Goal: Obtain resource: Download file/media

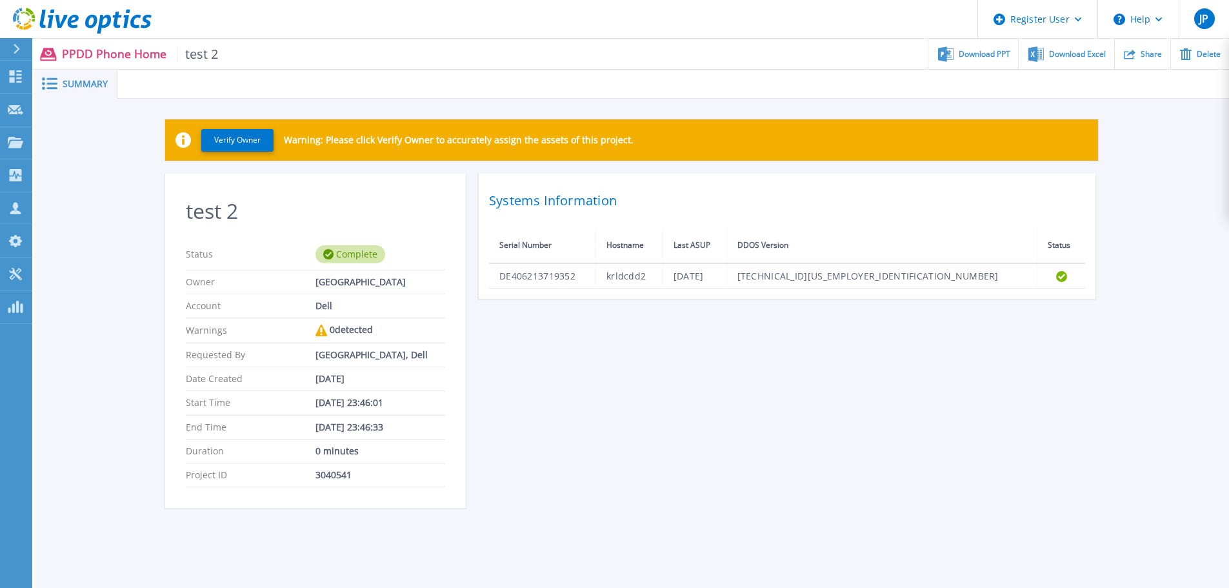
drag, startPoint x: 80, startPoint y: 18, endPoint x: 168, endPoint y: 32, distance: 88.8
click at [80, 18] on icon at bounding box center [82, 21] width 139 height 26
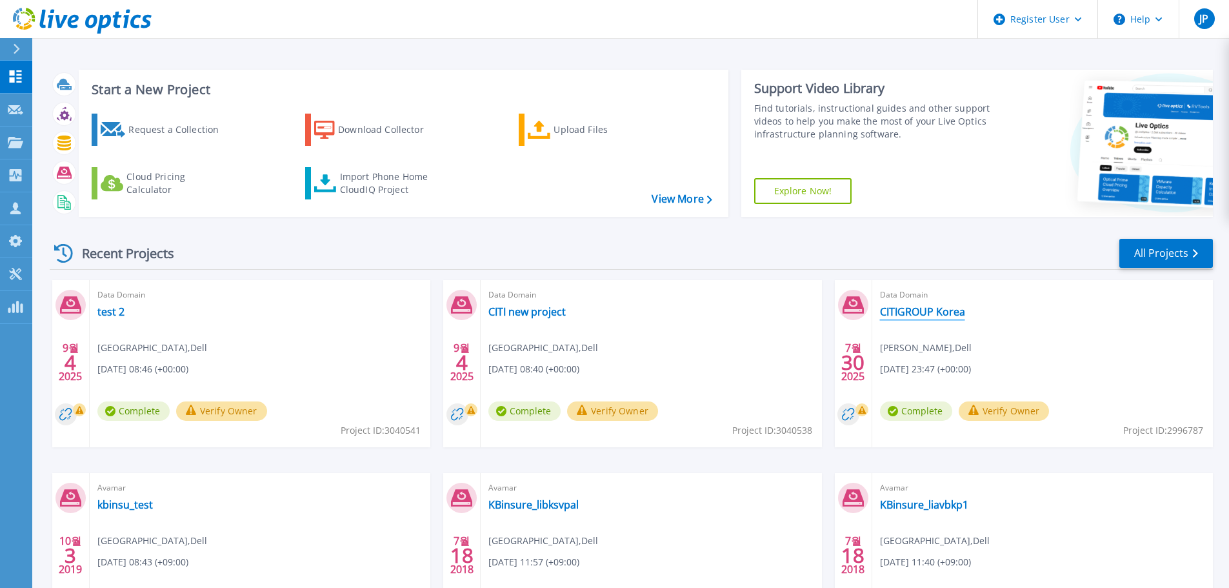
click at [927, 316] on link "CITIGROUP Korea" at bounding box center [922, 311] width 85 height 13
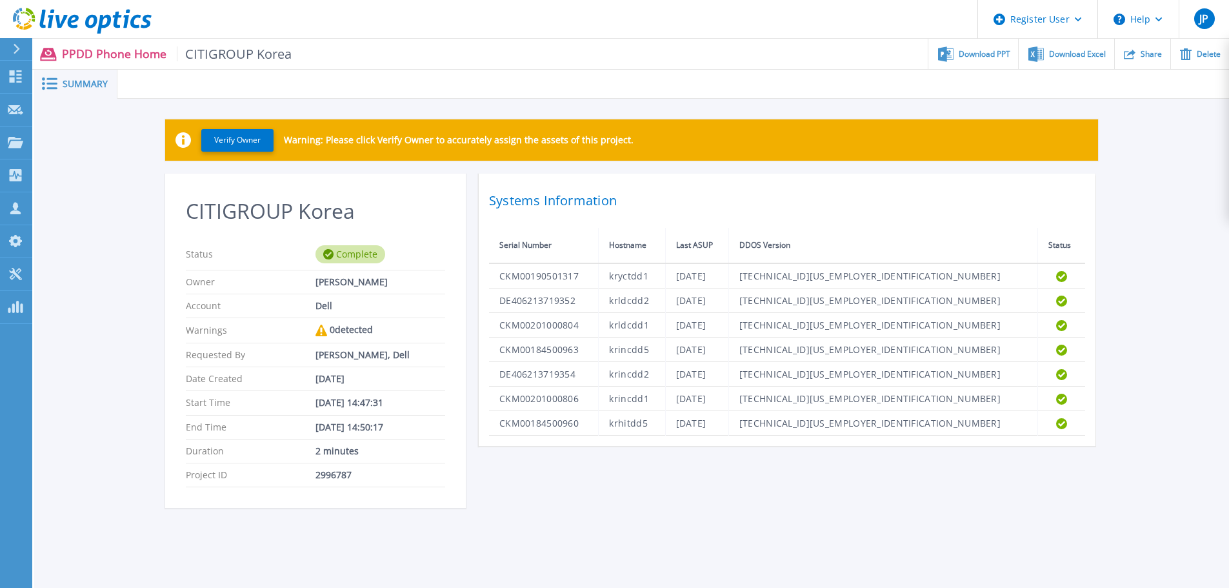
click at [958, 518] on div "CITIGROUP Korea Status Complete Owner Jaegyu Yoon Account Dell Warnings 0 detec…" at bounding box center [631, 349] width 933 height 350
drag, startPoint x: 790, startPoint y: 526, endPoint x: 566, endPoint y: 523, distance: 224.6
click at [793, 527] on div "Verify Owner Warning: Please click Verify Owner to accurately assign the assets…" at bounding box center [631, 321] width 1195 height 444
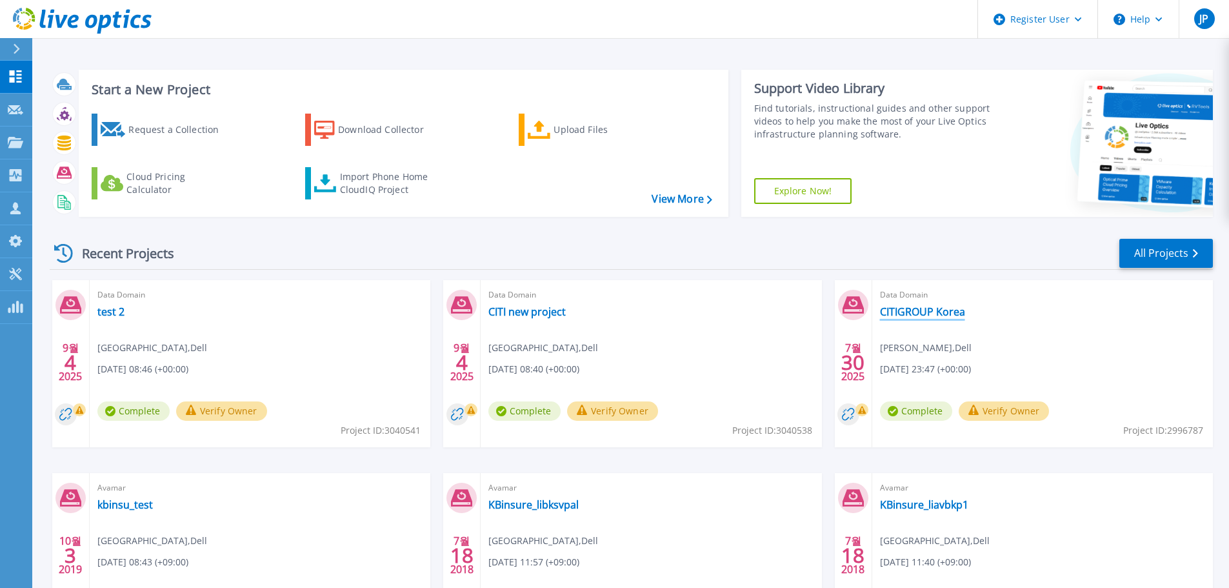
drag, startPoint x: 939, startPoint y: 308, endPoint x: 987, endPoint y: 332, distance: 54.0
click at [939, 308] on link "CITIGROUP Korea" at bounding box center [922, 311] width 85 height 13
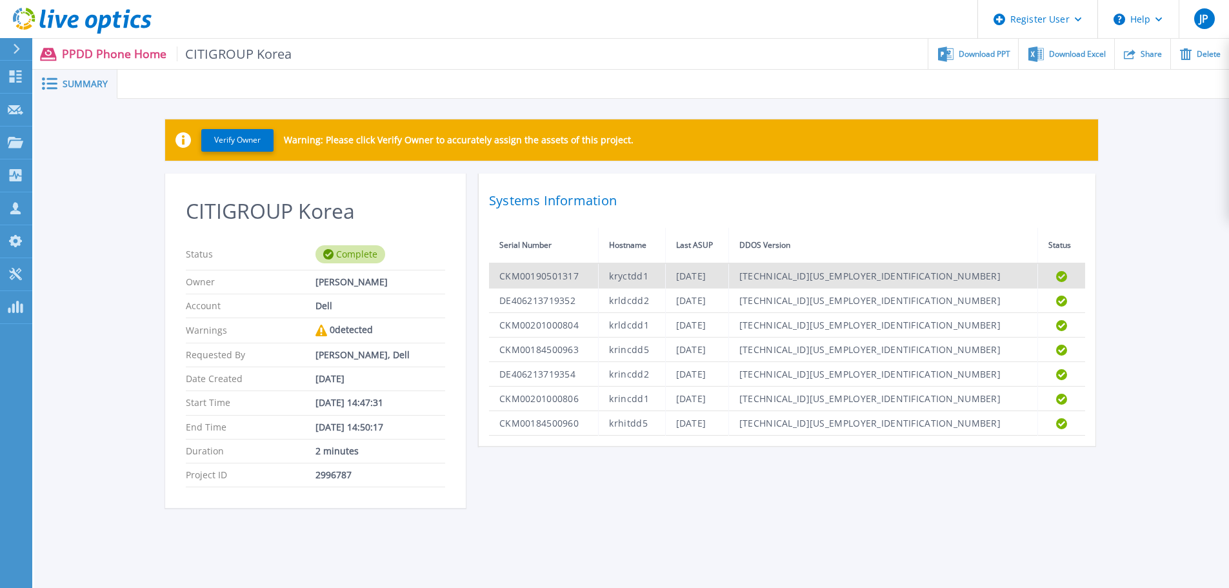
click at [538, 275] on td "CKM00190501317" at bounding box center [544, 275] width 110 height 25
click at [538, 274] on td "CKM00190501317" at bounding box center [544, 275] width 110 height 25
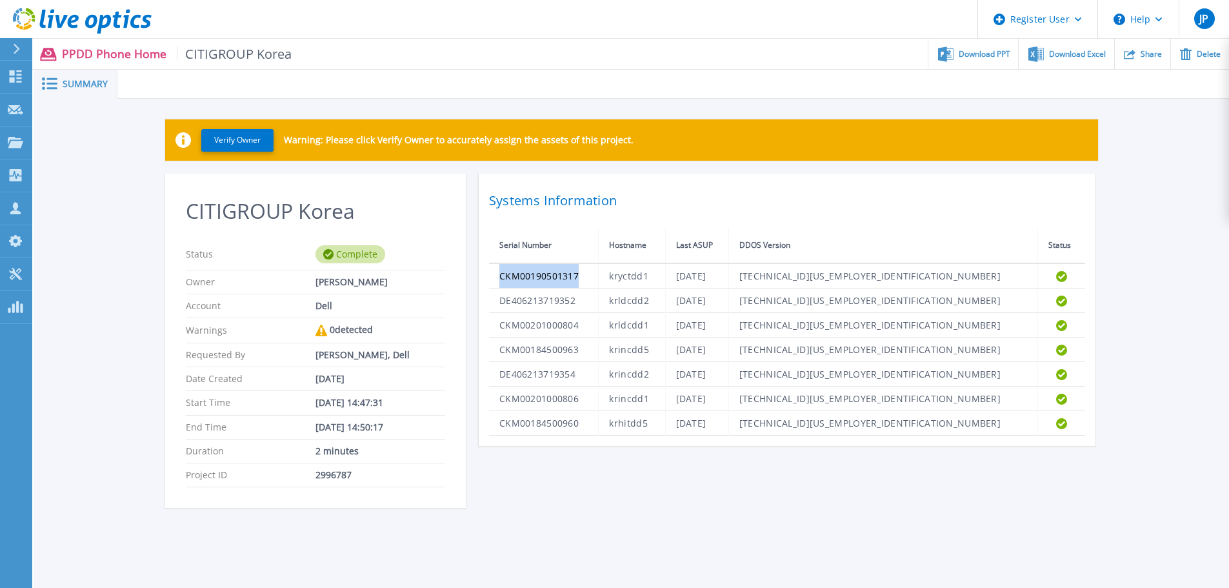
copy td "CKM00190501317"
click at [730, 524] on div "Verify Owner Warning: Please click Verify Owner to accurately assign the assets…" at bounding box center [631, 321] width 1195 height 444
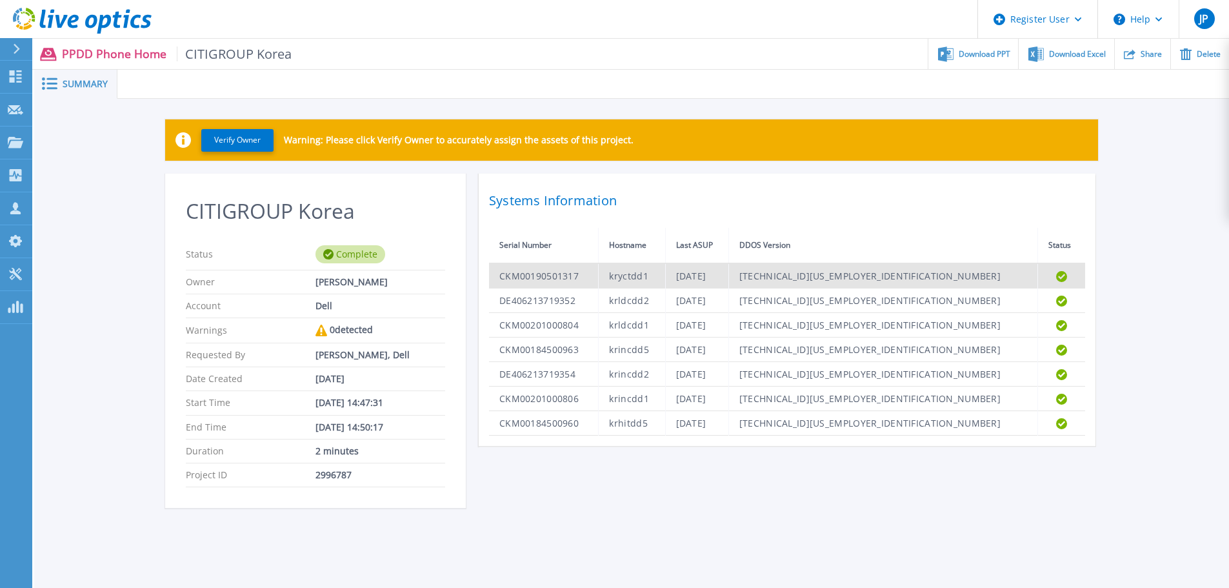
click at [924, 276] on td "[TECHNICAL_ID][US_EMPLOYER_IDENTIFICATION_NUMBER]" at bounding box center [882, 275] width 309 height 25
click at [728, 276] on td "[DATE]" at bounding box center [696, 275] width 63 height 25
click at [663, 283] on td "kryctdd1" at bounding box center [632, 275] width 66 height 25
drag, startPoint x: 533, startPoint y: 275, endPoint x: 563, endPoint y: 273, distance: 30.4
click at [532, 275] on td "CKM00190501317" at bounding box center [544, 275] width 110 height 25
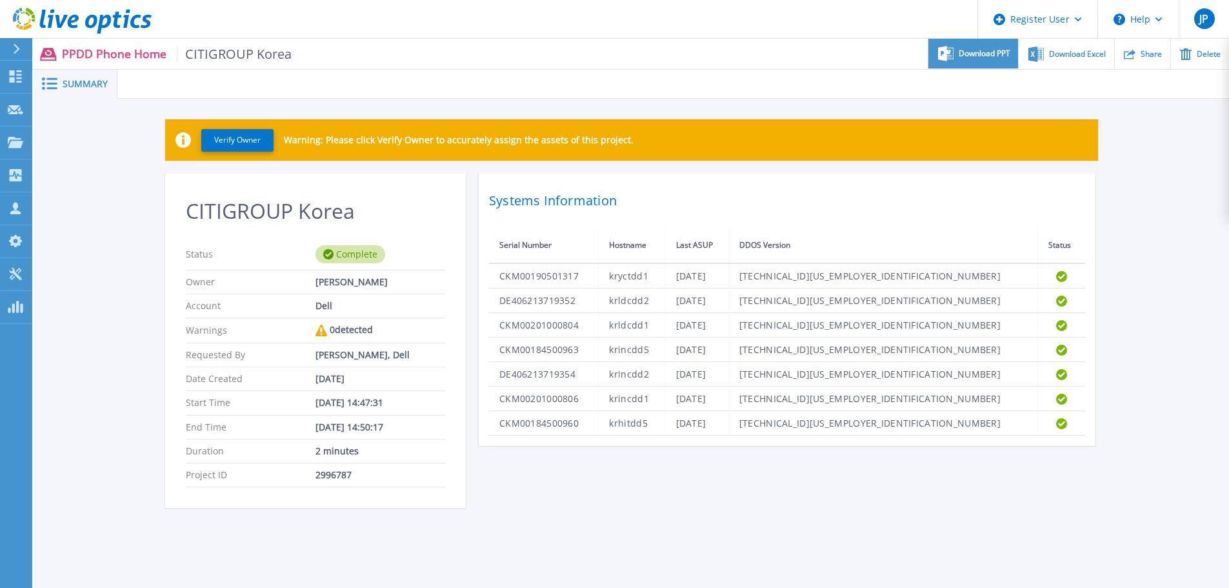
click at [981, 57] on span "Download PPT" at bounding box center [985, 54] width 52 height 8
click at [1149, 336] on div "Verify Owner Warning: Please click Verify Owner to accurately assign the assets…" at bounding box center [631, 321] width 1195 height 444
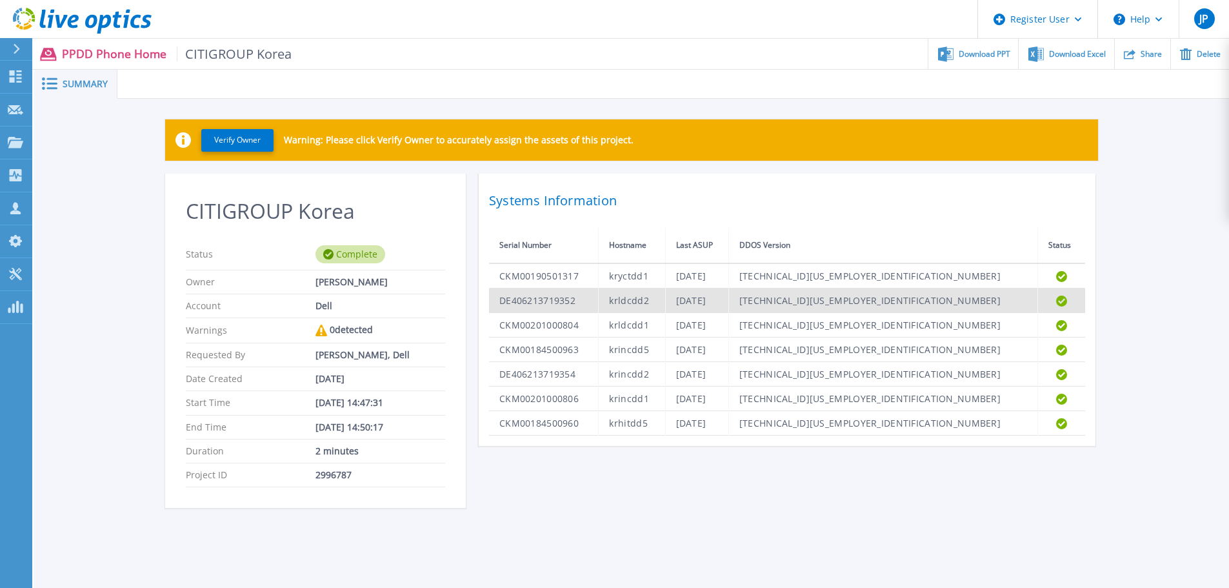
click at [541, 297] on td "DE406213719352" at bounding box center [544, 300] width 110 height 25
click at [538, 302] on td "DE406213719352" at bounding box center [544, 300] width 110 height 25
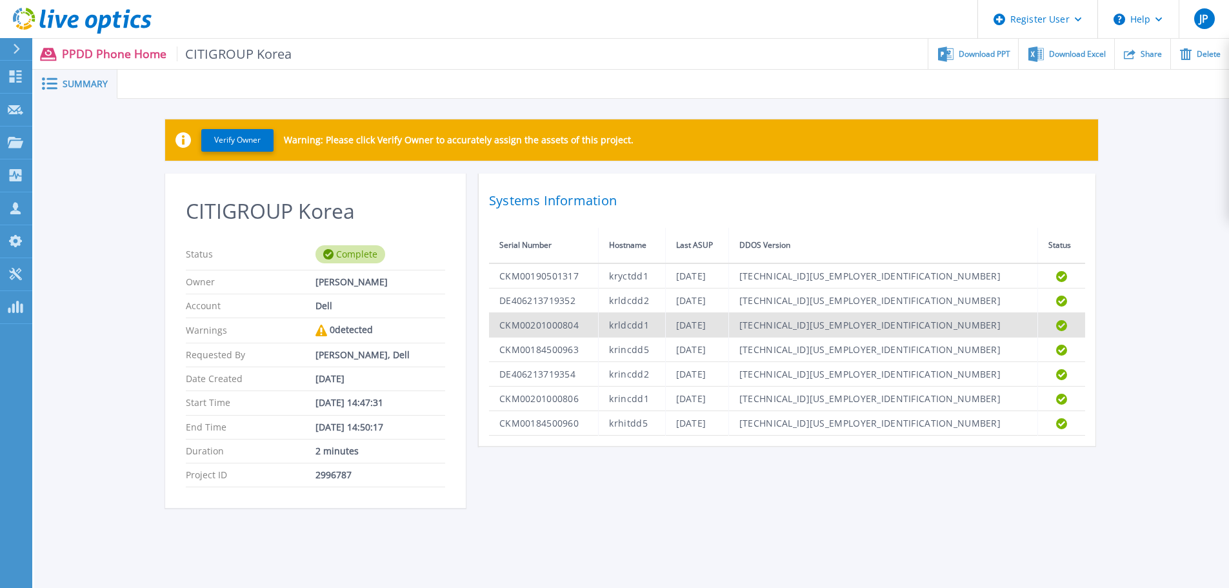
click at [557, 325] on td "CKM00201000804" at bounding box center [544, 325] width 110 height 25
copy td "CKM00201000804"
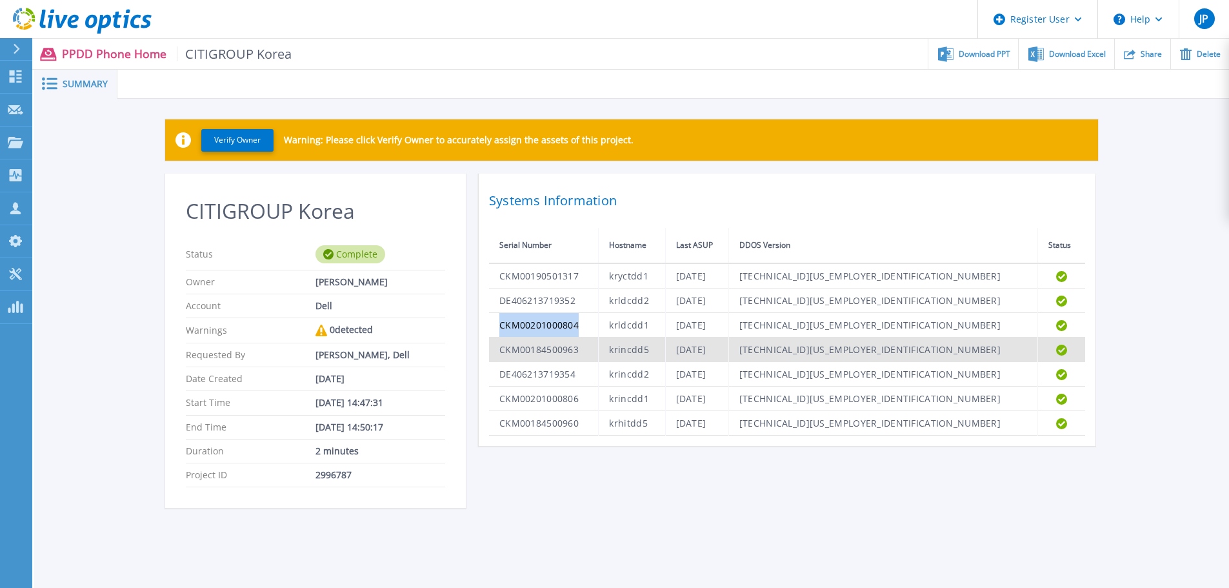
click at [536, 351] on td "CKM00184500963" at bounding box center [544, 349] width 110 height 25
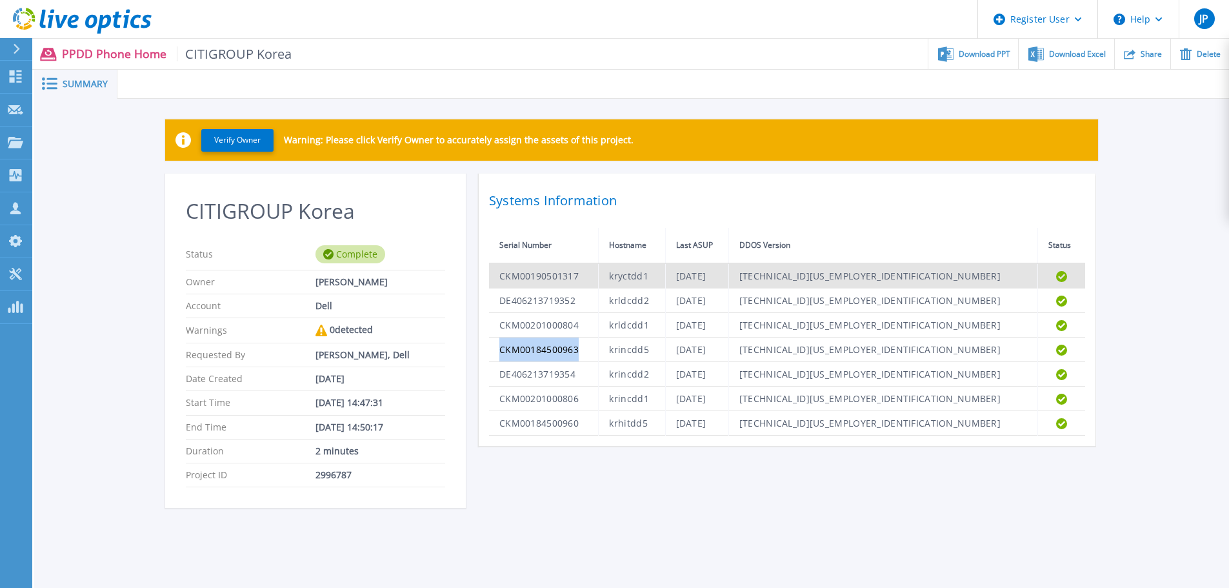
copy td "CKM00184500963"
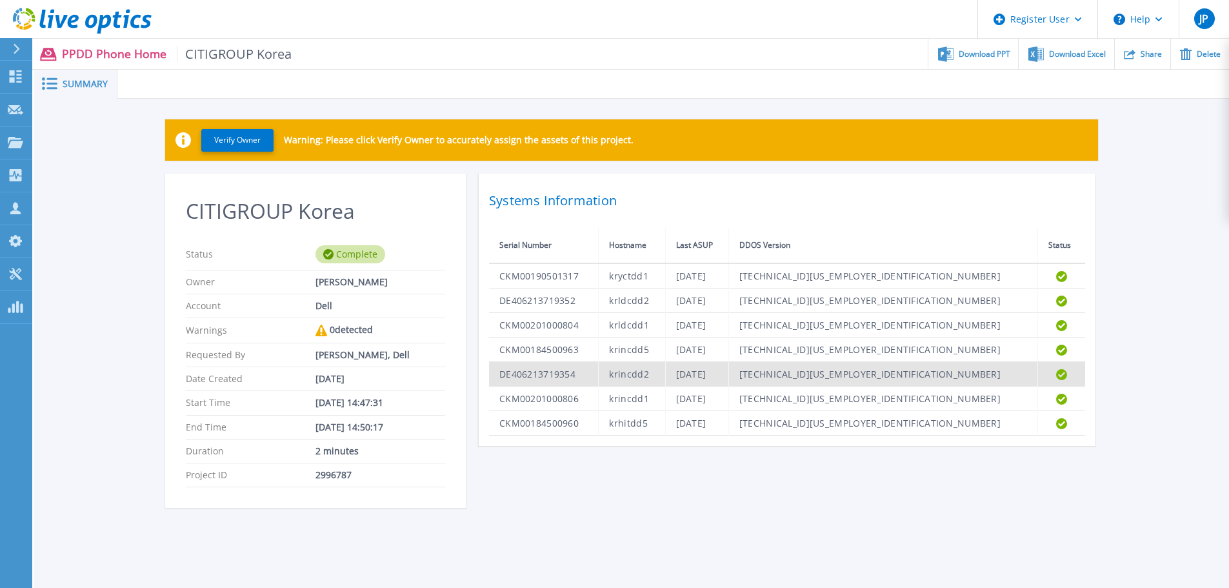
click at [538, 374] on td "DE406213719354" at bounding box center [544, 374] width 110 height 25
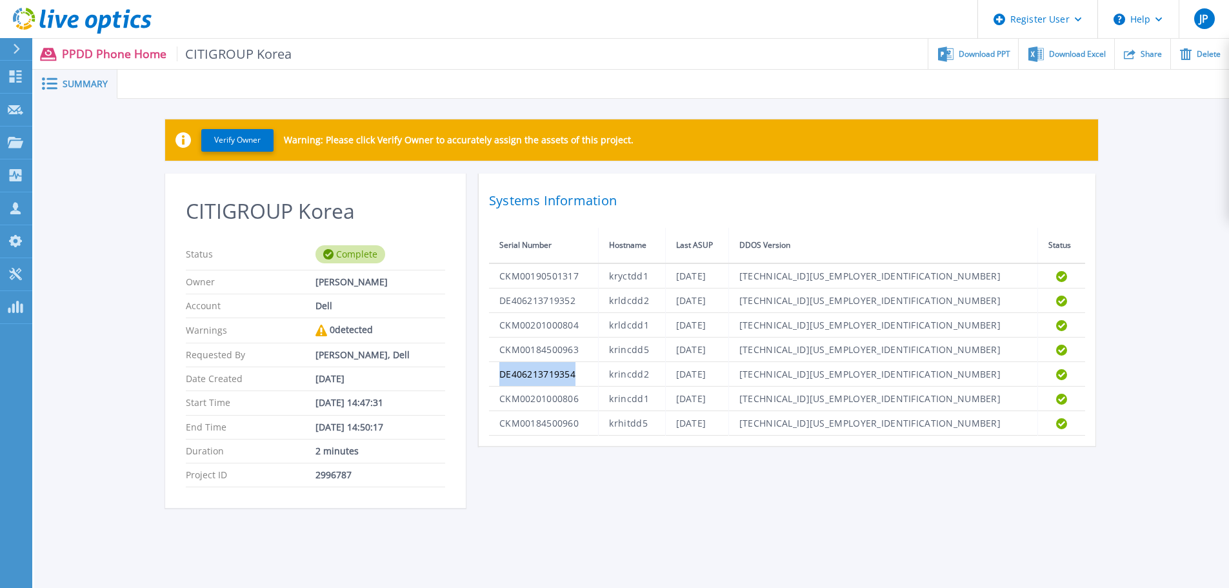
copy td "DE406213719354"
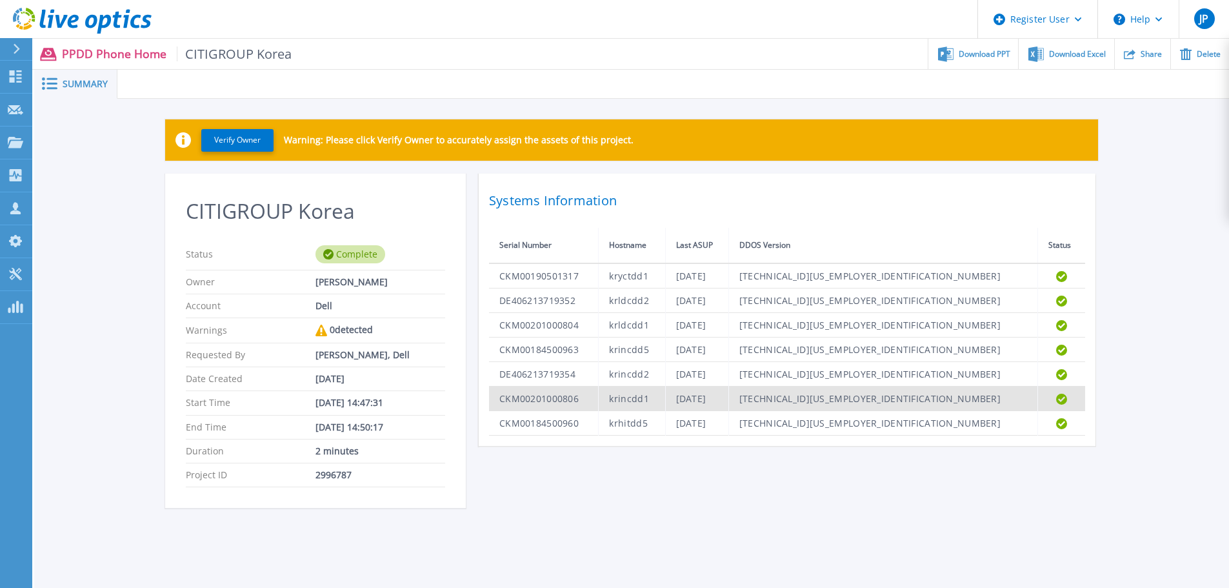
click at [549, 402] on td "CKM00201000806" at bounding box center [544, 399] width 110 height 25
click at [552, 396] on td "CKM00201000806" at bounding box center [544, 399] width 110 height 25
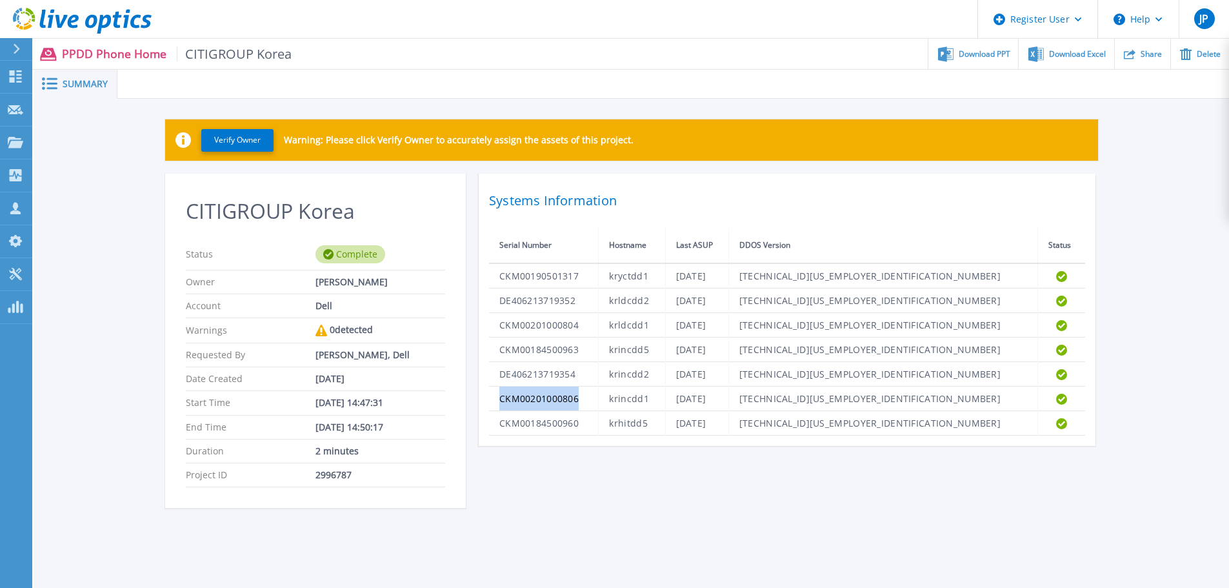
copy td "CKM00201000806"
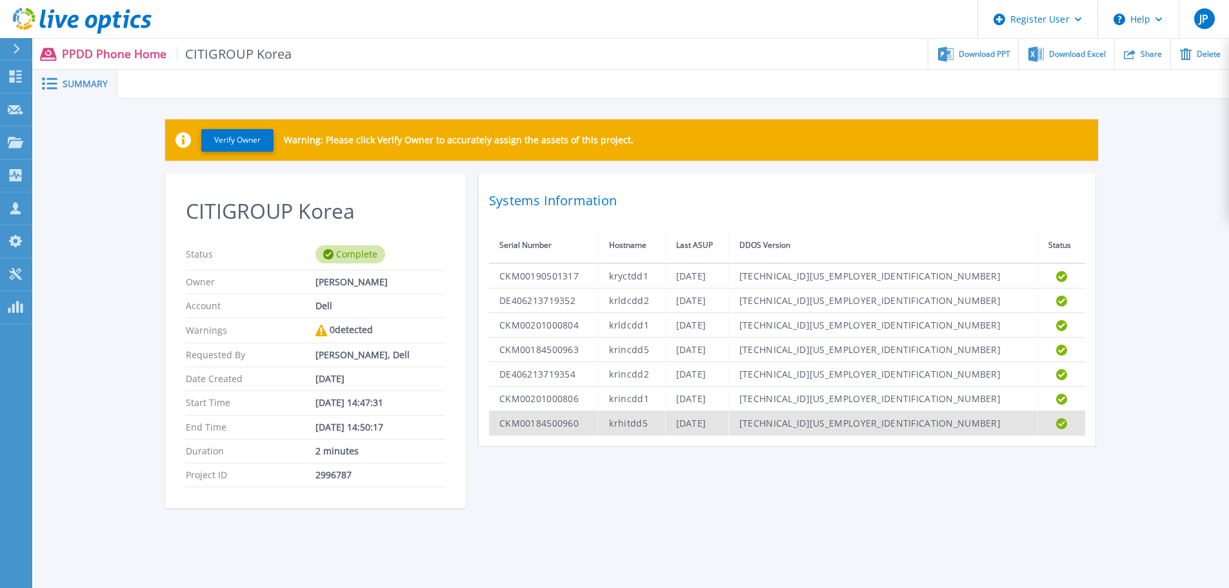
click at [541, 427] on td "CKM00184500960" at bounding box center [544, 423] width 110 height 25
click at [540, 427] on td "CKM00184500960" at bounding box center [544, 423] width 110 height 25
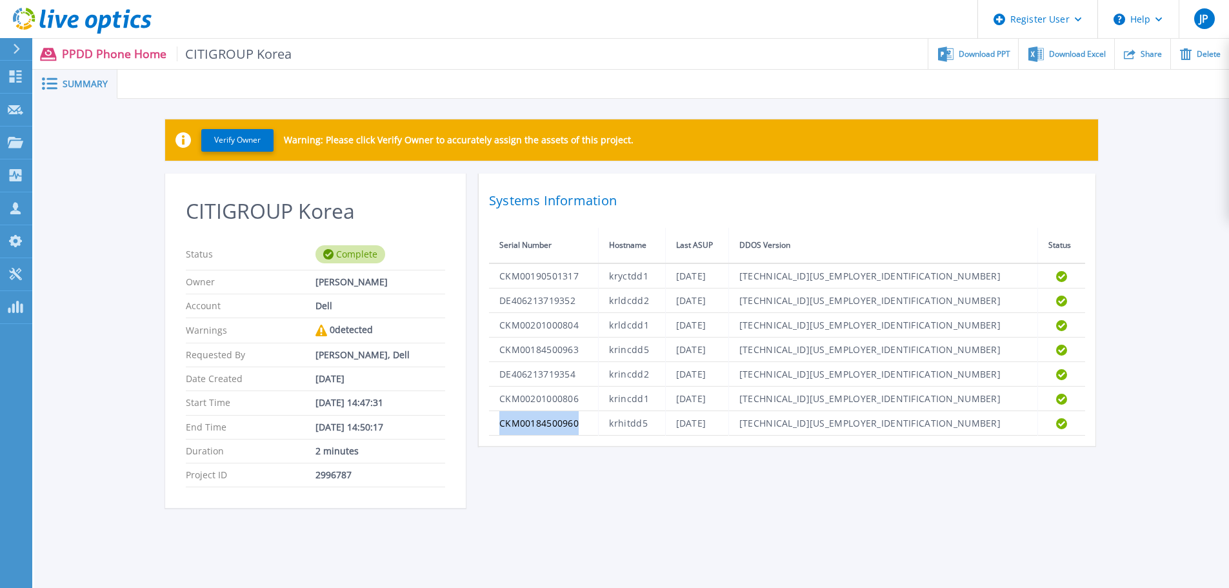
copy td "CKM00184500960"
click at [1212, 196] on div "Verify Owner Warning: Please click Verify Owner to accurately assign the assets…" at bounding box center [631, 321] width 1195 height 444
click at [775, 502] on div "CITIGROUP Korea Status Complete Owner Jaegyu Yoon Account Dell Warnings 0 detec…" at bounding box center [631, 349] width 933 height 350
click at [758, 534] on div "Verify Owner Warning: Please click Verify Owner to accurately assign the assets…" at bounding box center [631, 321] width 1195 height 444
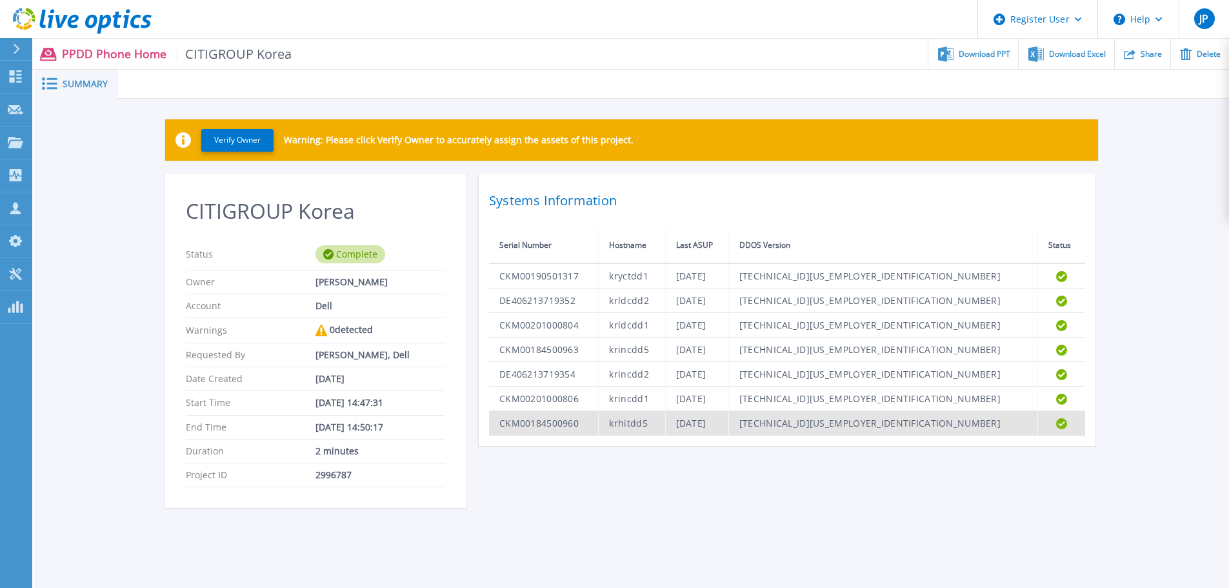
click at [547, 425] on td "CKM00184500960" at bounding box center [544, 423] width 110 height 25
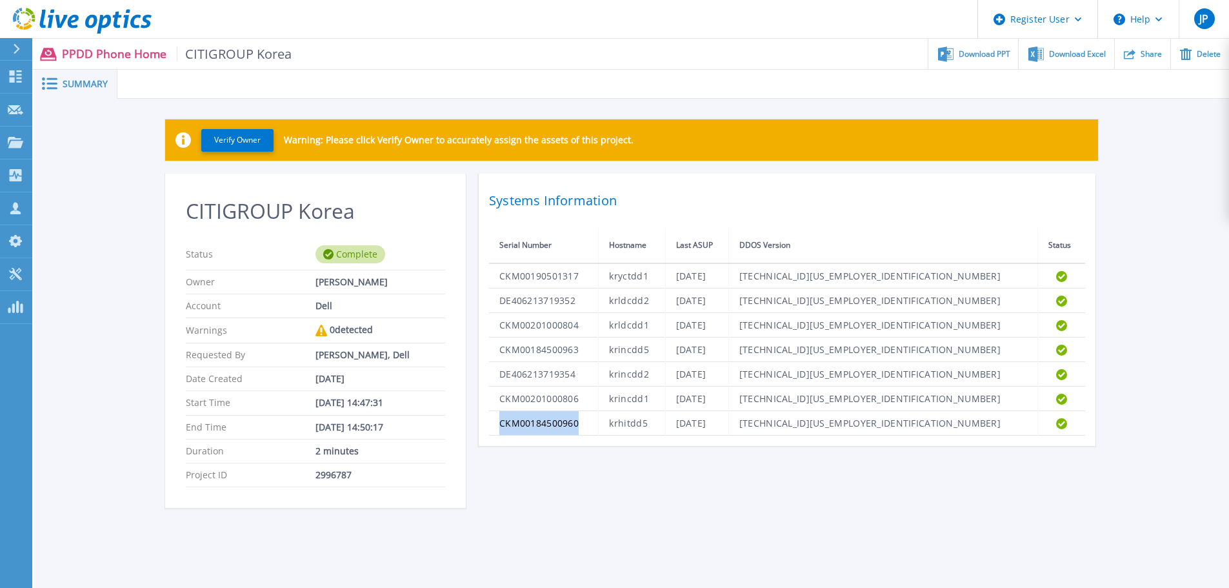
copy td "CKM00184500960"
drag, startPoint x: 656, startPoint y: 492, endPoint x: 654, endPoint y: 499, distance: 8.0
click at [656, 492] on div "CITIGROUP Korea Status Complete Owner Jaegyu Yoon Account Dell Warnings 0 detec…" at bounding box center [631, 349] width 933 height 350
drag, startPoint x: 85, startPoint y: 26, endPoint x: 117, endPoint y: 39, distance: 35.0
click at [85, 26] on icon at bounding box center [82, 21] width 139 height 26
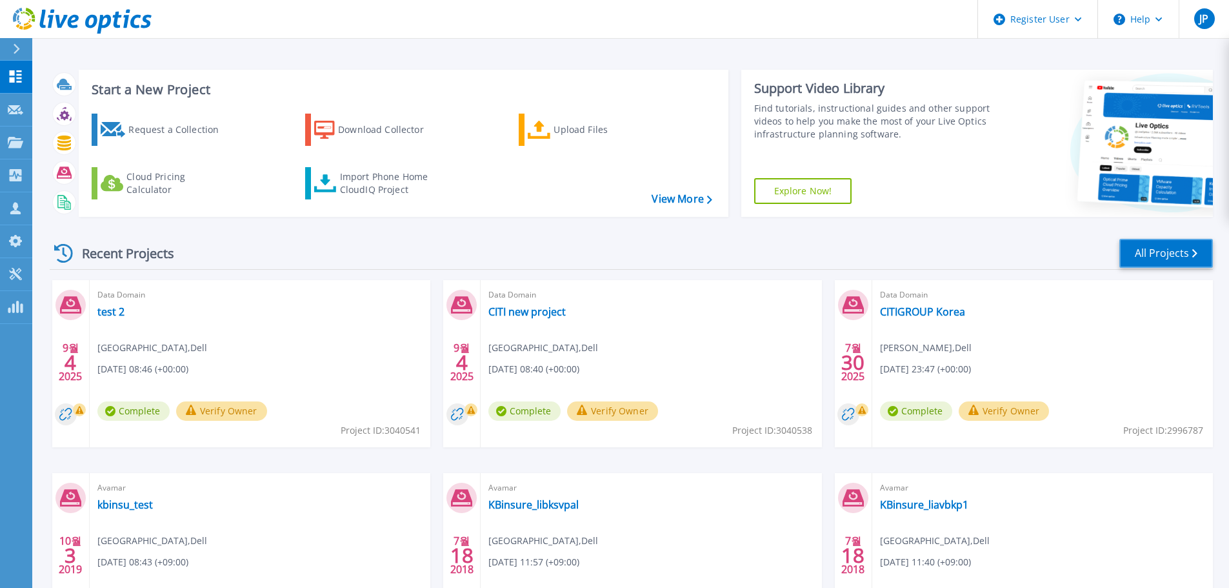
click at [1194, 252] on icon at bounding box center [1194, 253] width 5 height 8
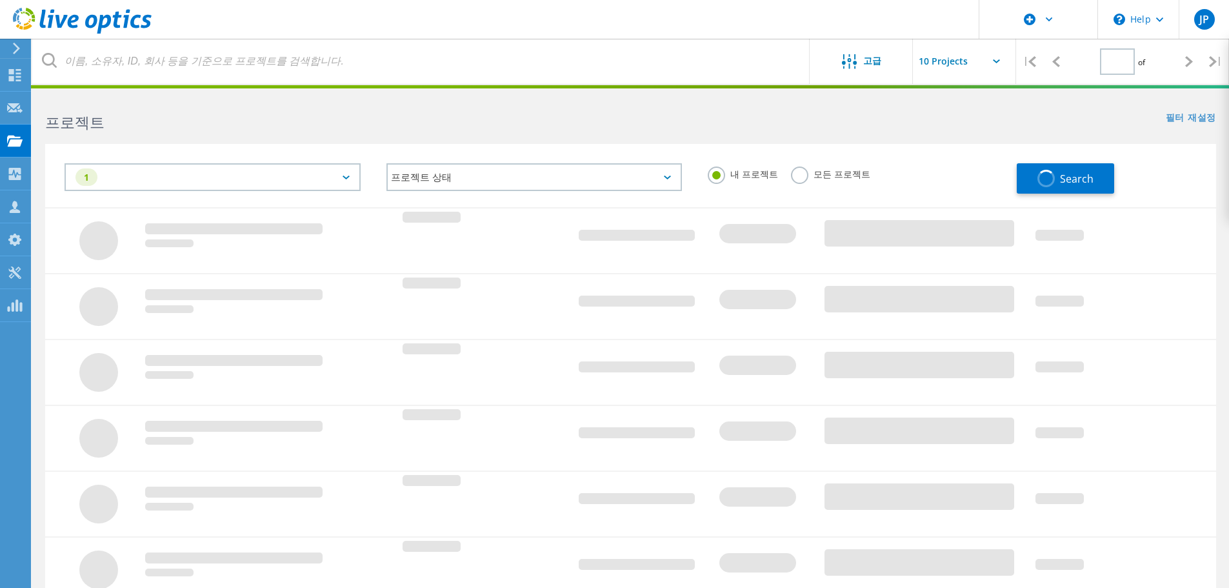
type input "1"
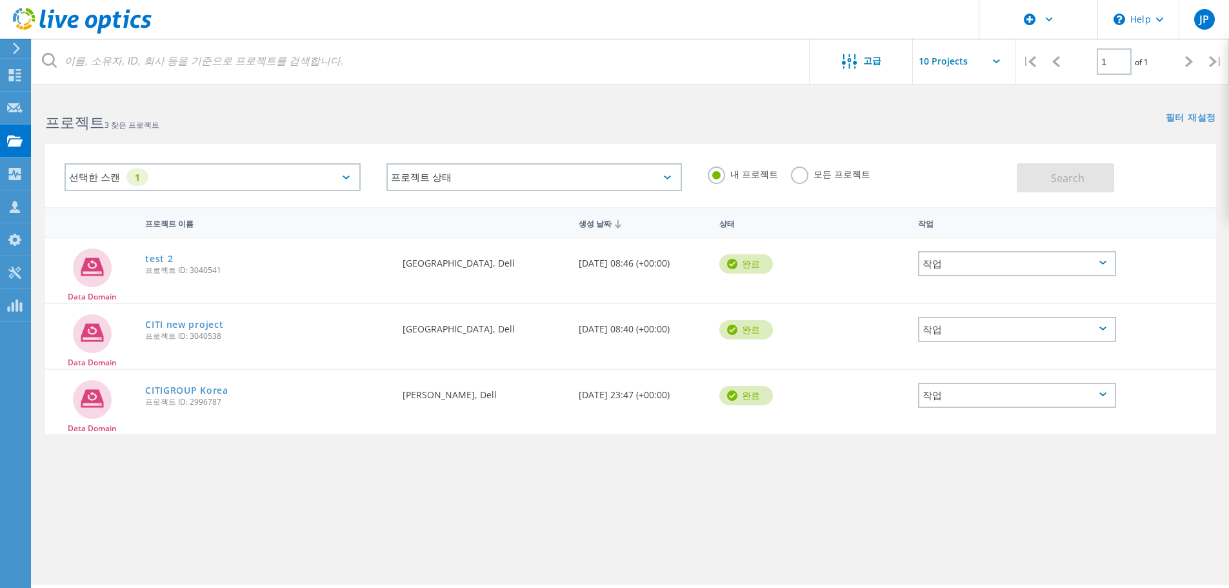
click at [1100, 331] on div "작업" at bounding box center [1017, 329] width 198 height 25
click at [966, 370] on div "삭제" at bounding box center [1017, 369] width 196 height 20
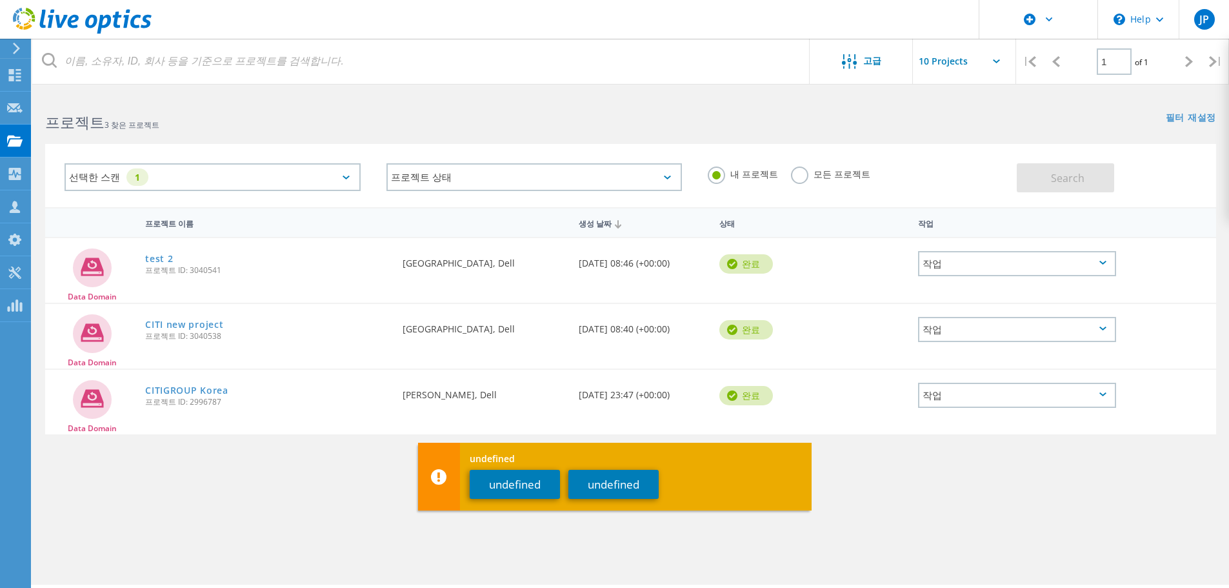
click at [934, 481] on div "프로젝트 이름 생성 날짜 상태 작업 Data Domain test 2 프로젝트 ID: 3040541 요청자 Jeongjae Park, Dell…" at bounding box center [630, 375] width 1171 height 336
click at [497, 485] on button "undefined" at bounding box center [515, 484] width 90 height 29
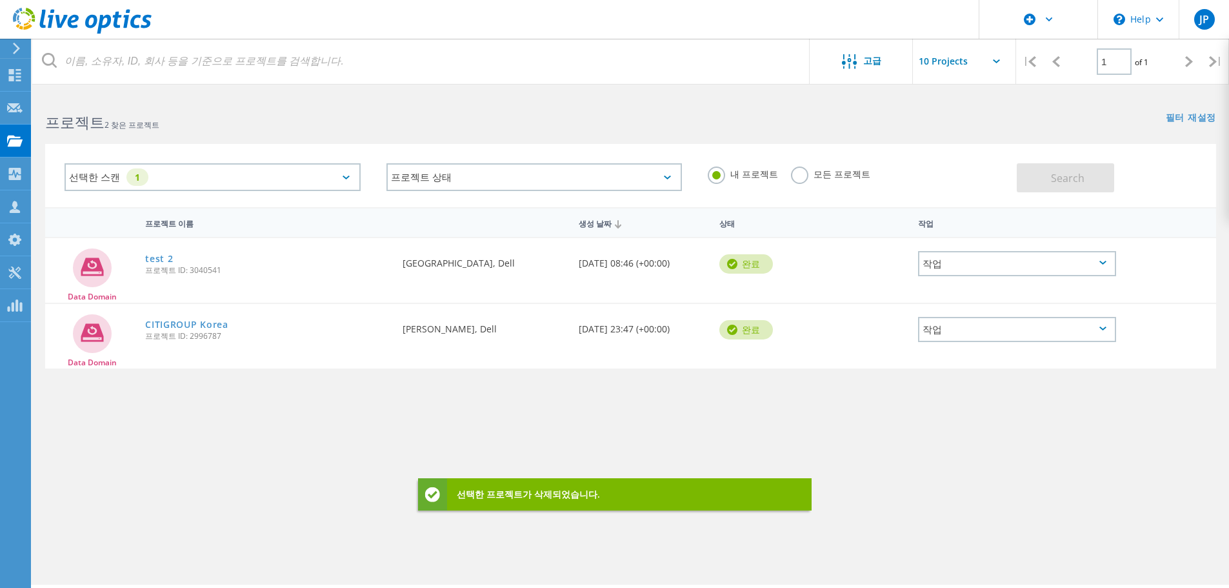
click at [1096, 268] on div "작업" at bounding box center [1017, 263] width 198 height 25
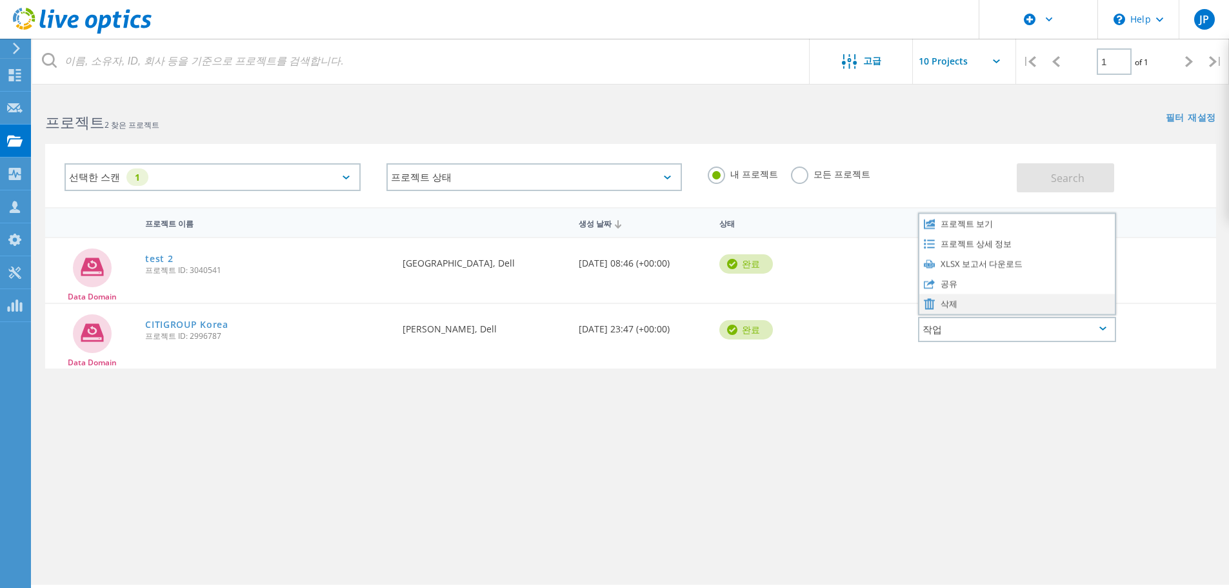
click at [948, 306] on div "삭제" at bounding box center [1017, 304] width 196 height 20
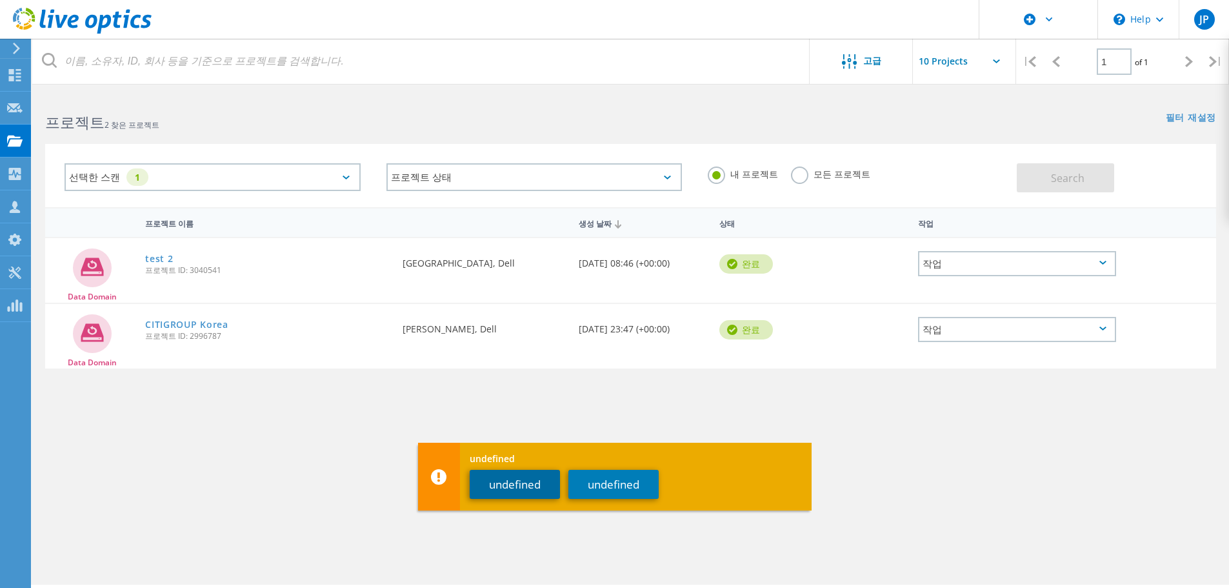
click at [514, 485] on button "undefined" at bounding box center [515, 484] width 90 height 29
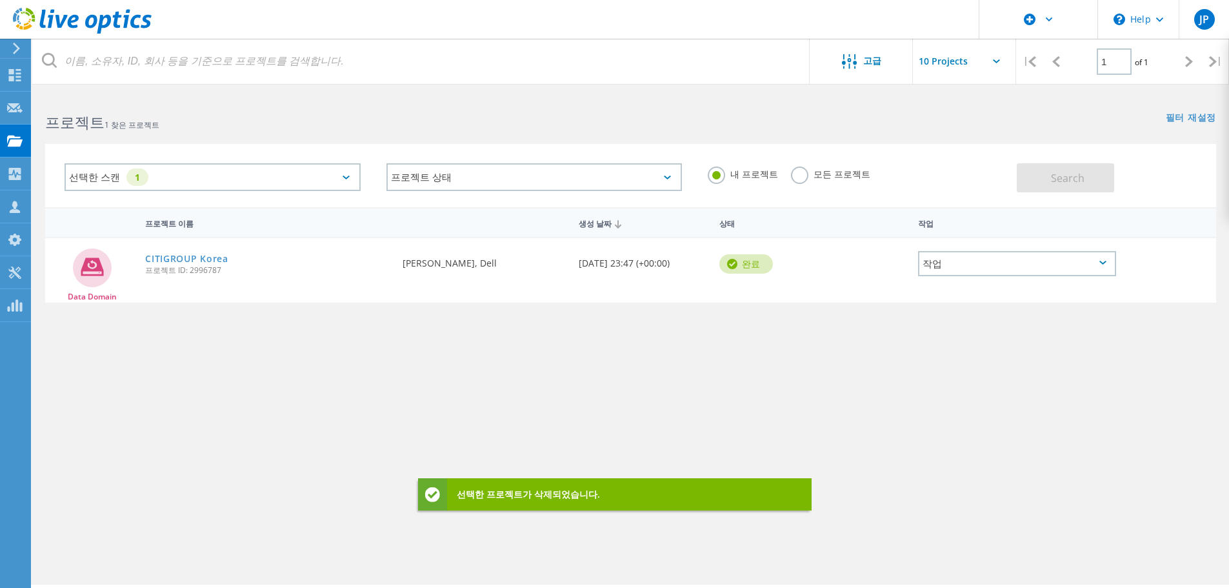
click at [576, 389] on div "프로젝트 이름 생성 날짜 상태 작업 Data Domain CITIGROUP Korea 프로젝트 ID: 2996787 요청자 Jaegyu Yoo…" at bounding box center [630, 375] width 1171 height 336
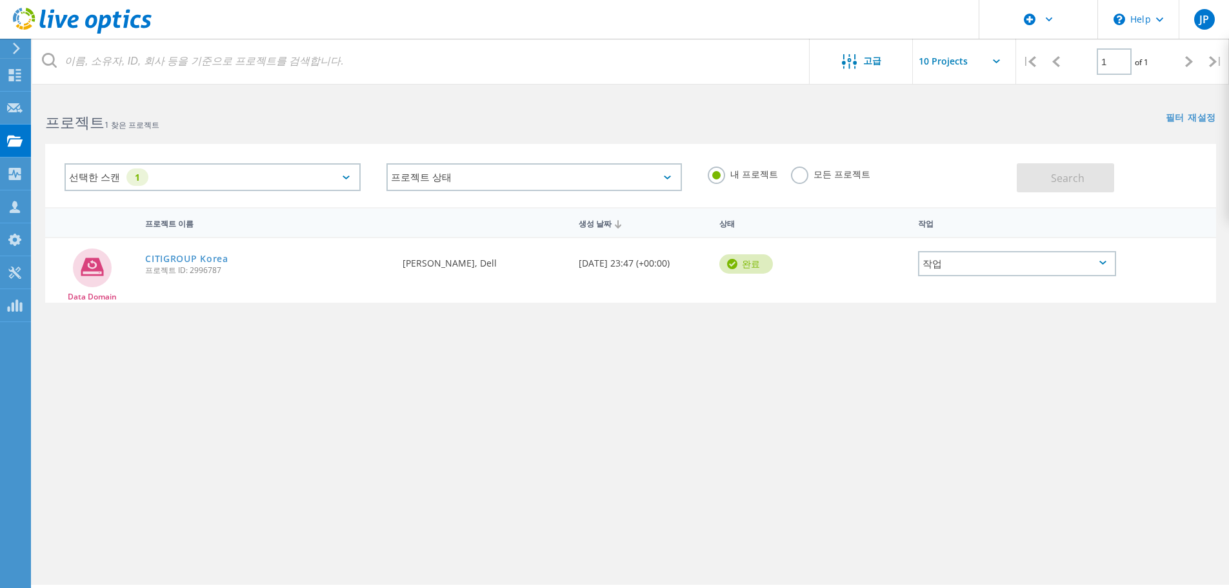
click at [112, 10] on icon at bounding box center [82, 21] width 139 height 26
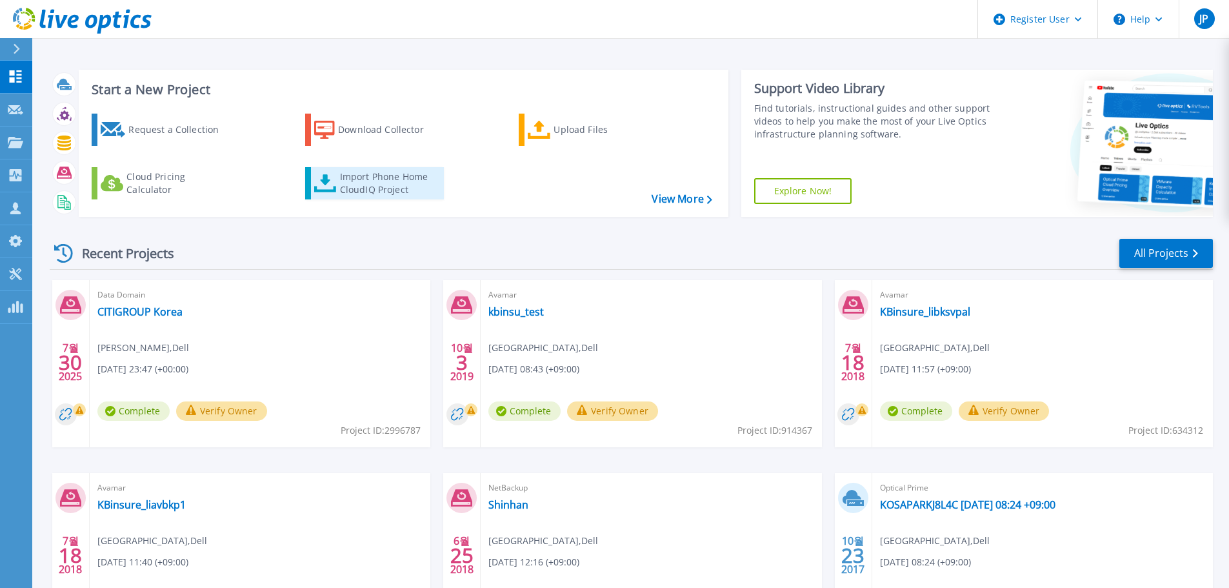
click at [385, 180] on div "Import Phone Home CloudIQ Project" at bounding box center [390, 183] width 101 height 26
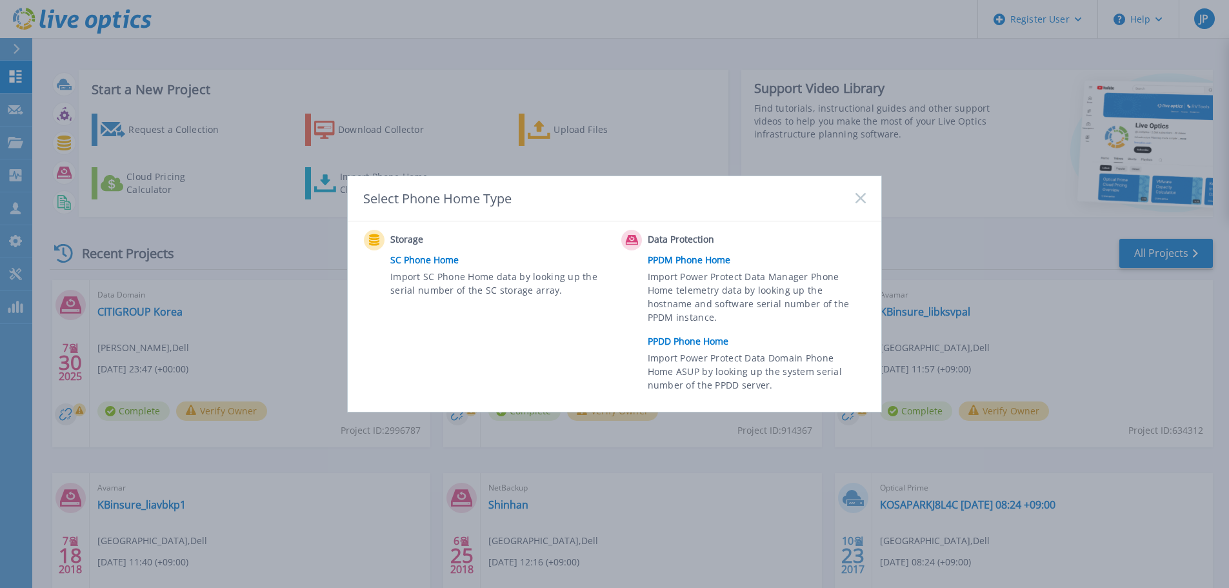
click at [702, 337] on link "PPDD Phone Home" at bounding box center [760, 341] width 225 height 19
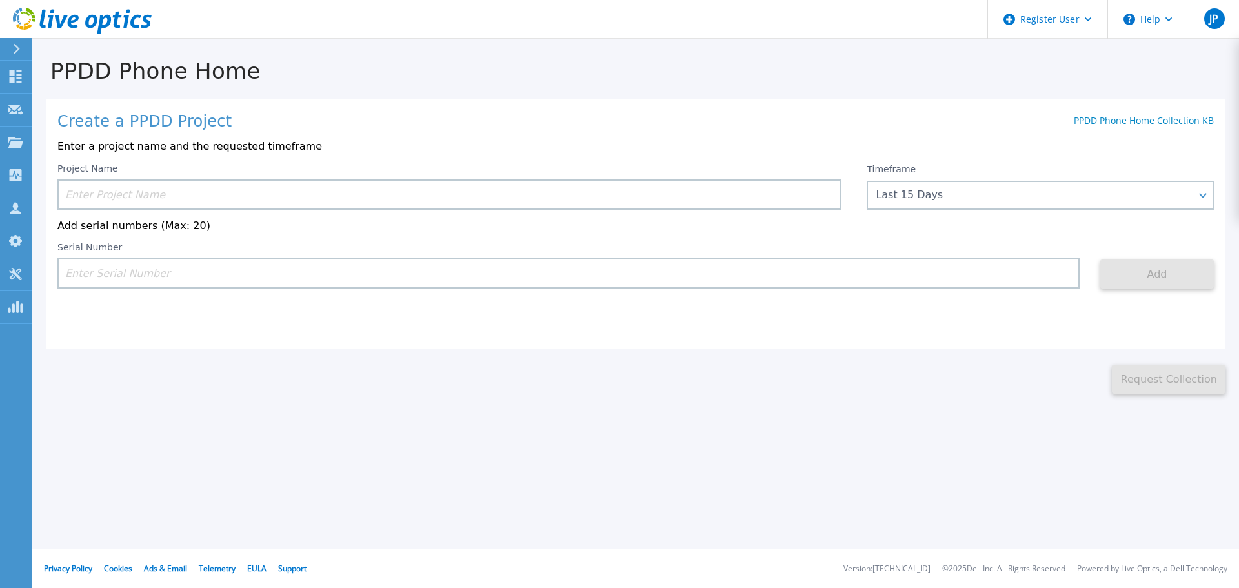
drag, startPoint x: 126, startPoint y: 191, endPoint x: 134, endPoint y: 193, distance: 7.4
click at [126, 191] on input at bounding box center [448, 194] width 783 height 30
paste input "CKM00190501317"
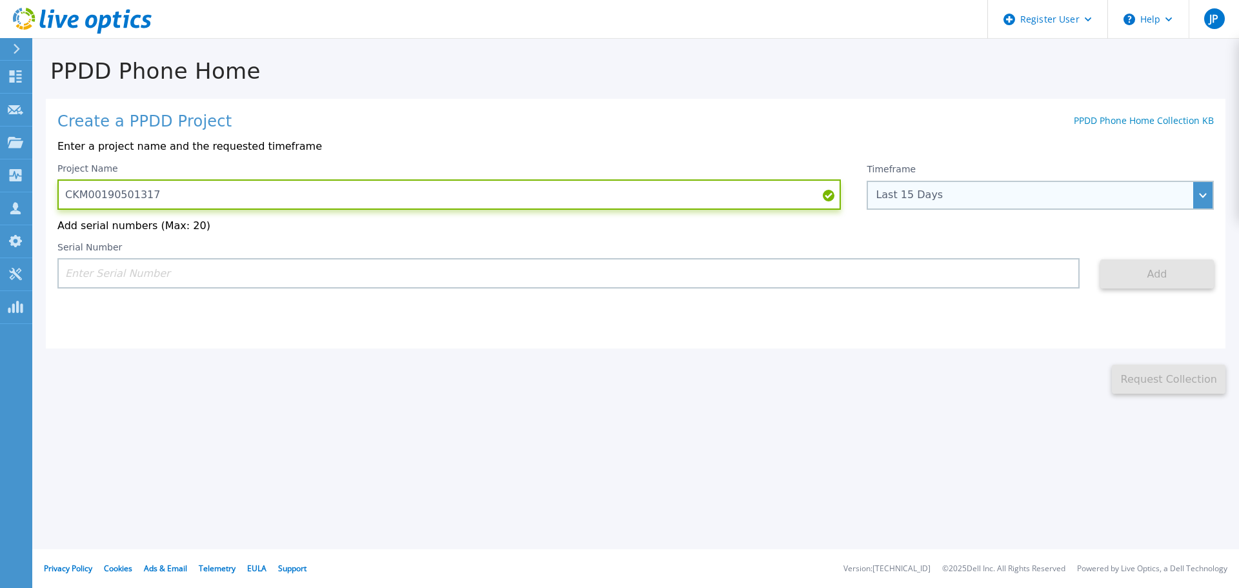
type input "CKM00190501317"
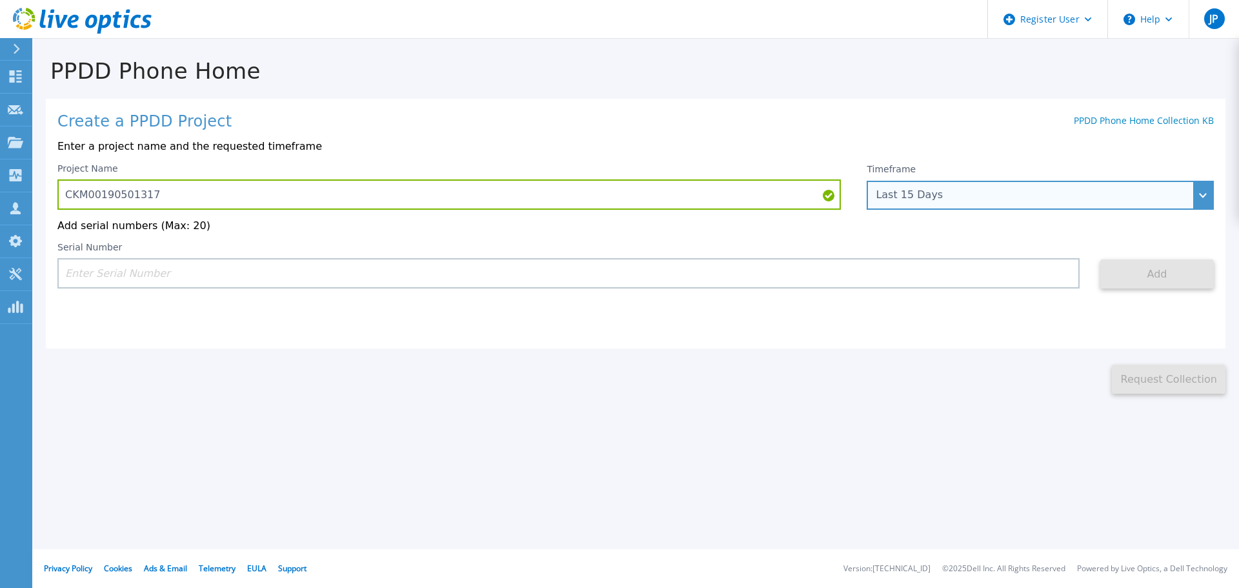
click at [1072, 205] on div "Last 15 Days" at bounding box center [1040, 195] width 347 height 29
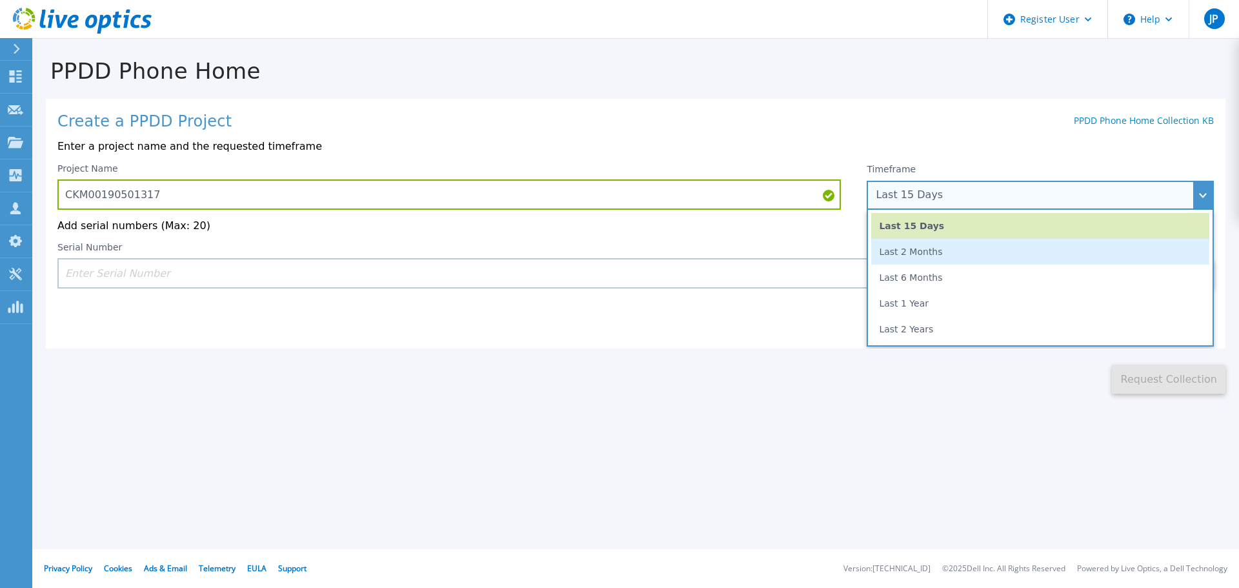
click at [945, 252] on li "Last 2 Months" at bounding box center [1040, 252] width 338 height 26
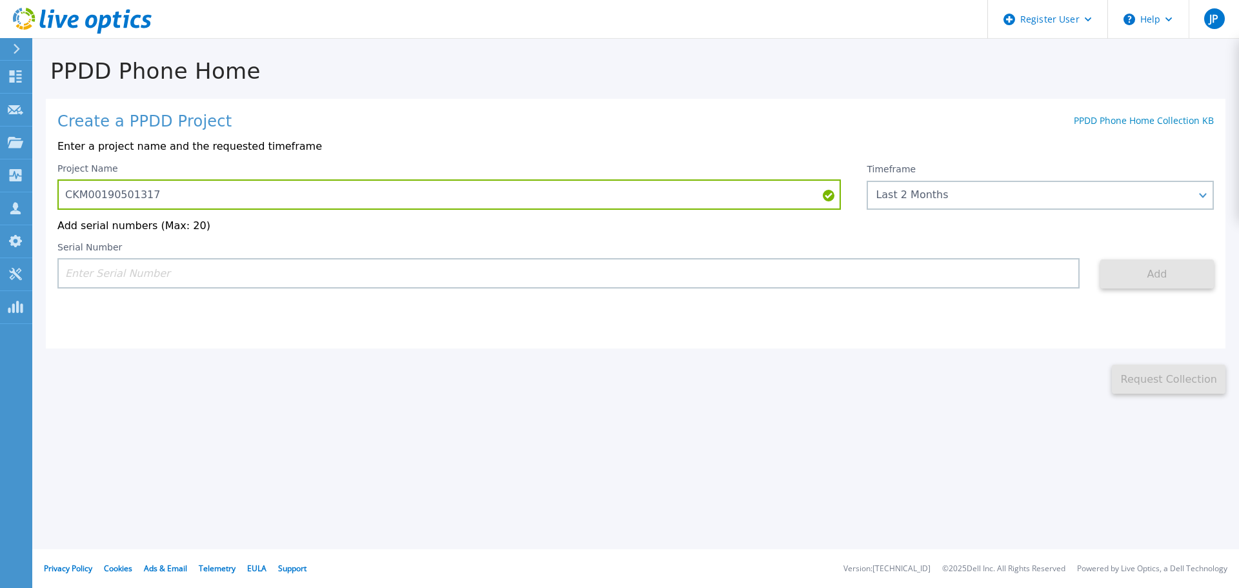
click at [889, 396] on div "PPDD Phone Home Create a PPDD Project PPDD Phone Home Collection KB Enter a pro…" at bounding box center [619, 294] width 1239 height 588
click at [136, 279] on input at bounding box center [568, 273] width 1022 height 30
paste input "CKM00190501317"
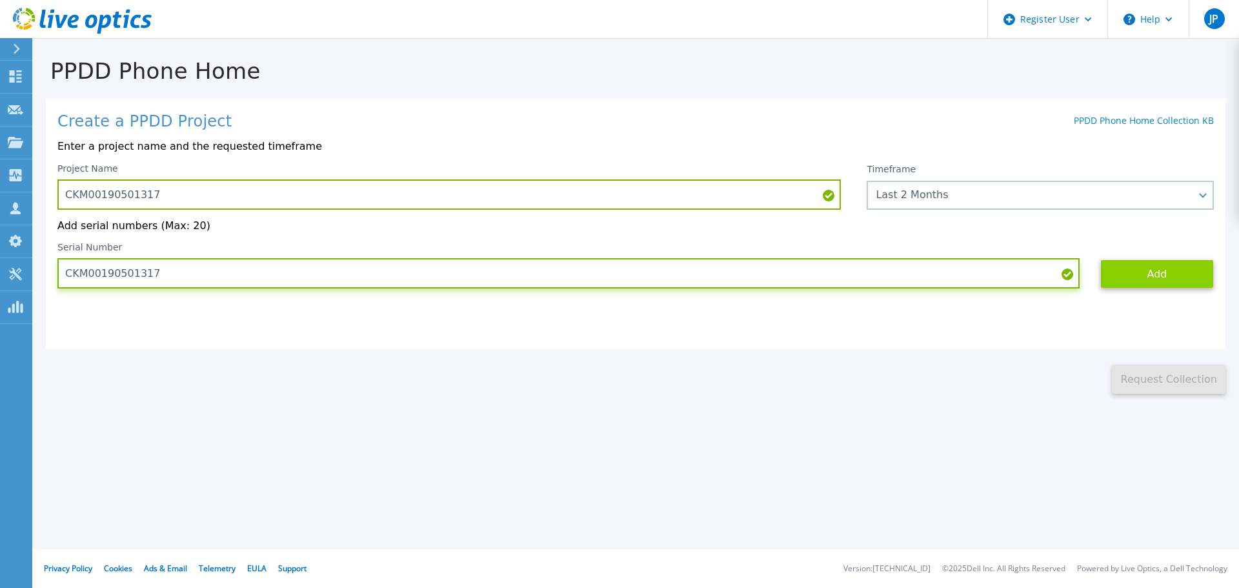
type input "CKM00190501317"
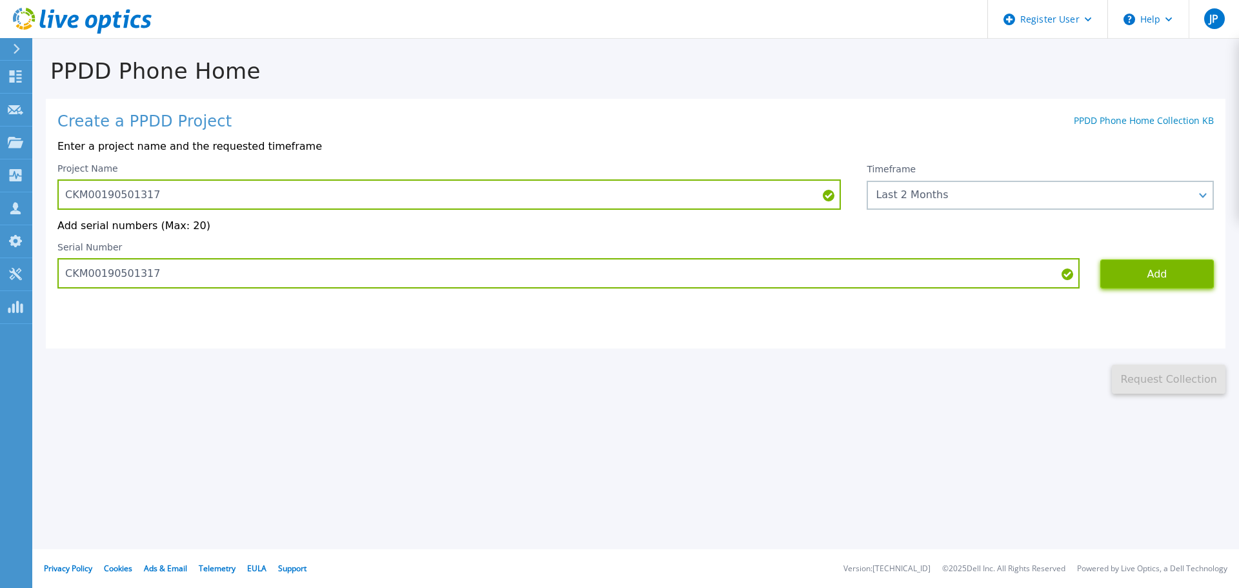
click at [1178, 277] on button "Add" at bounding box center [1157, 273] width 114 height 29
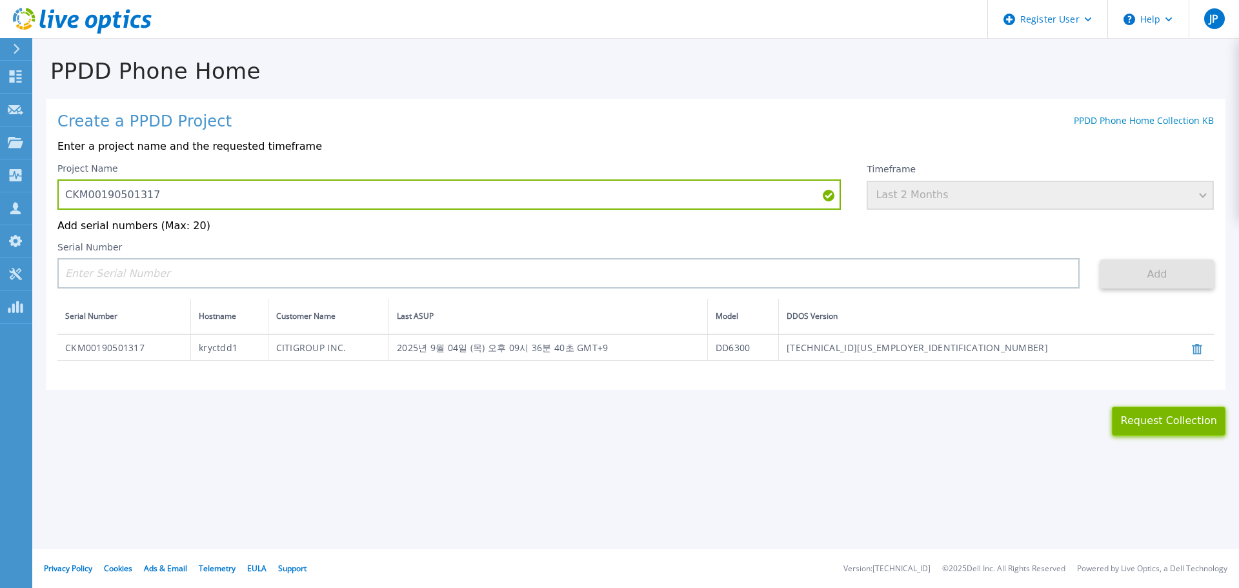
click at [1196, 428] on button "Request Collection" at bounding box center [1169, 421] width 114 height 29
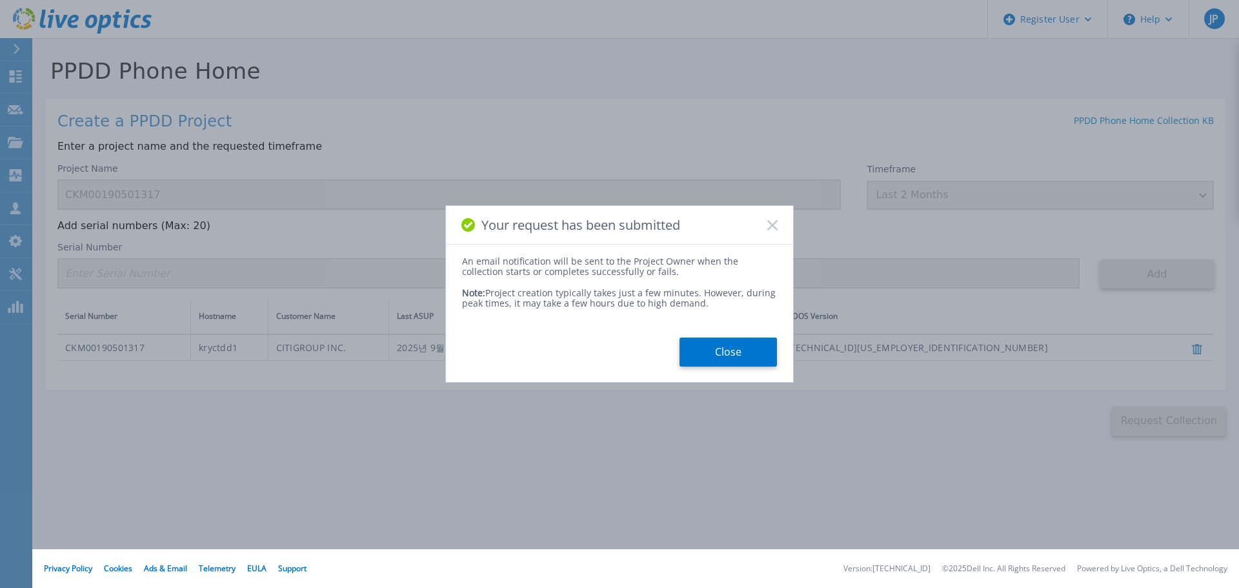
click at [725, 354] on button "Close" at bounding box center [727, 351] width 97 height 29
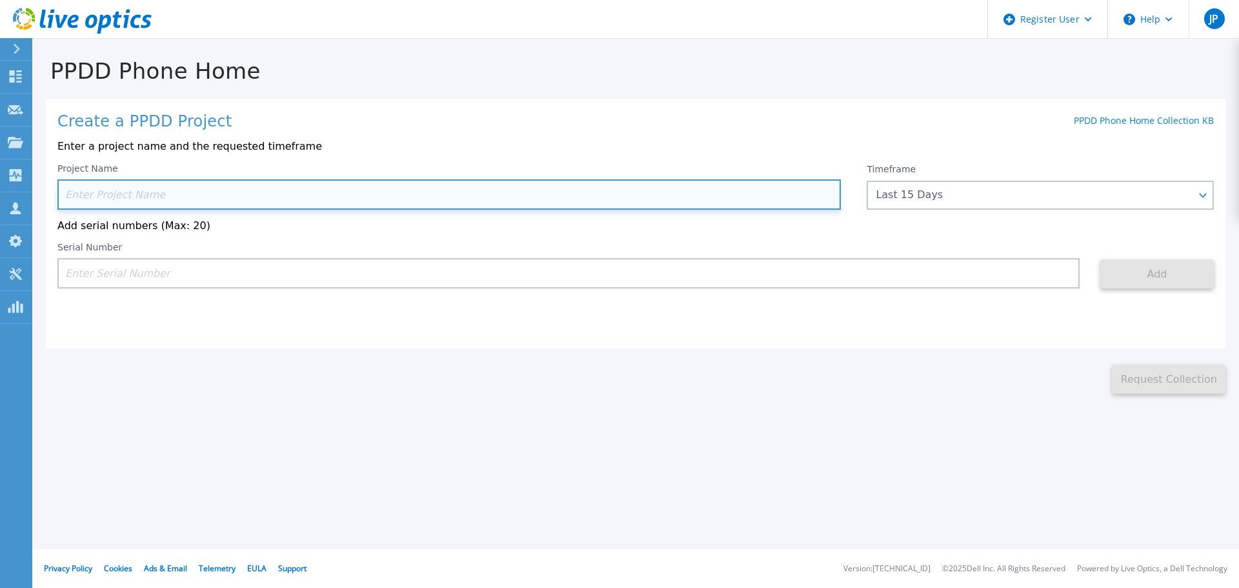
click at [149, 196] on input at bounding box center [448, 194] width 783 height 30
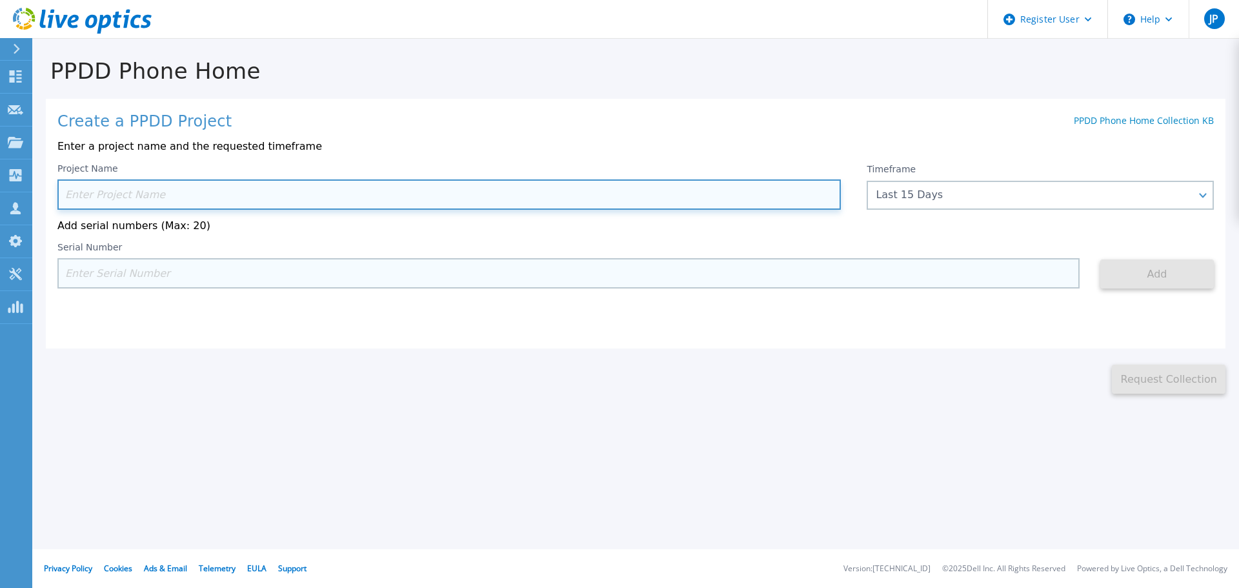
paste input "DE406213719352"
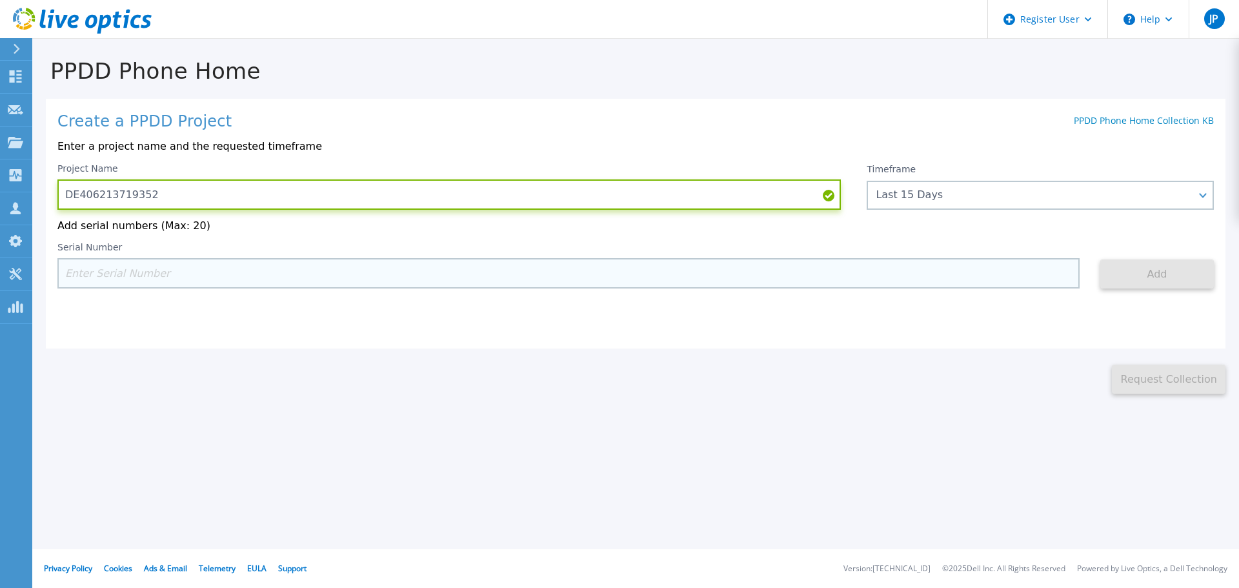
type input "DE406213719352"
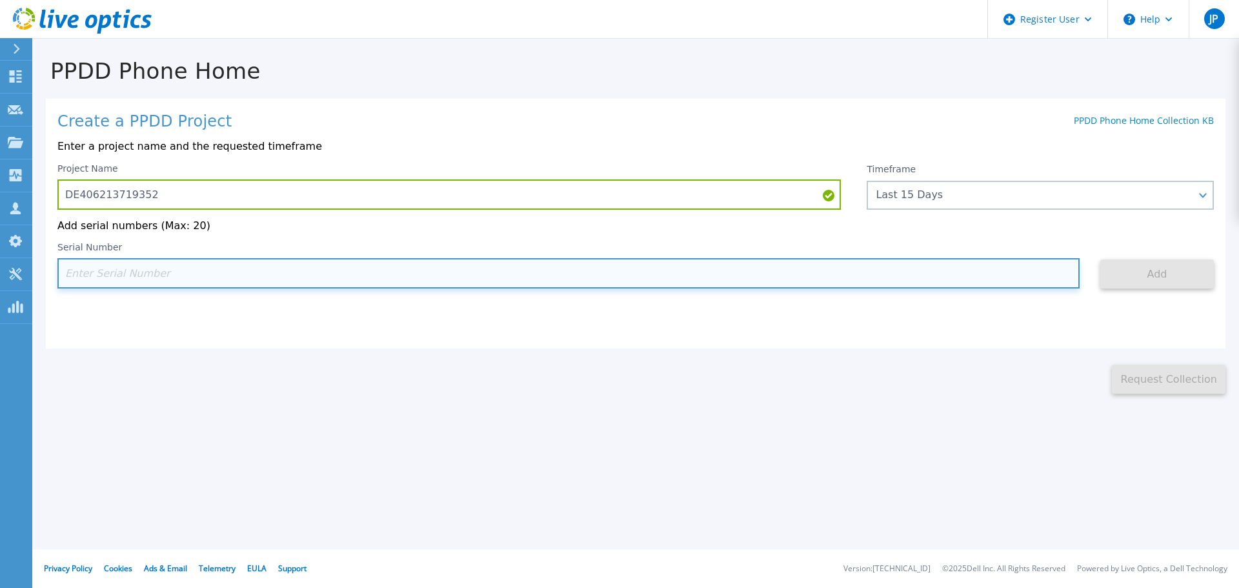
click at [179, 284] on input at bounding box center [568, 273] width 1022 height 30
paste input "DE406213719352"
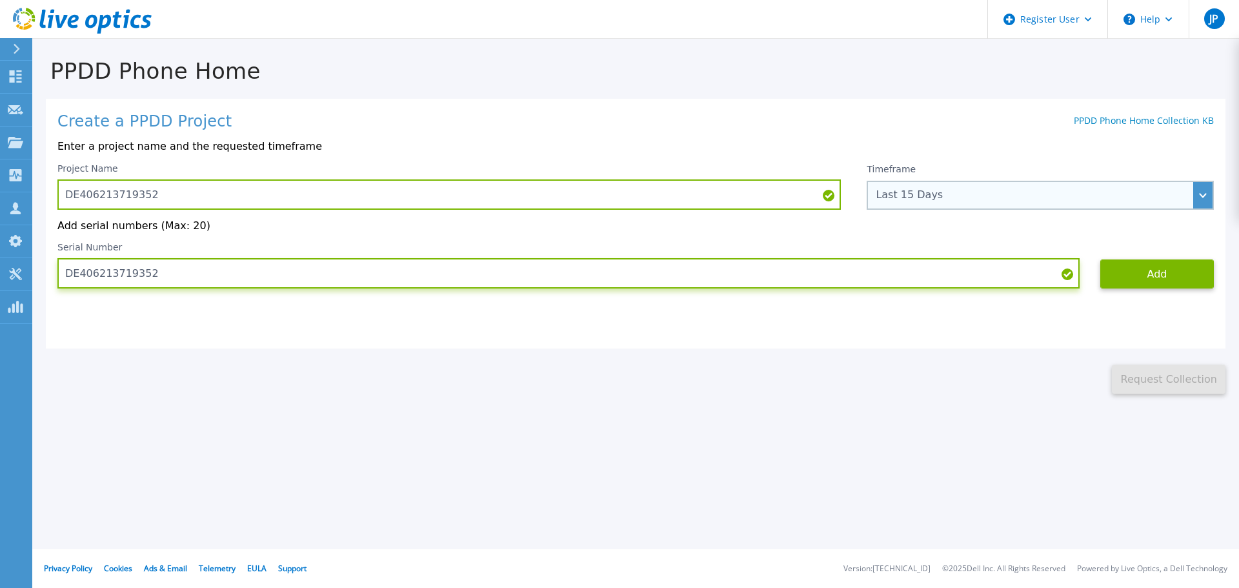
type input "DE406213719352"
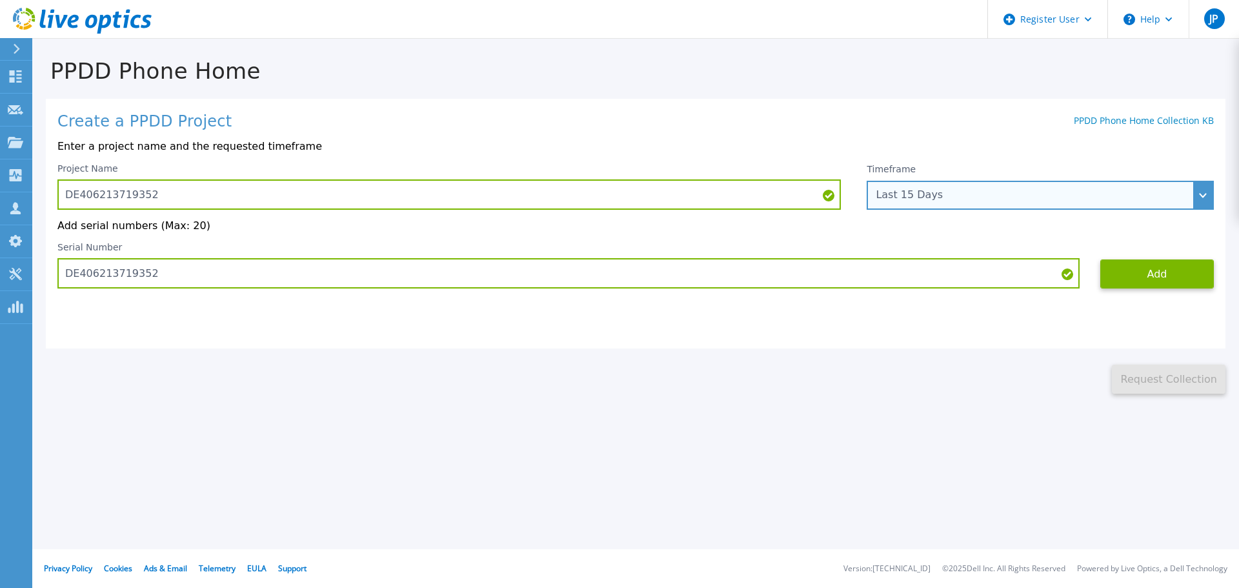
click at [1064, 200] on div "Last 15 Days" at bounding box center [1033, 195] width 315 height 12
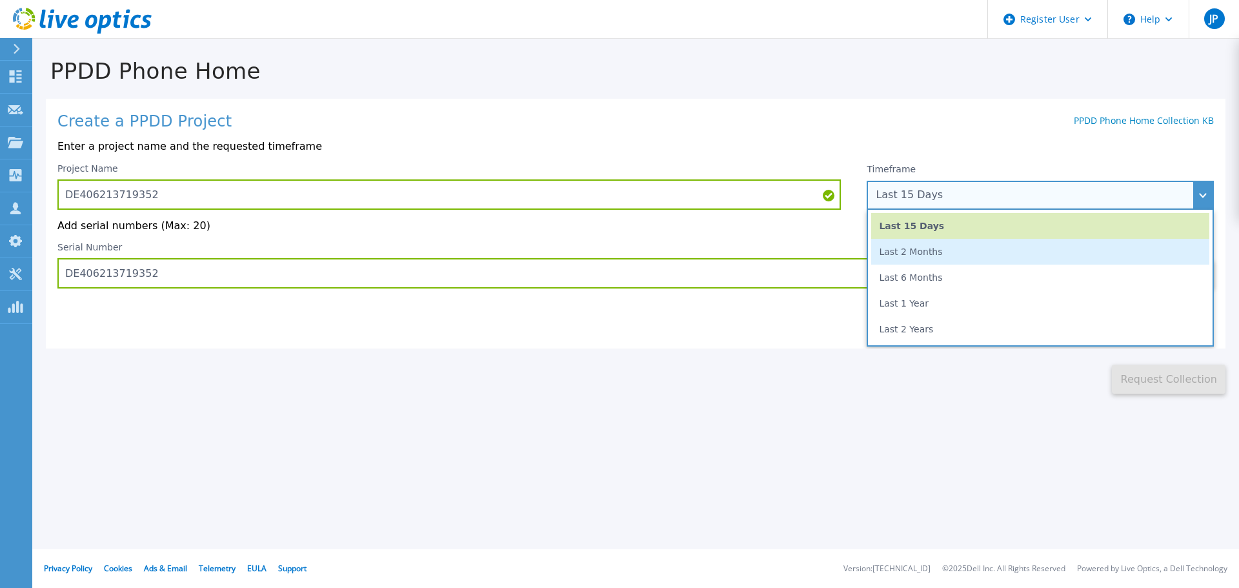
click at [929, 261] on li "Last 2 Months" at bounding box center [1040, 252] width 338 height 26
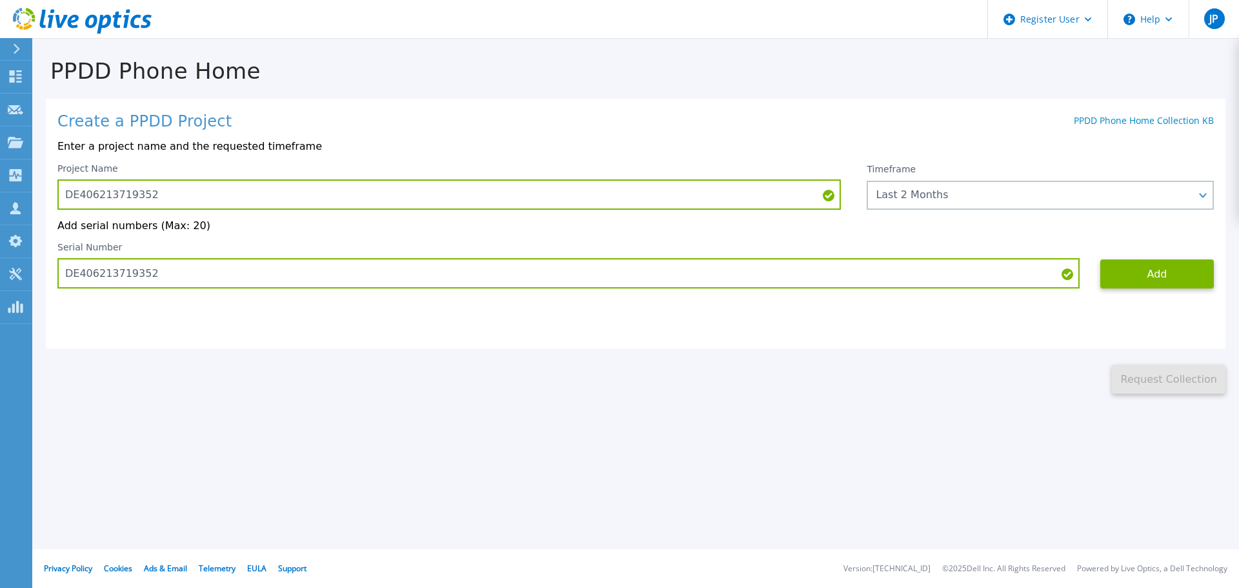
drag, startPoint x: 905, startPoint y: 367, endPoint x: 950, endPoint y: 366, distance: 44.5
click at [907, 367] on div "This might take a few minutes please wait... Request Collection" at bounding box center [635, 371] width 1207 height 46
click at [1147, 268] on button "Add" at bounding box center [1157, 273] width 114 height 29
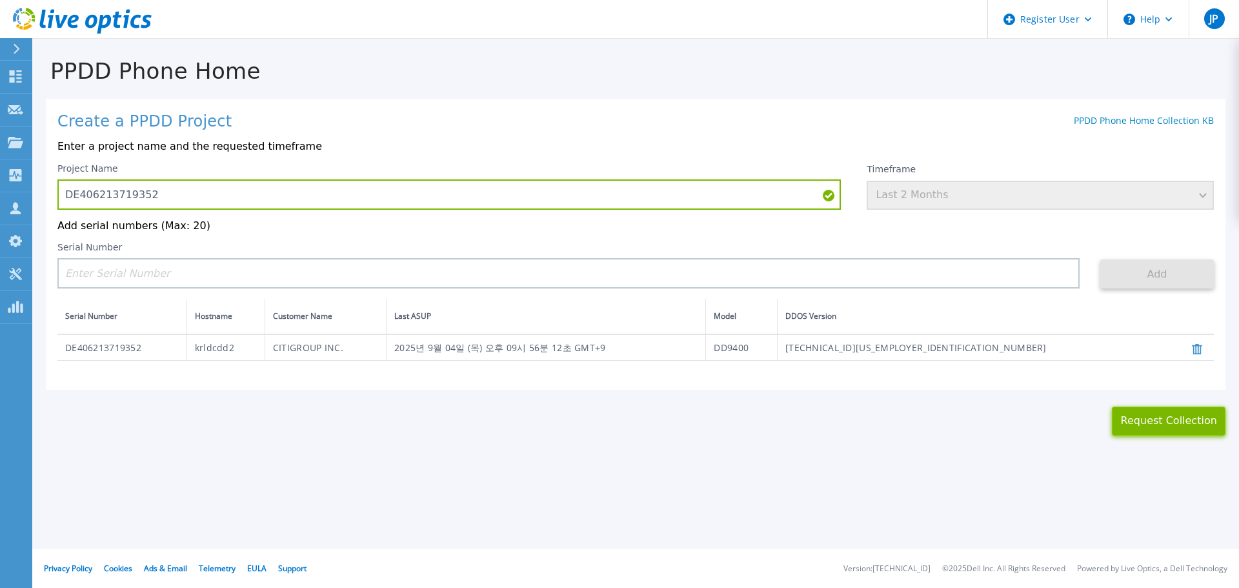
click at [1170, 428] on button "Request Collection" at bounding box center [1169, 421] width 114 height 29
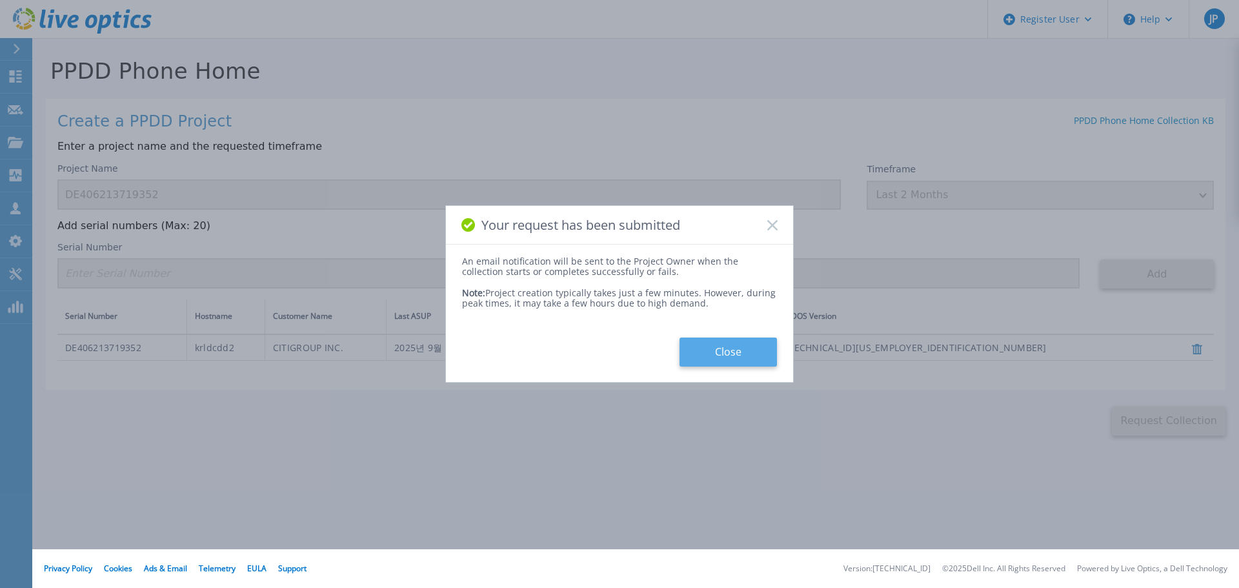
click at [741, 356] on button "Close" at bounding box center [727, 351] width 97 height 29
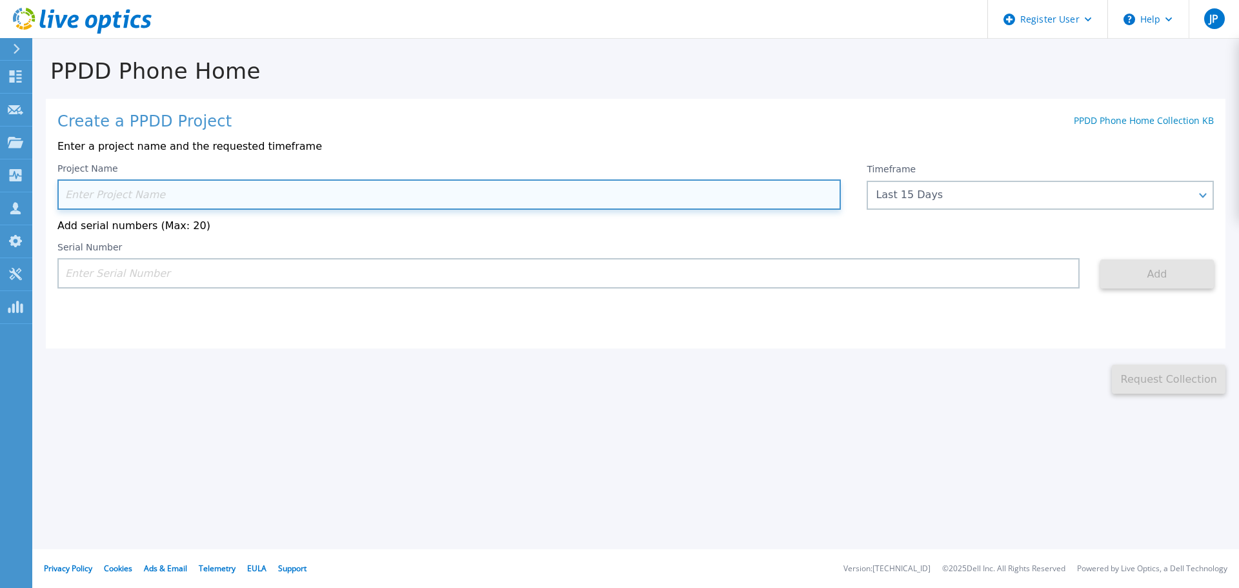
click at [183, 188] on input at bounding box center [448, 194] width 783 height 30
paste input "CKM00201000804"
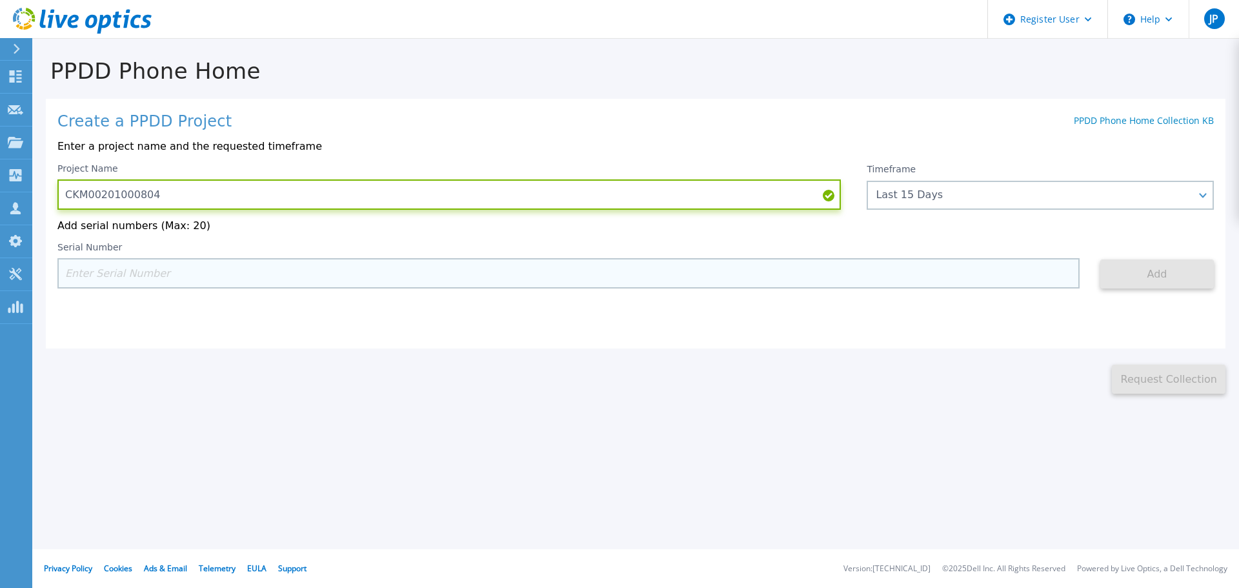
type input "CKM00201000804"
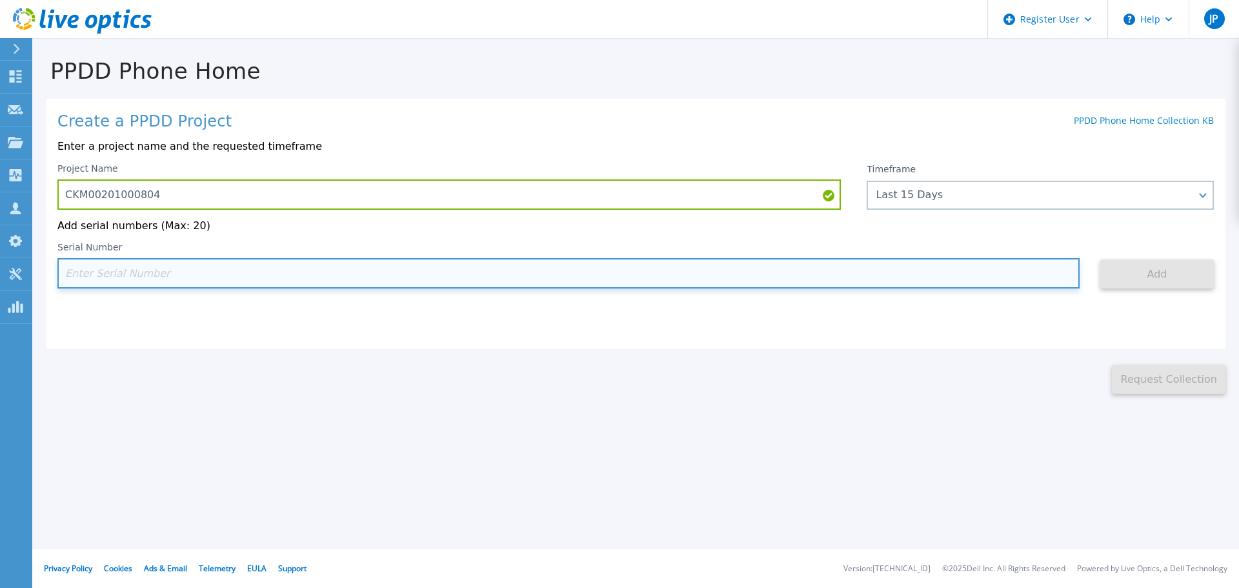
drag, startPoint x: 134, startPoint y: 274, endPoint x: 448, endPoint y: 291, distance: 314.1
click at [135, 273] on input at bounding box center [568, 273] width 1022 height 30
paste input "CKM00201000804"
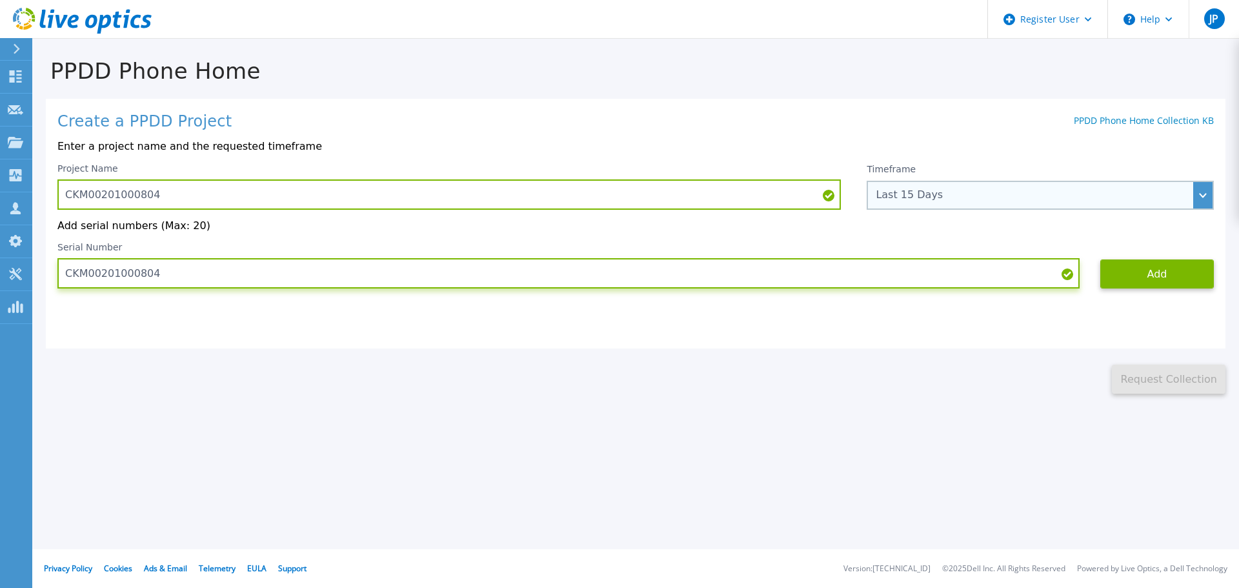
type input "CKM00201000804"
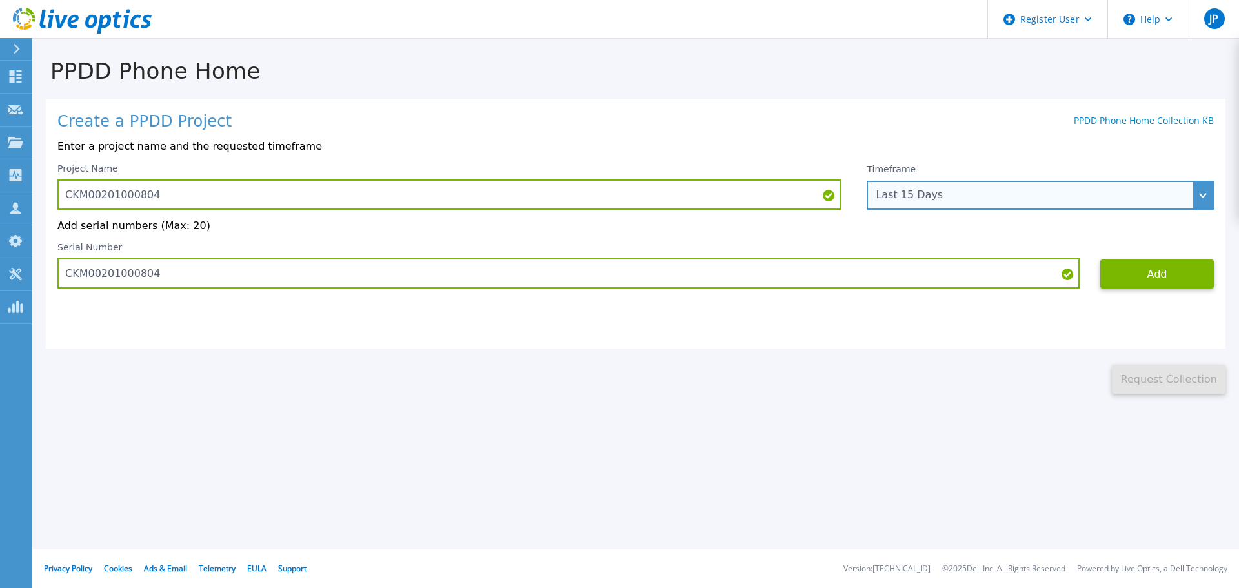
click at [980, 200] on div "Last 15 Days" at bounding box center [1033, 195] width 315 height 12
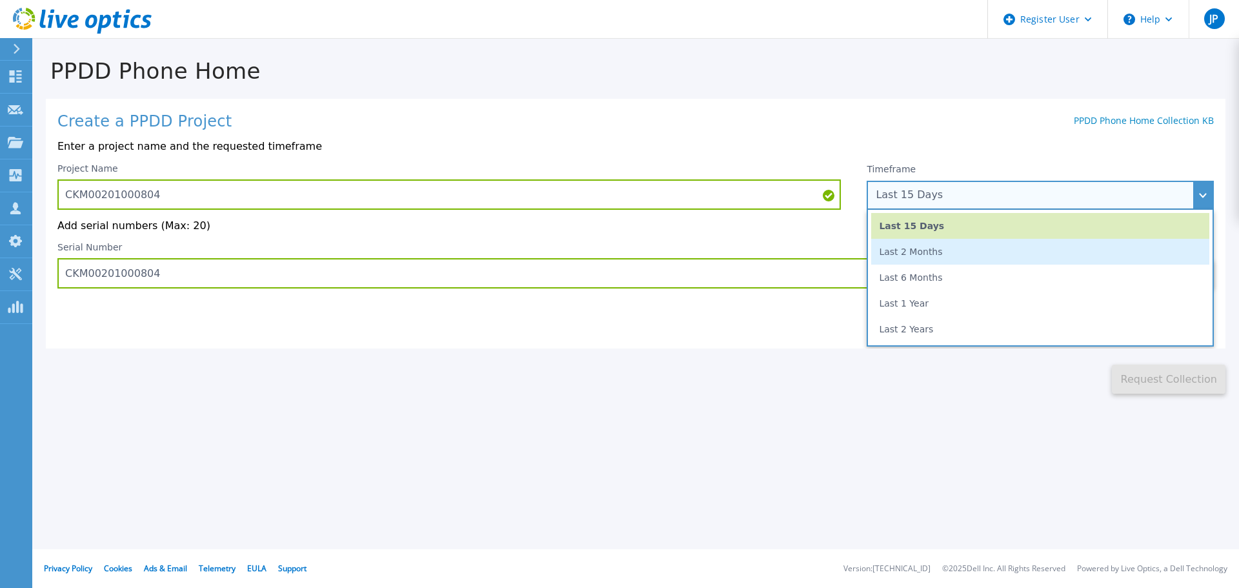
click at [921, 253] on li "Last 2 Months" at bounding box center [1040, 252] width 338 height 26
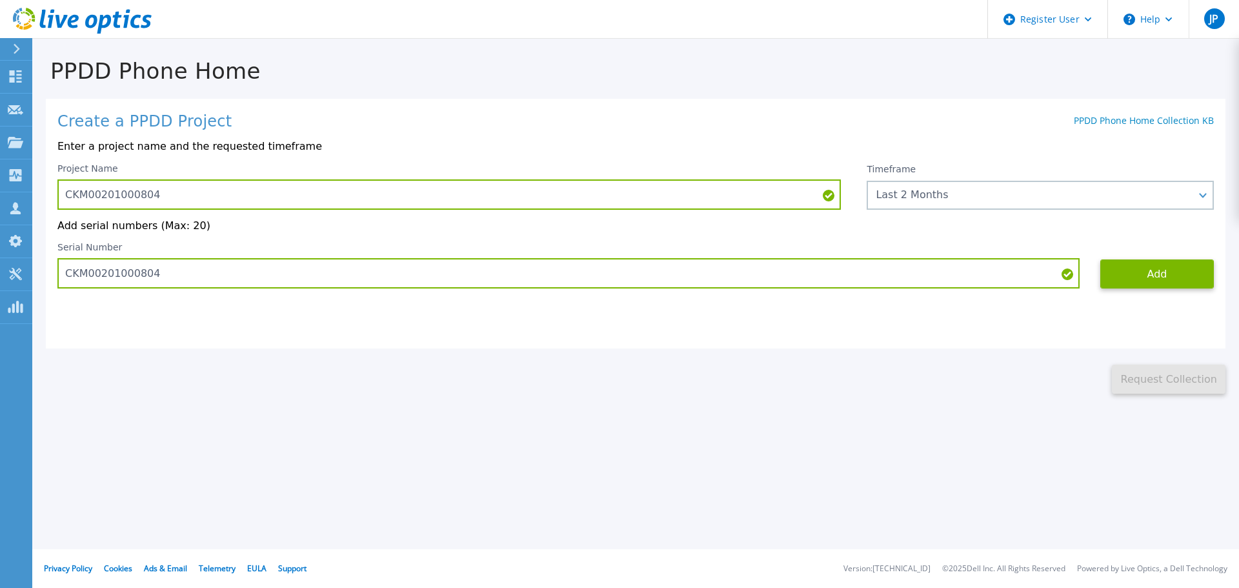
click at [854, 388] on div "This might take a few minutes please wait... Request Collection" at bounding box center [635, 371] width 1207 height 46
click at [1168, 272] on button "Add" at bounding box center [1157, 273] width 114 height 29
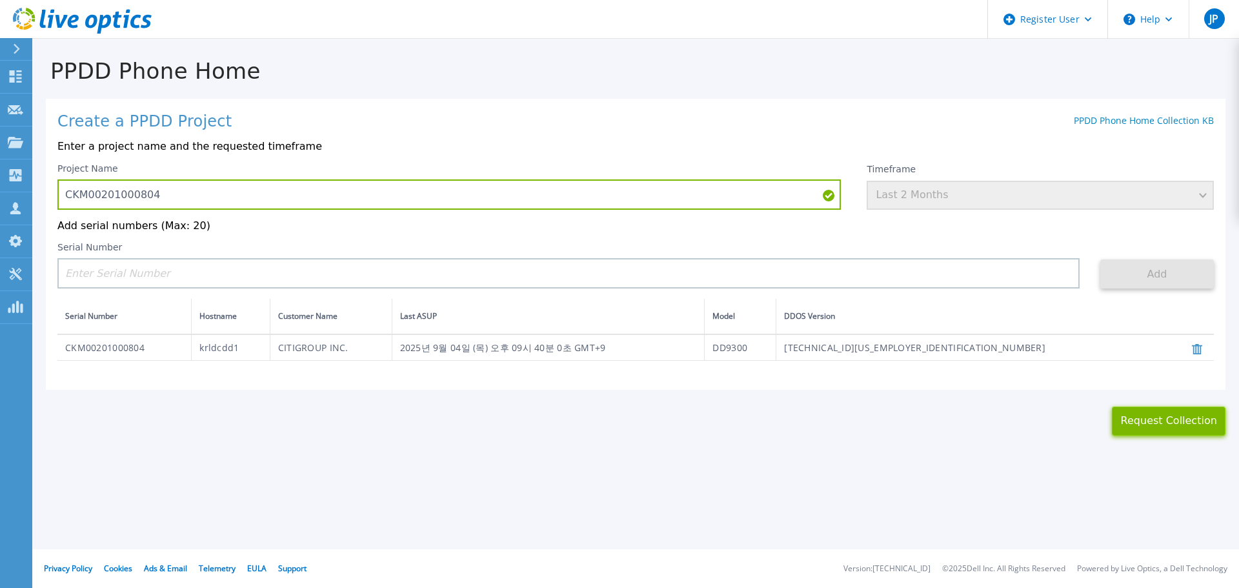
click at [1186, 428] on button "Request Collection" at bounding box center [1169, 421] width 114 height 29
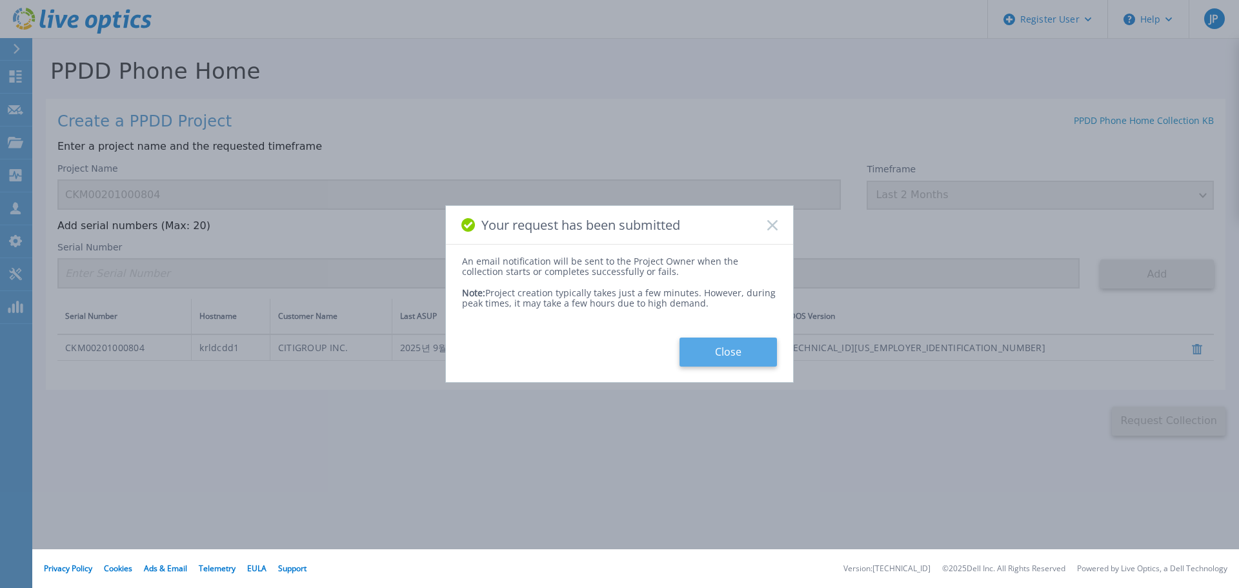
click at [738, 360] on button "Close" at bounding box center [727, 351] width 97 height 29
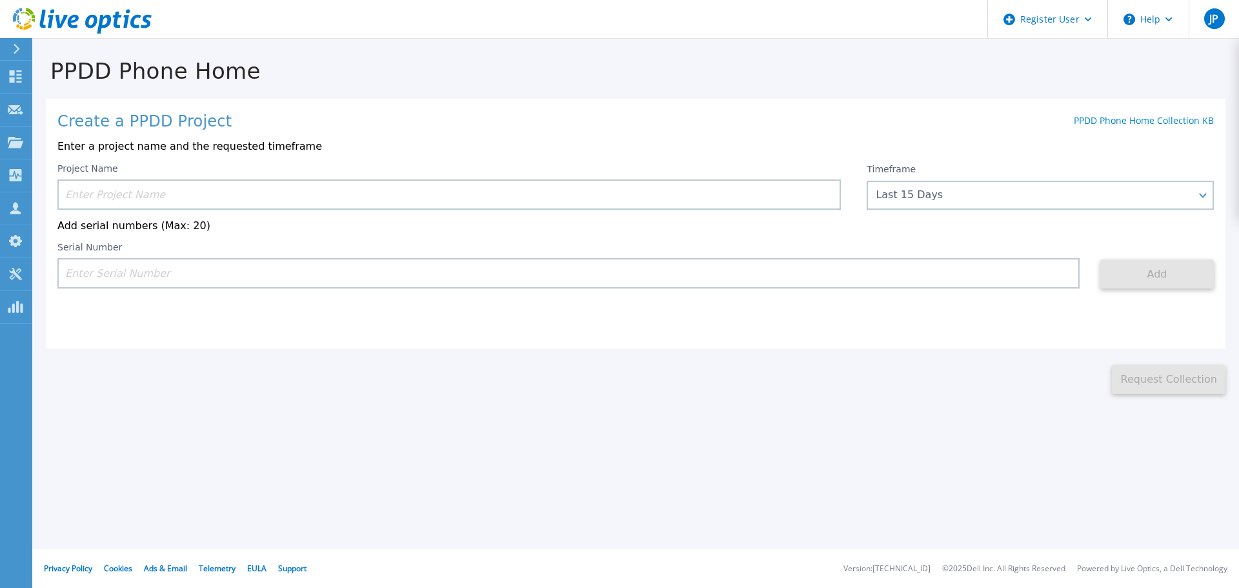
click at [257, 494] on div "PPDD Phone Home Create a PPDD Project PPDD Phone Home Collection KB Enter a pro…" at bounding box center [619, 294] width 1239 height 588
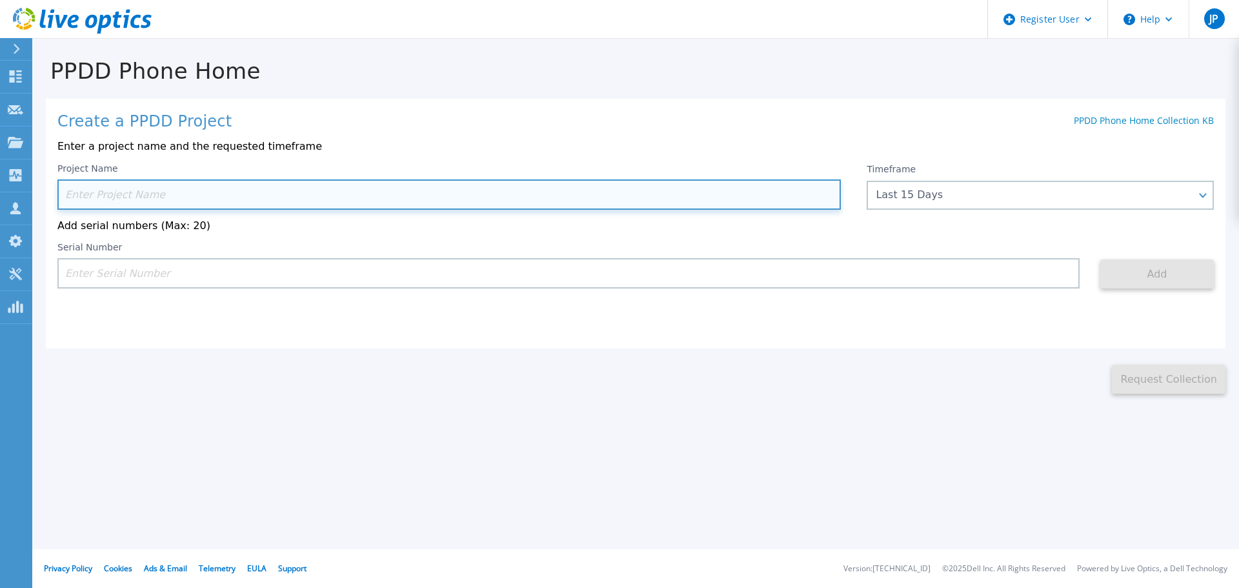
click at [168, 196] on input at bounding box center [448, 194] width 783 height 30
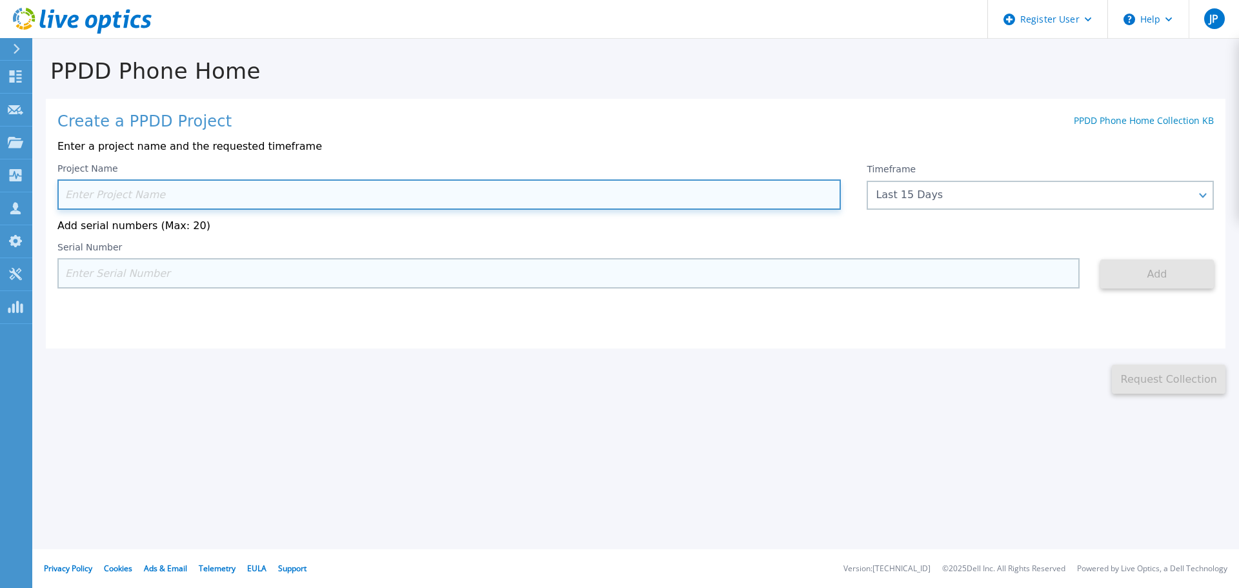
paste input "CKM00184500963"
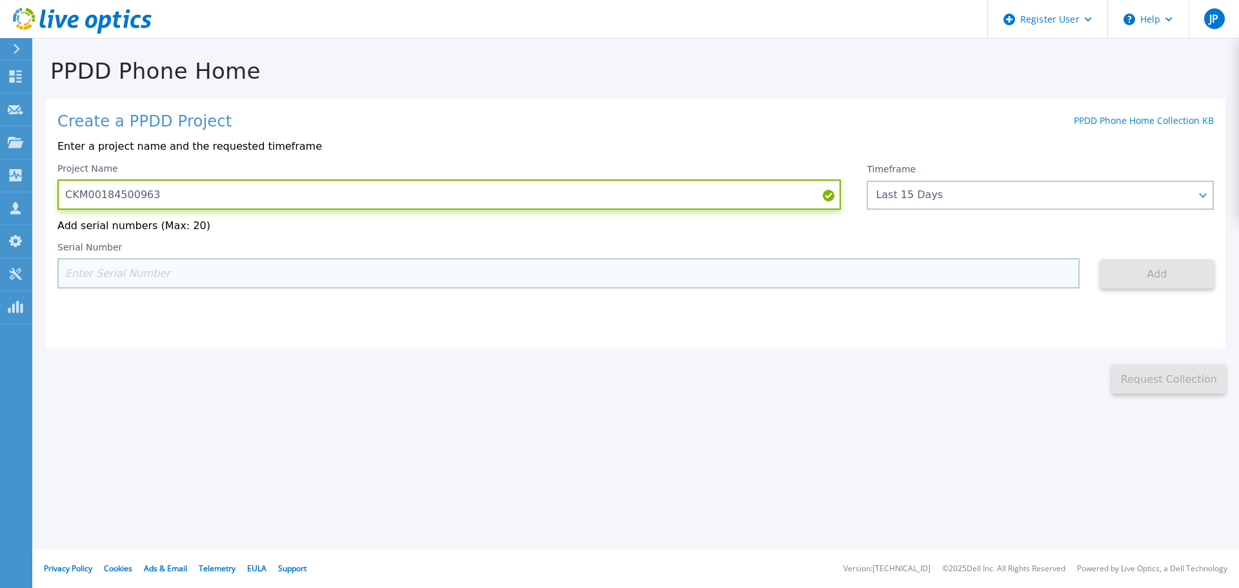
type input "CKM00184500963"
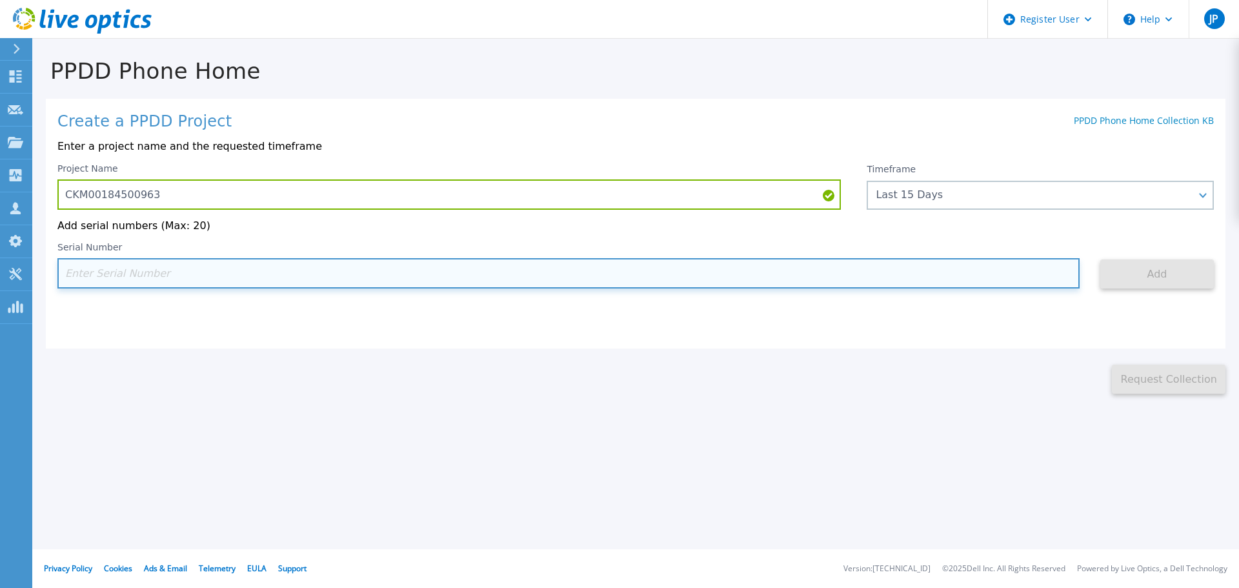
click at [167, 272] on input at bounding box center [568, 273] width 1022 height 30
paste input "CKM00184500963"
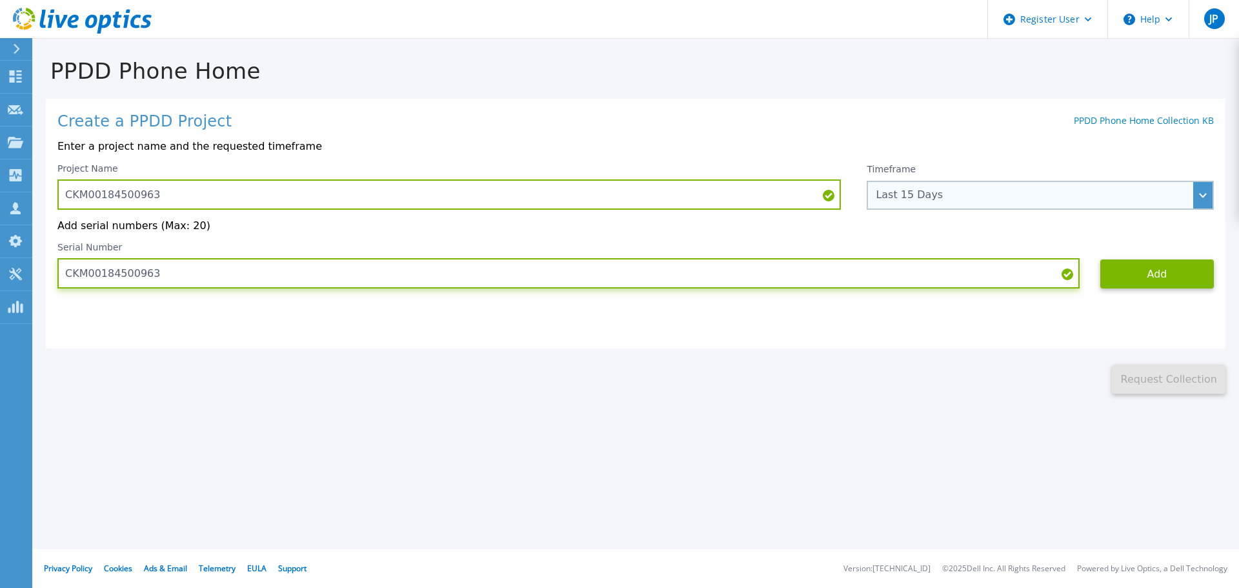
type input "CKM00184500963"
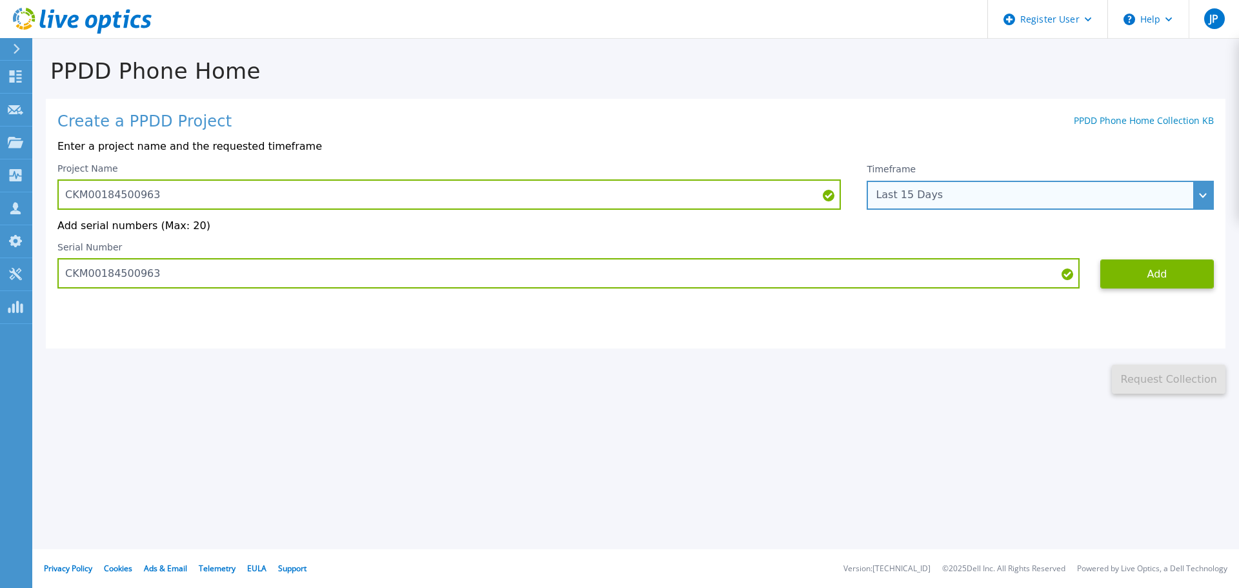
click at [1075, 197] on div "Last 15 Days" at bounding box center [1033, 195] width 315 height 12
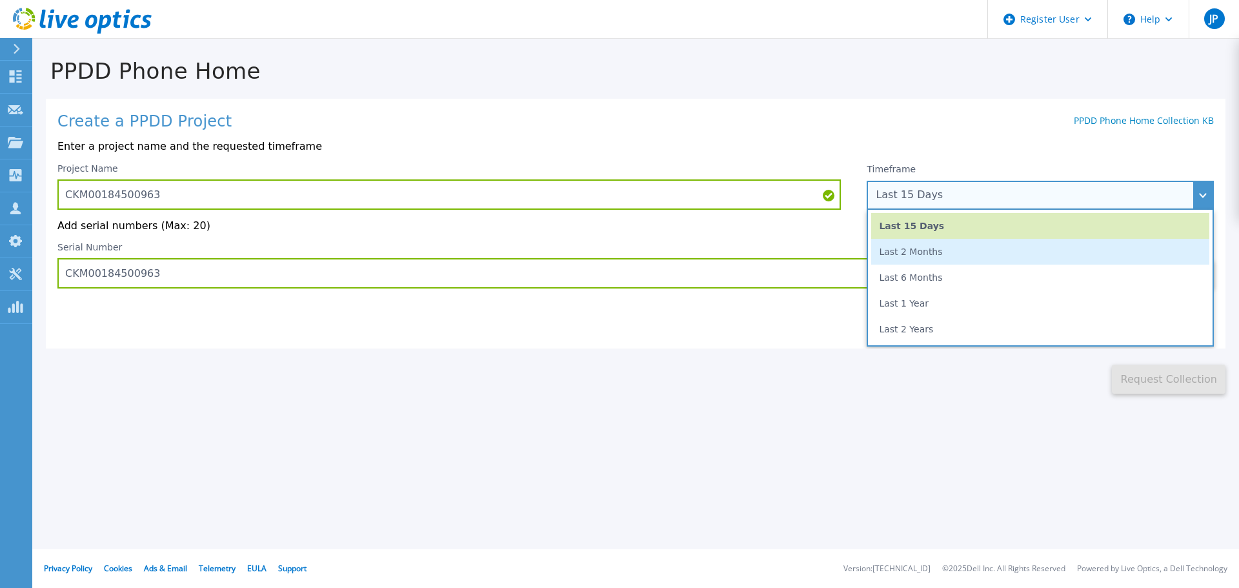
click at [931, 249] on li "Last 2 Months" at bounding box center [1040, 252] width 338 height 26
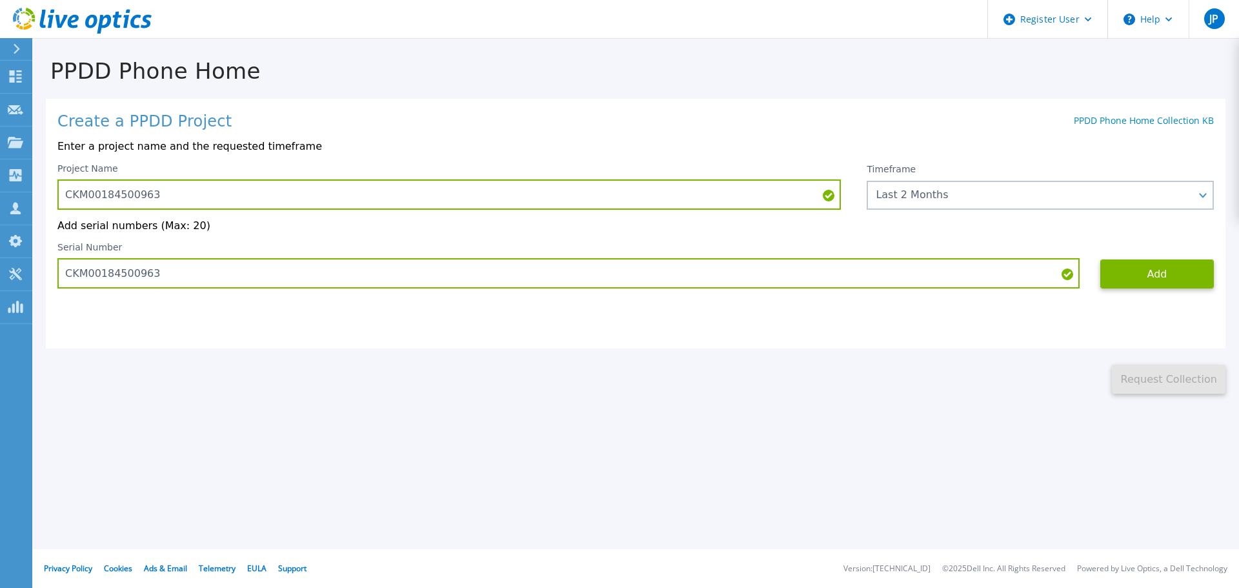
click at [832, 445] on div "PPDD Phone Home Create a PPDD Project PPDD Phone Home Collection KB Enter a pro…" at bounding box center [619, 294] width 1239 height 588
click at [1154, 275] on button "Add" at bounding box center [1157, 273] width 114 height 29
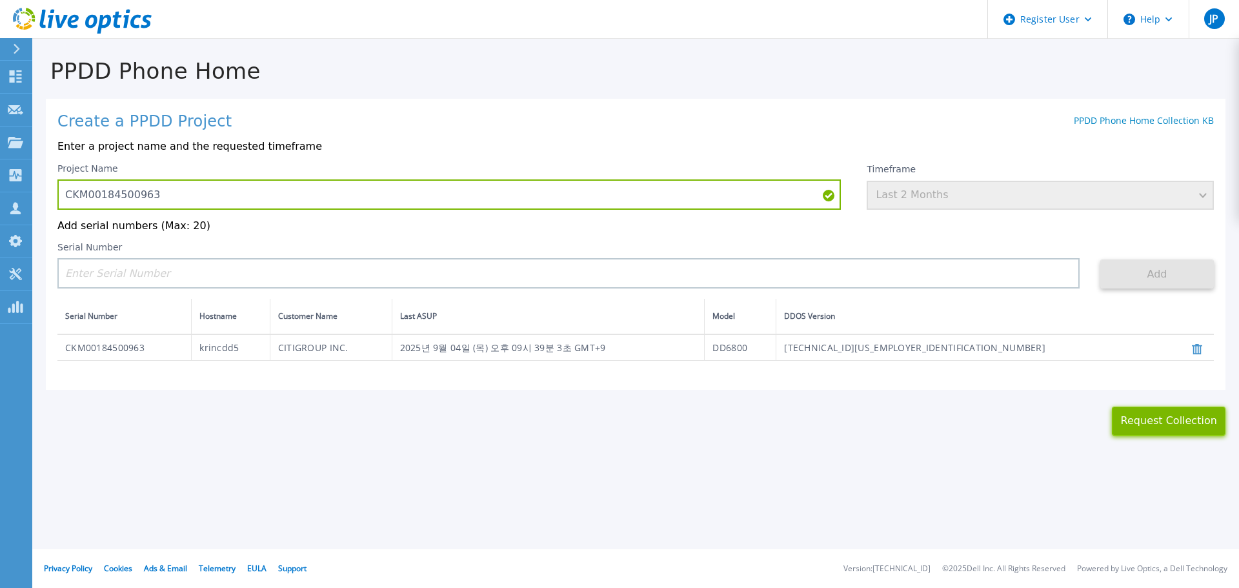
click at [1203, 434] on button "Request Collection" at bounding box center [1169, 421] width 114 height 29
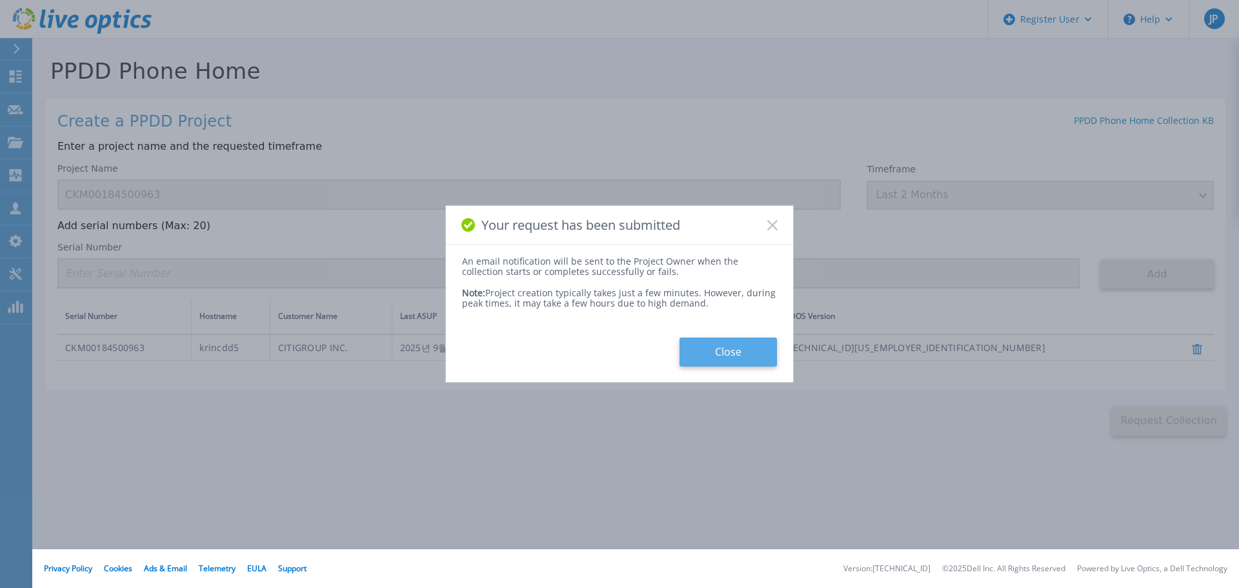
click at [718, 343] on button "Close" at bounding box center [727, 351] width 97 height 29
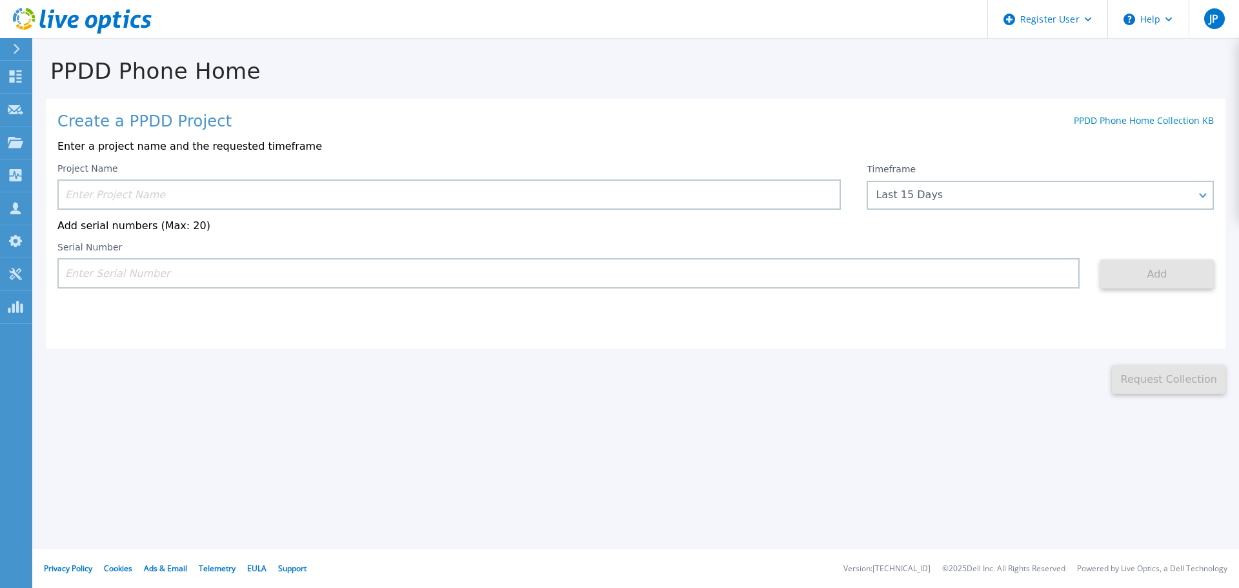
drag, startPoint x: 294, startPoint y: 457, endPoint x: 236, endPoint y: 477, distance: 61.8
click at [294, 457] on div "PPDD Phone Home Create a PPDD Project PPDD Phone Home Collection KB Enter a pro…" at bounding box center [619, 294] width 1239 height 588
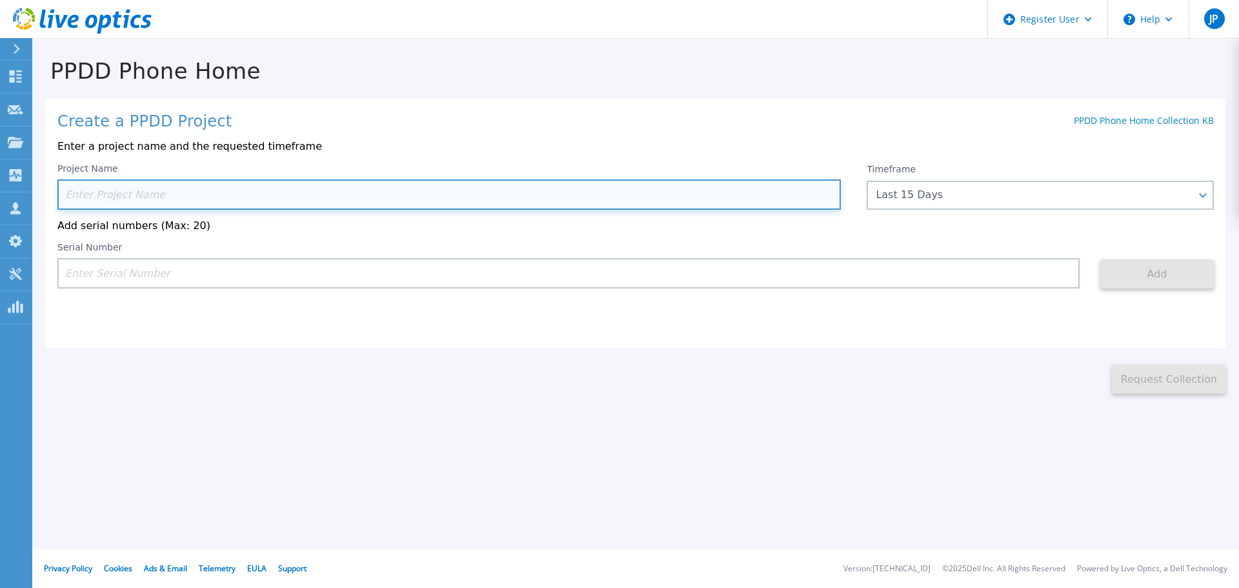
click at [172, 187] on input at bounding box center [448, 194] width 783 height 30
paste input "DE406213719354"
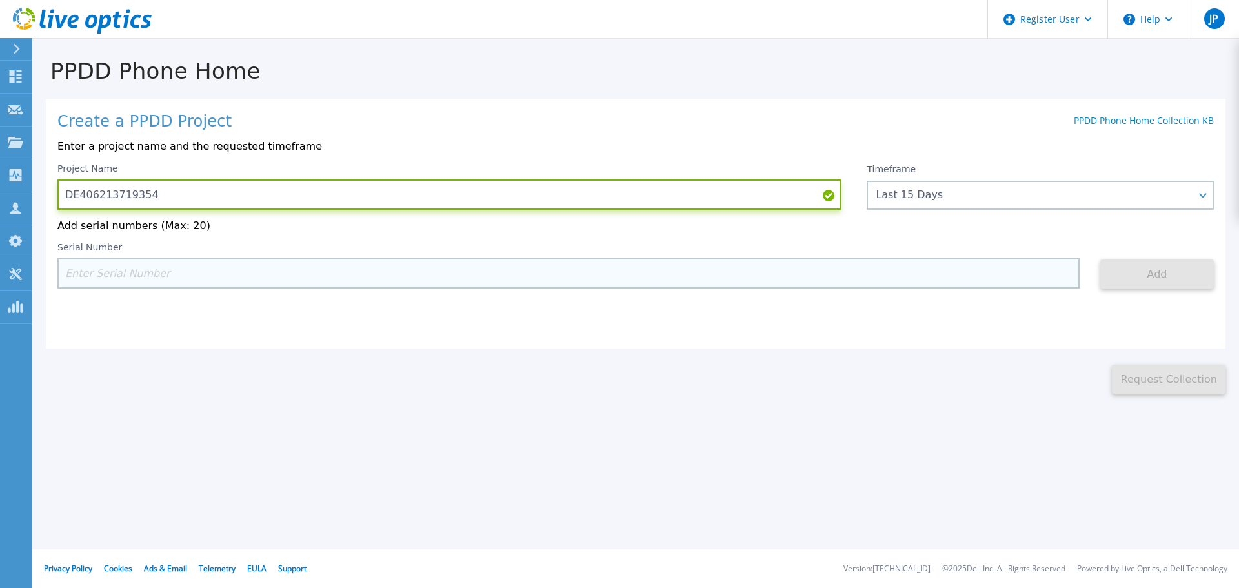
type input "DE406213719354"
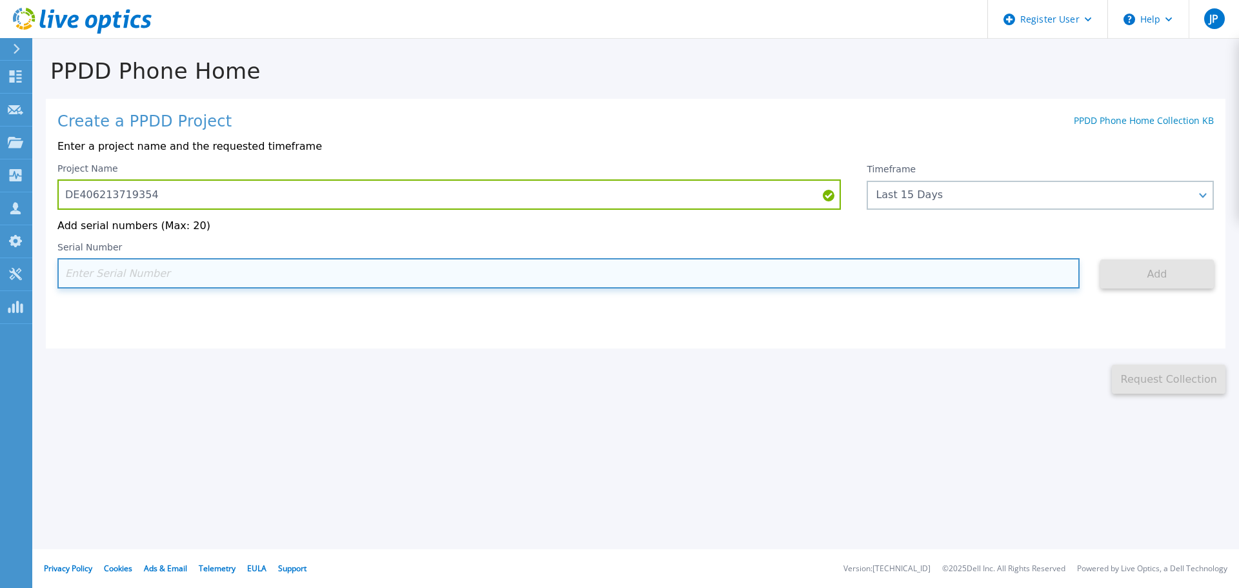
click at [170, 266] on input at bounding box center [568, 273] width 1022 height 30
paste input "DE406213719354"
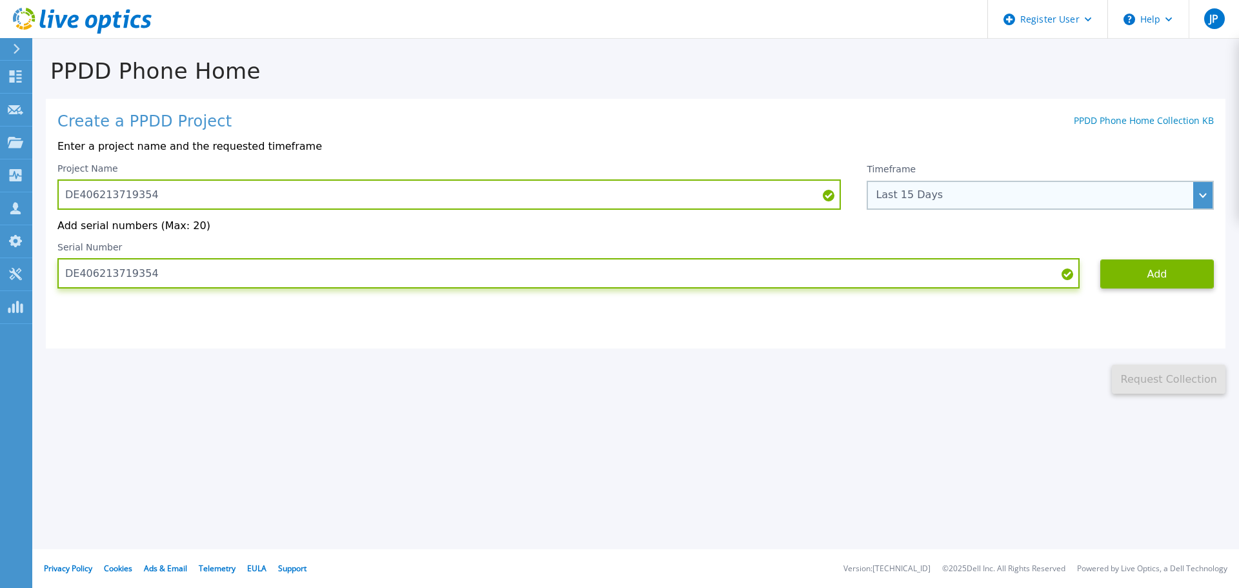
type input "DE406213719354"
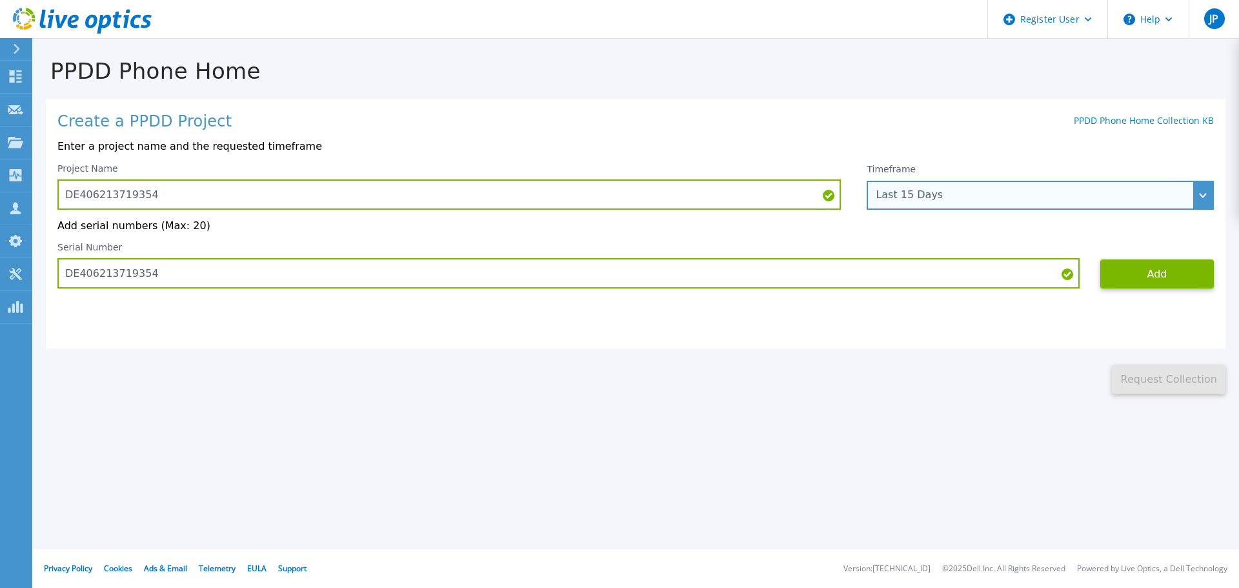
click at [1037, 205] on div "Last 15 Days" at bounding box center [1040, 195] width 347 height 29
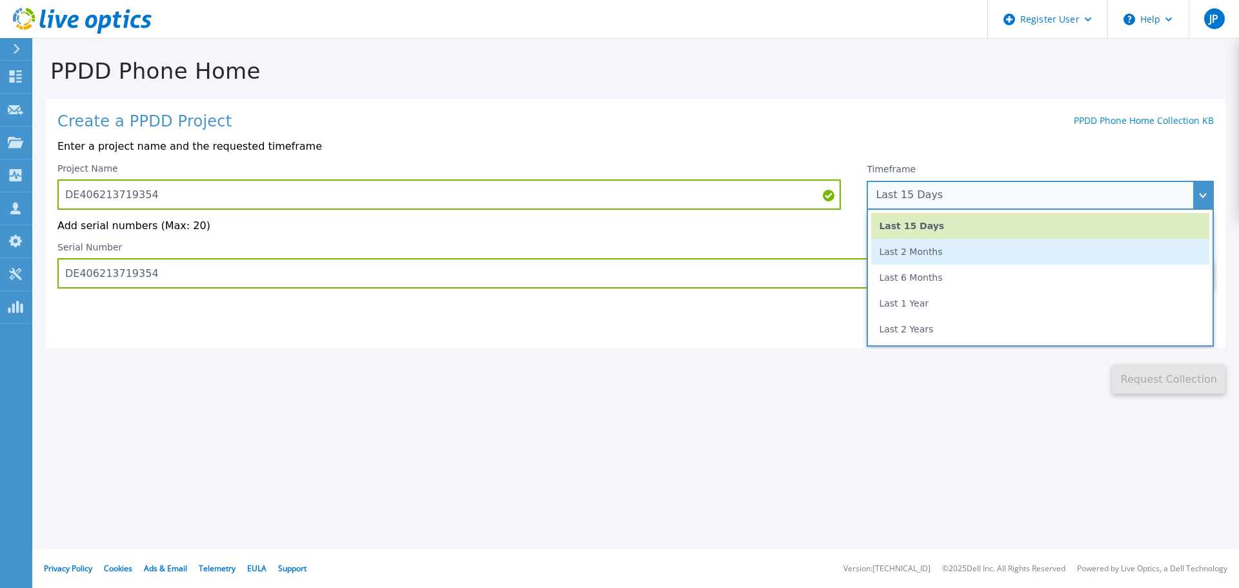
click at [912, 258] on li "Last 2 Months" at bounding box center [1040, 252] width 338 height 26
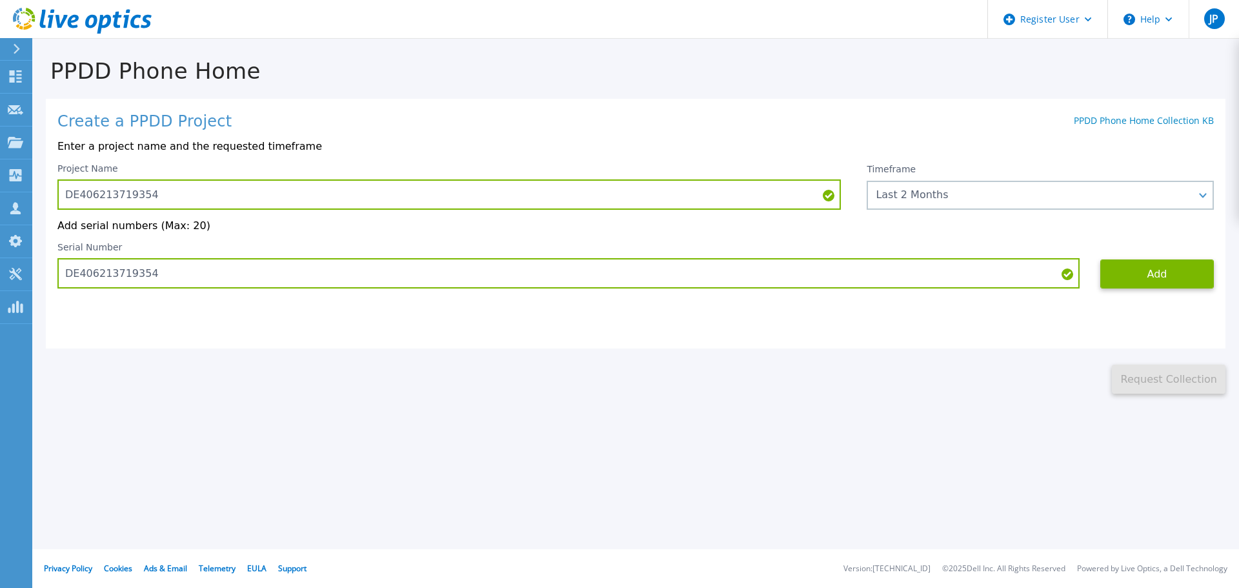
click at [879, 408] on div "PPDD Phone Home Create a PPDD Project PPDD Phone Home Collection KB Enter a pro…" at bounding box center [619, 294] width 1239 height 588
click at [1159, 283] on button "Add" at bounding box center [1157, 273] width 114 height 29
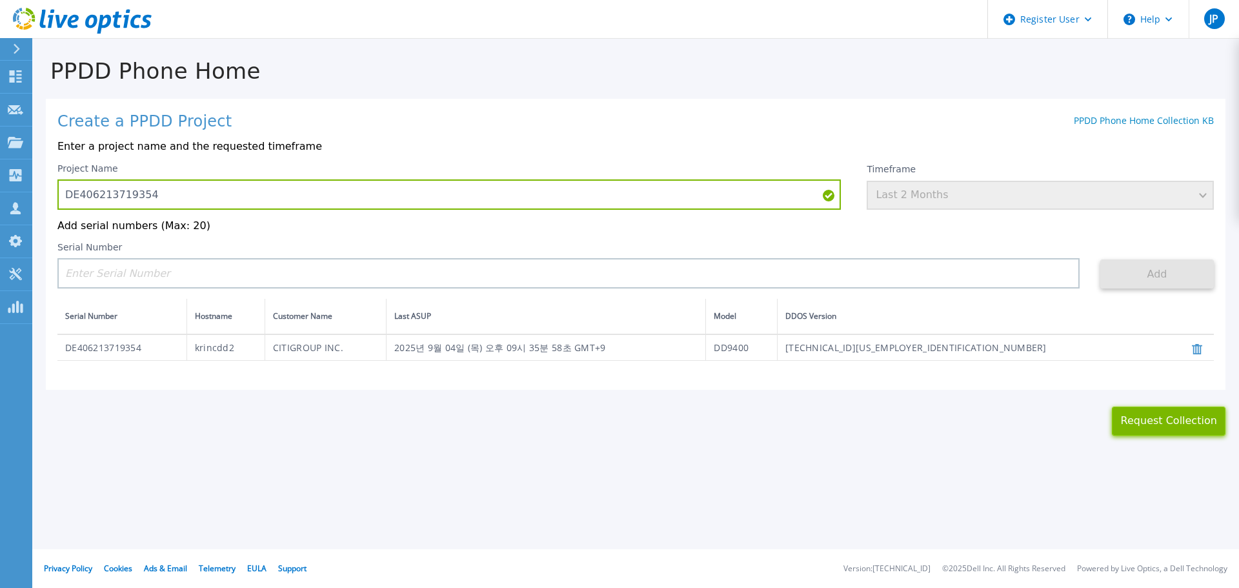
click at [1145, 423] on button "Request Collection" at bounding box center [1169, 421] width 114 height 29
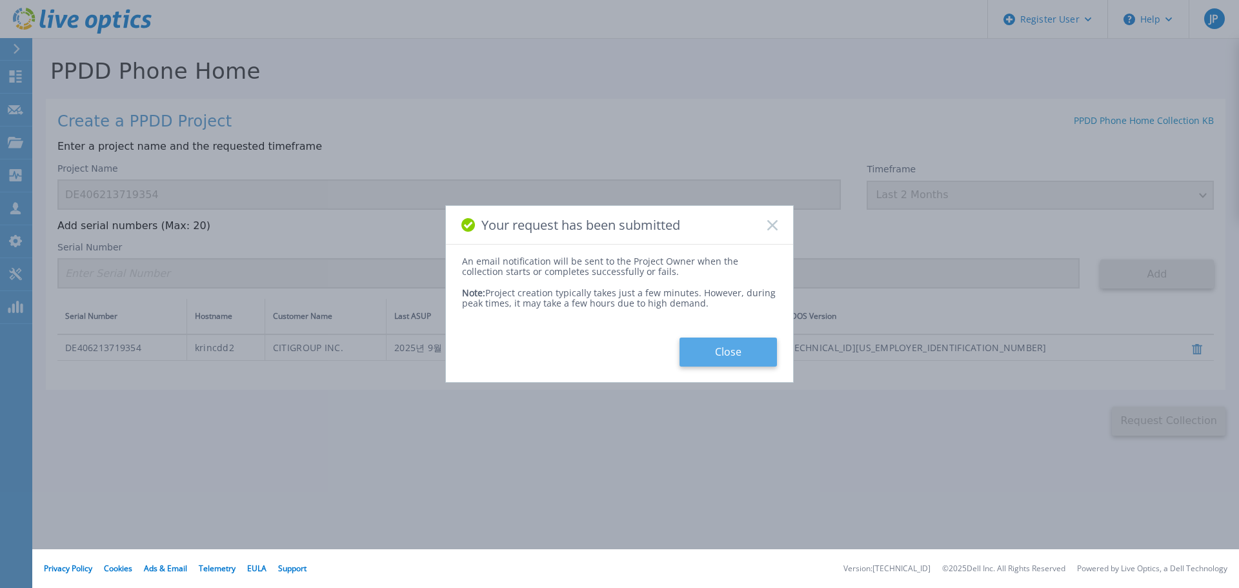
click at [743, 350] on button "Close" at bounding box center [727, 351] width 97 height 29
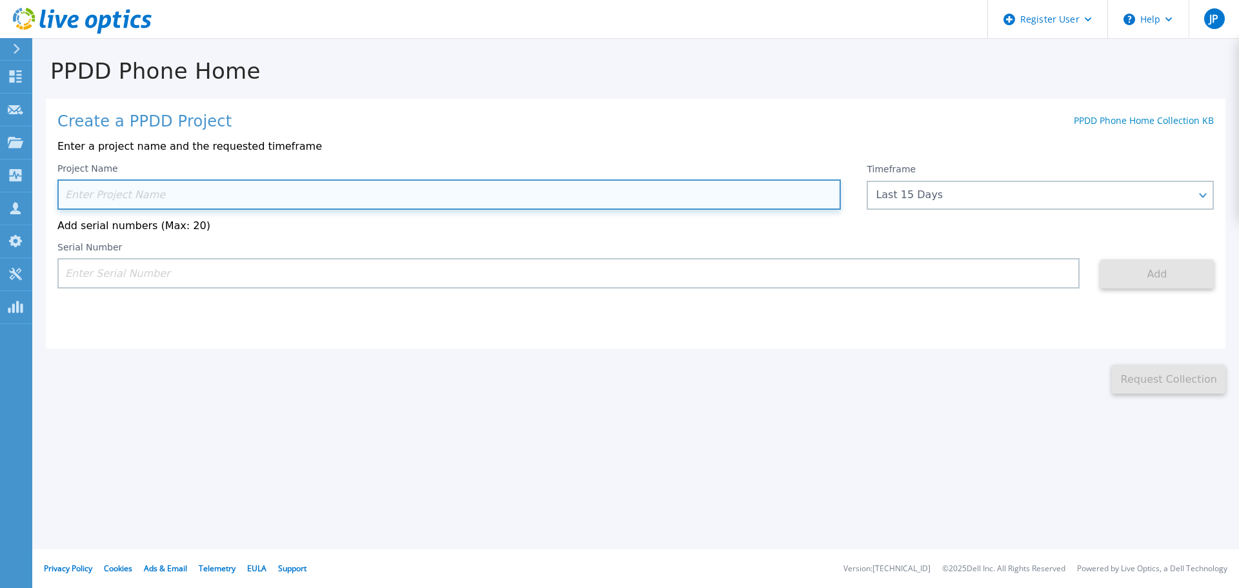
click at [144, 199] on input at bounding box center [448, 194] width 783 height 30
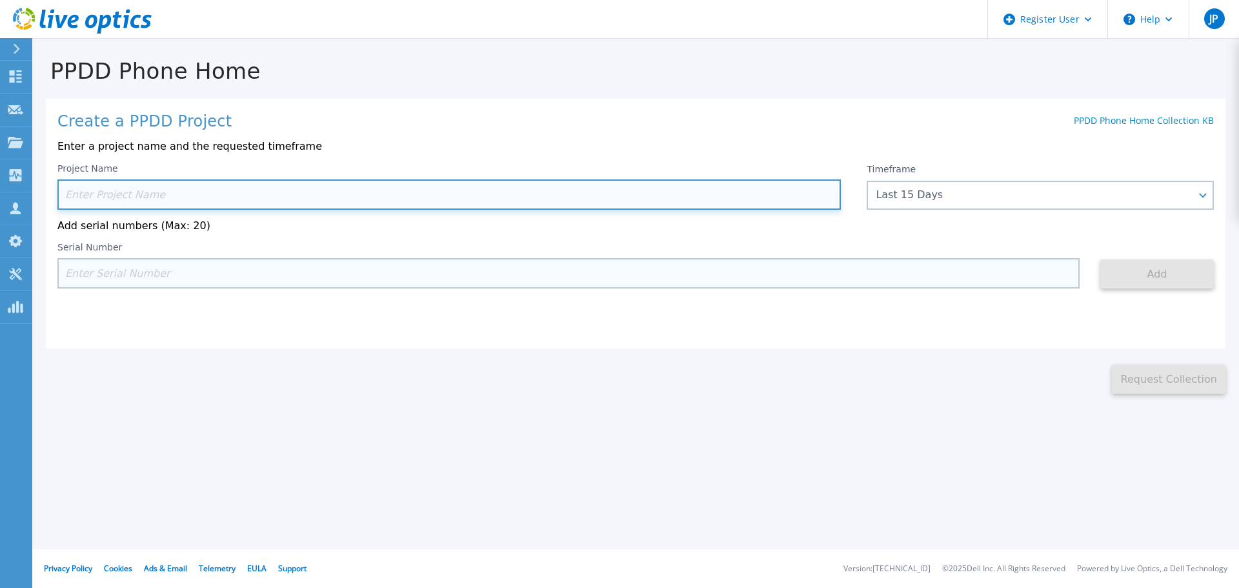
paste input "CKM00201000806"
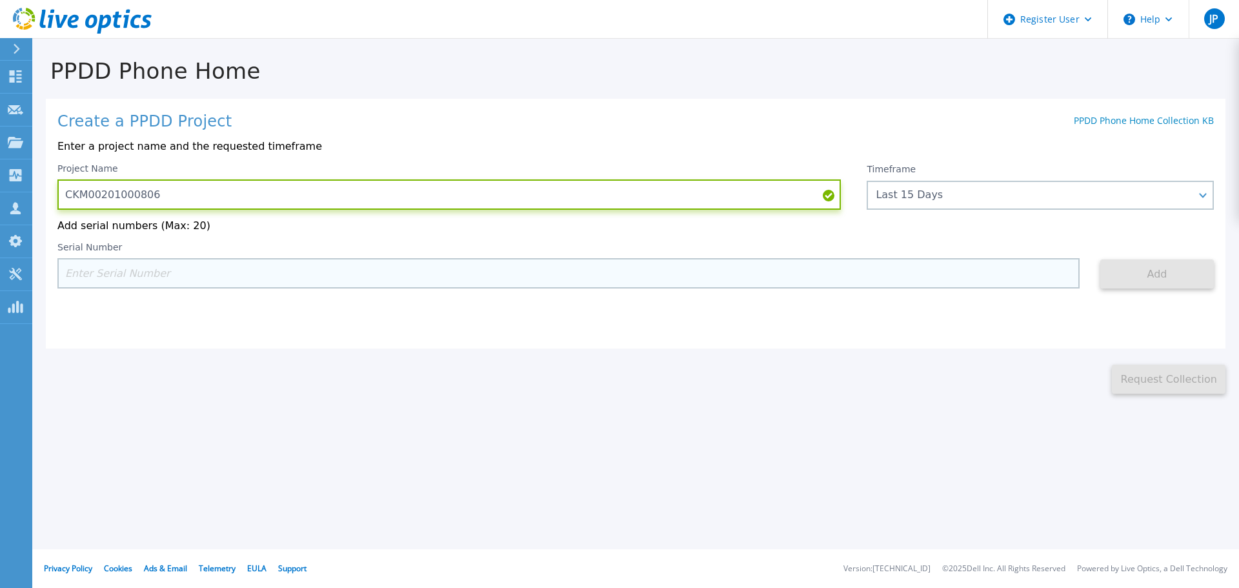
type input "CKM00201000806"
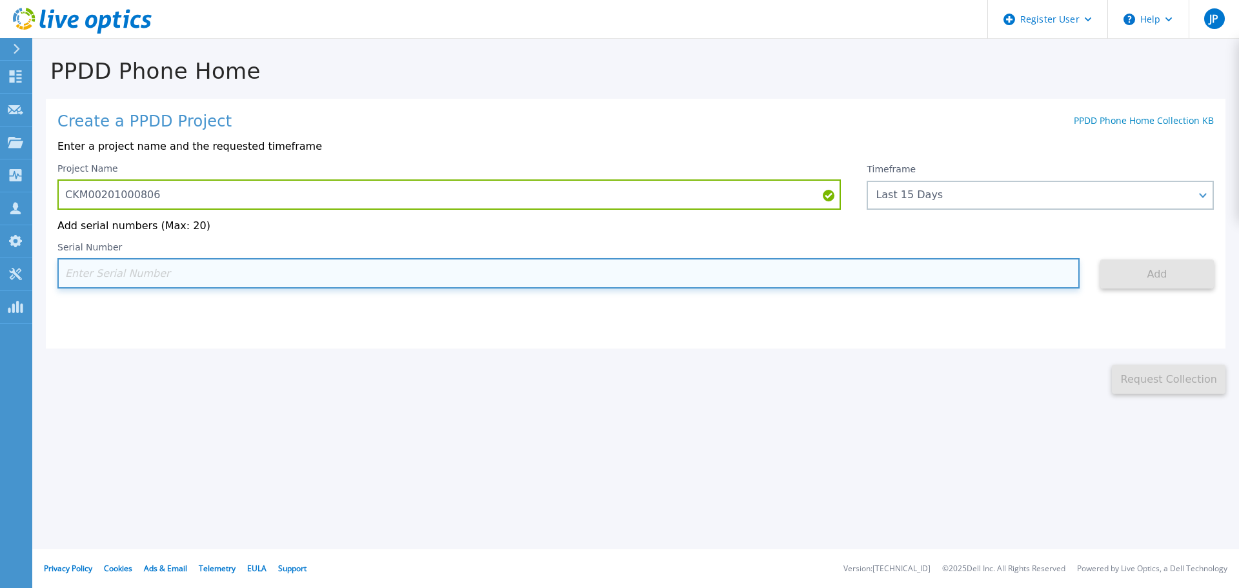
click at [196, 273] on input at bounding box center [568, 273] width 1022 height 30
paste input "CKM00201000806"
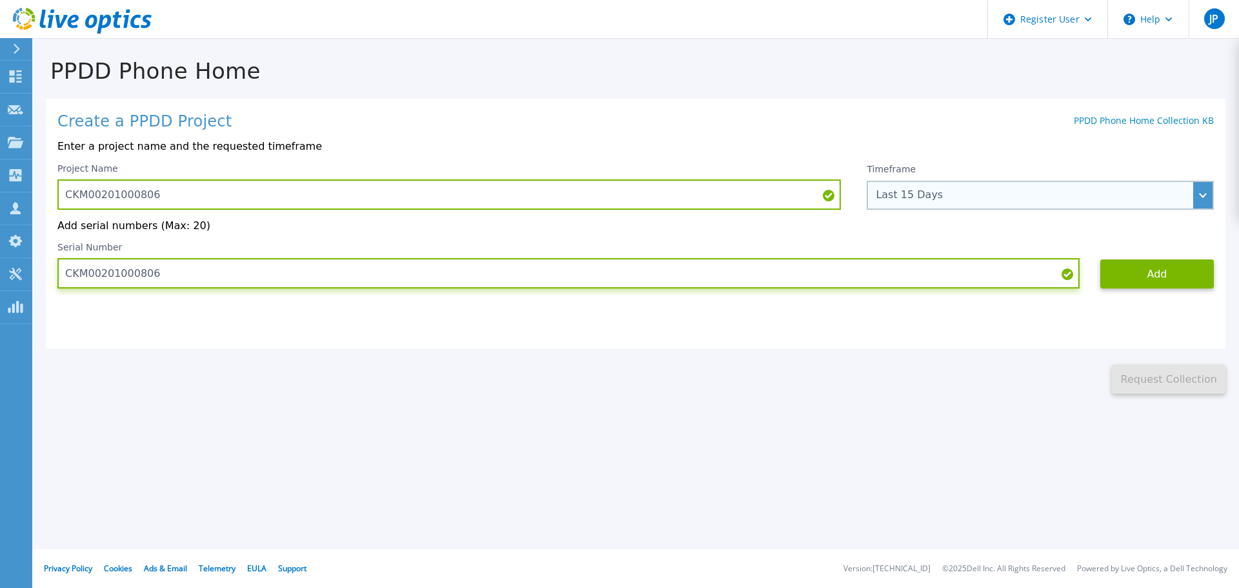
type input "CKM00201000806"
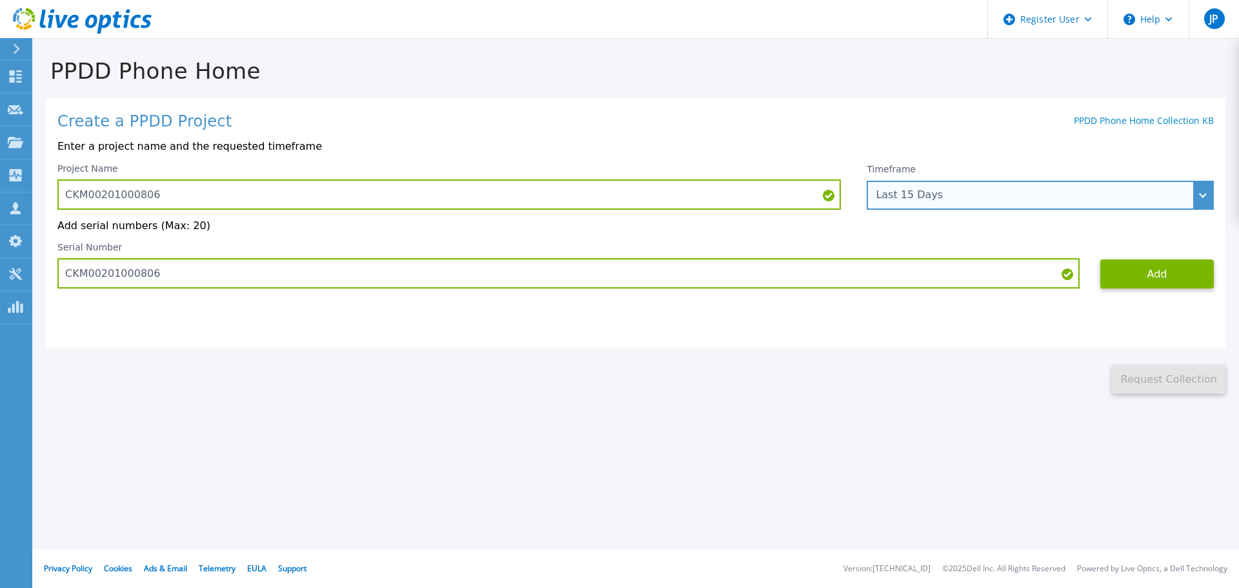
click at [1021, 194] on div "Last 15 Days" at bounding box center [1033, 195] width 315 height 12
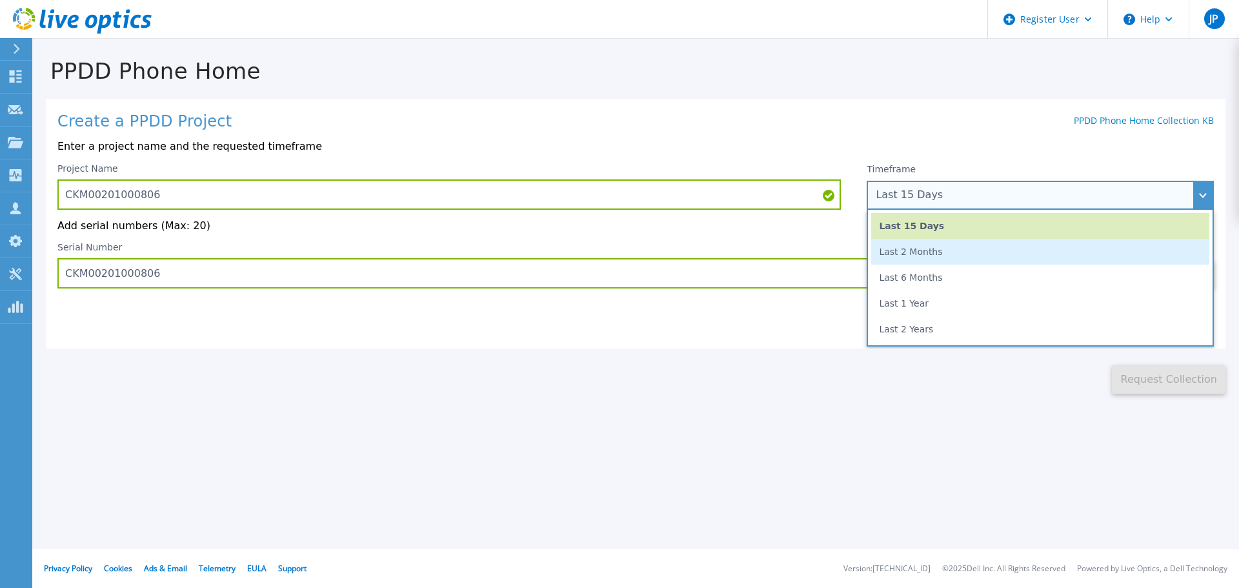
click at [913, 259] on li "Last 2 Months" at bounding box center [1040, 252] width 338 height 26
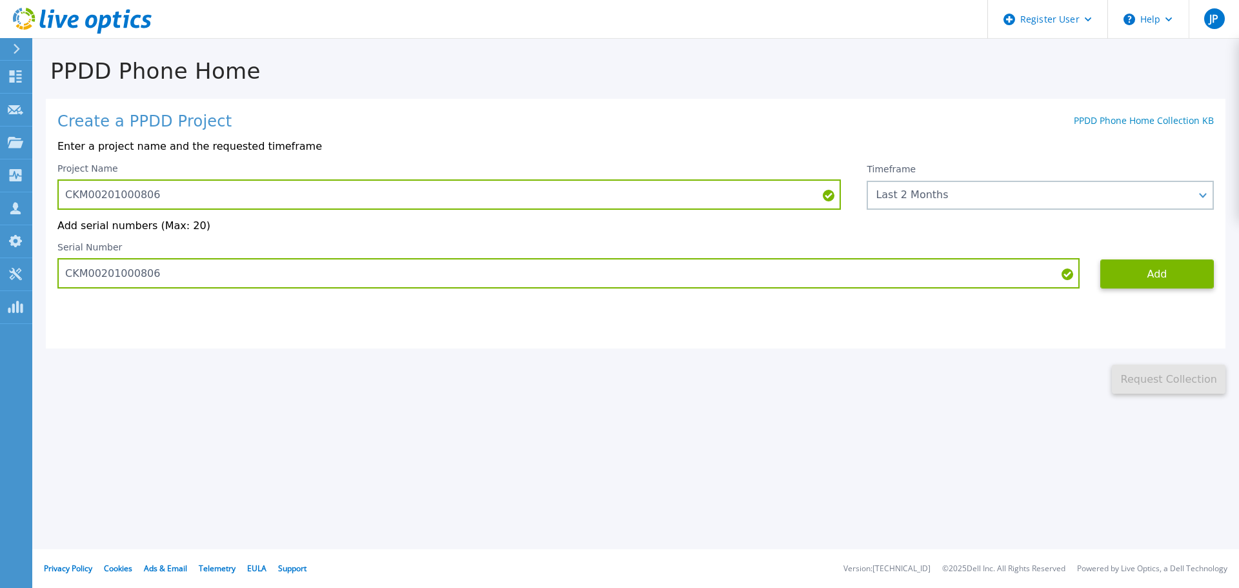
click at [857, 394] on div "PPDD Phone Home Create a PPDD Project PPDD Phone Home Collection KB Enter a pro…" at bounding box center [619, 294] width 1239 height 588
click at [1148, 265] on button "Add" at bounding box center [1157, 273] width 114 height 29
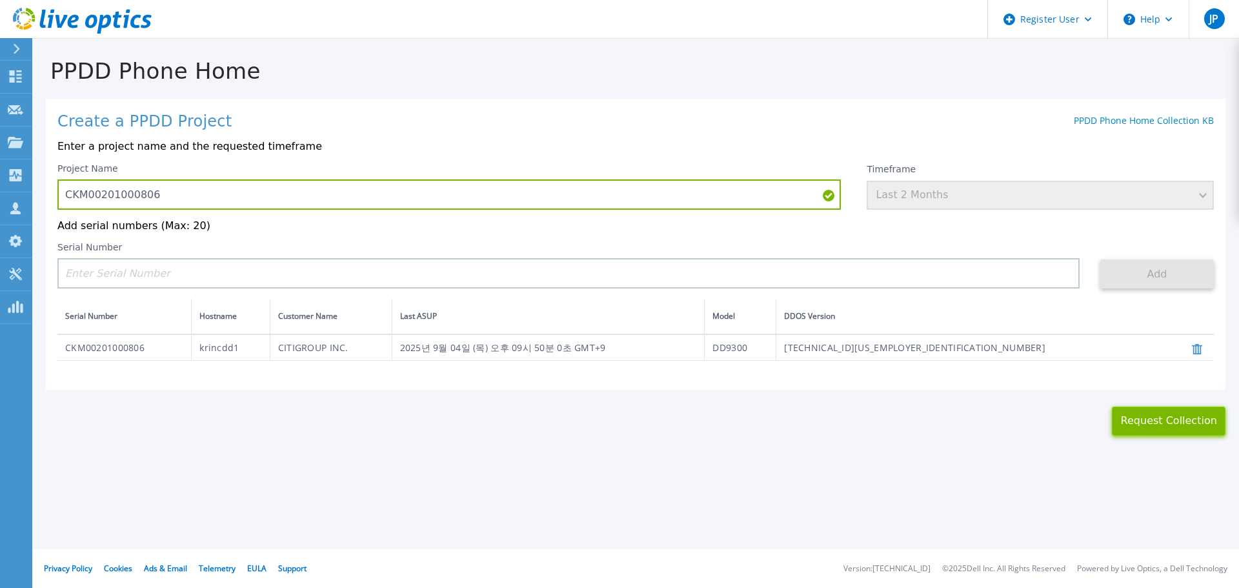
click at [1156, 419] on button "Request Collection" at bounding box center [1169, 421] width 114 height 29
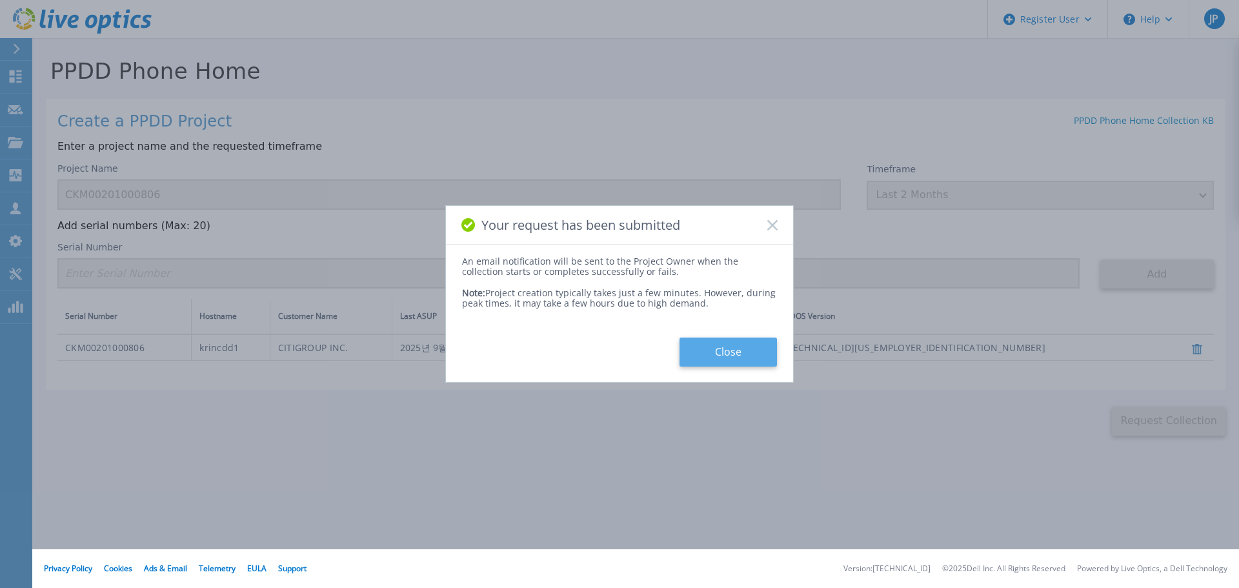
click at [728, 356] on button "Close" at bounding box center [727, 351] width 97 height 29
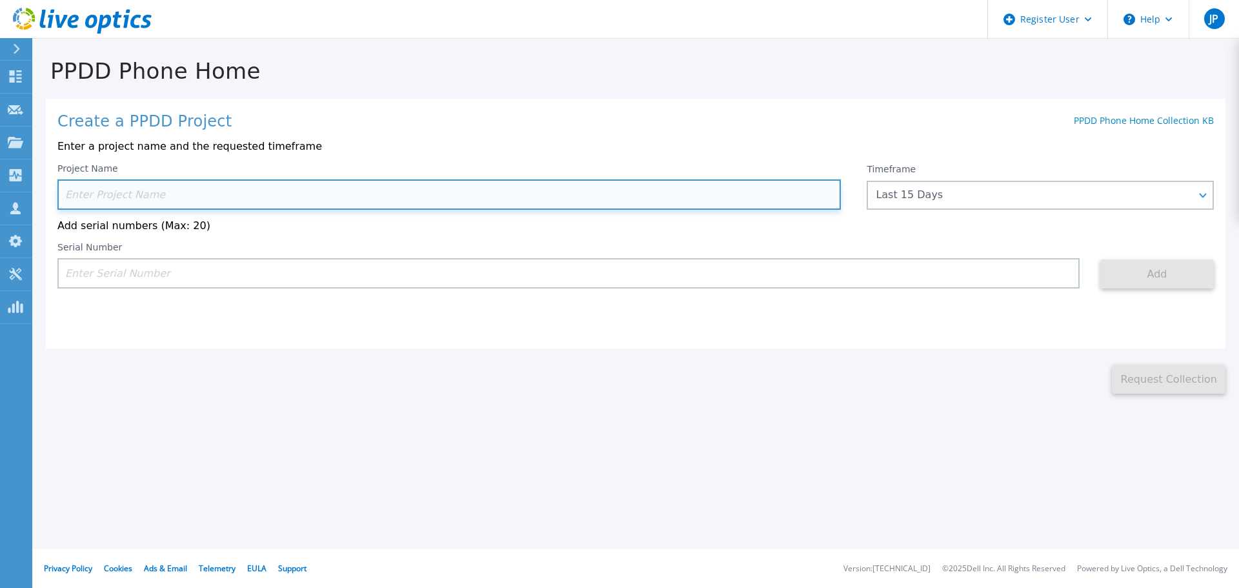
click at [165, 199] on input at bounding box center [448, 194] width 783 height 30
paste input "CKM00184500960"
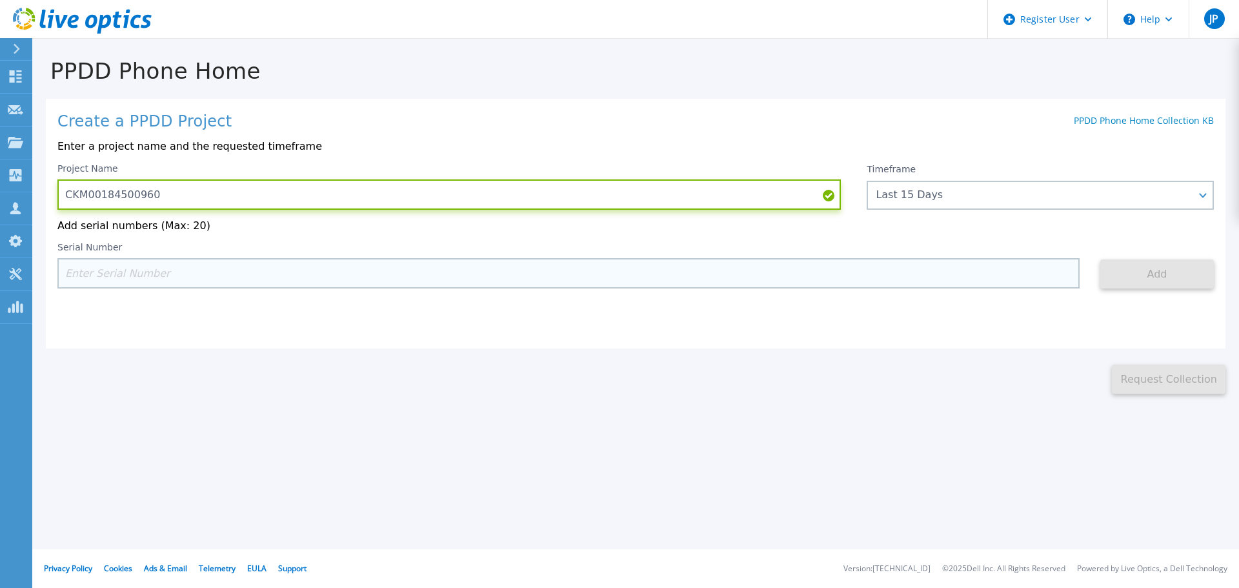
type input "CKM00184500960"
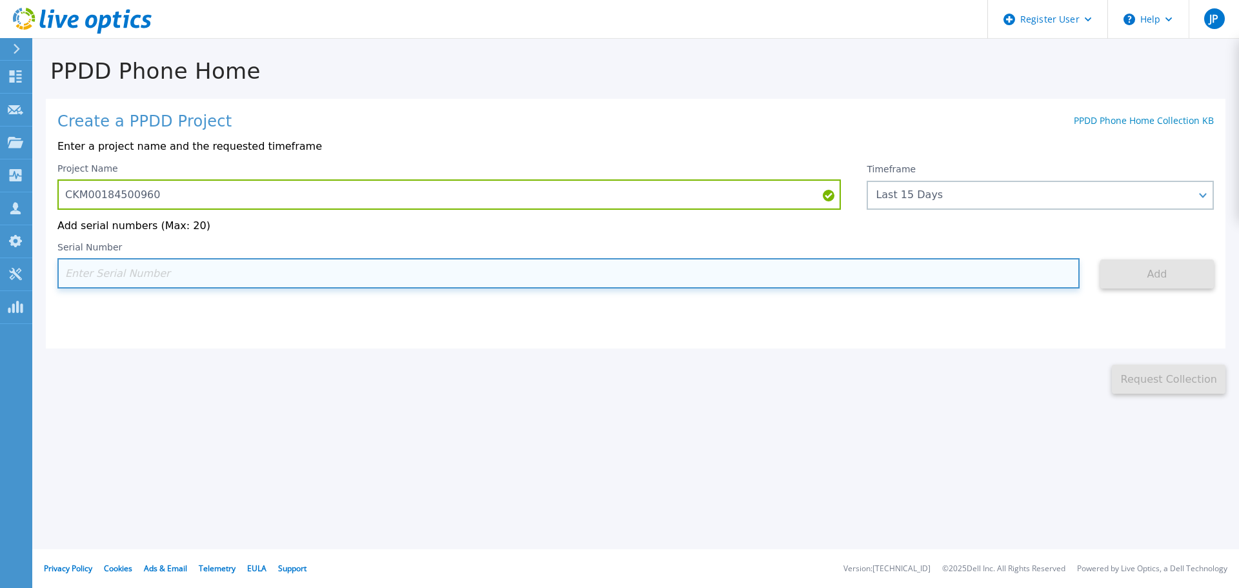
click at [137, 274] on input at bounding box center [568, 273] width 1022 height 30
paste input "CKM00184500960"
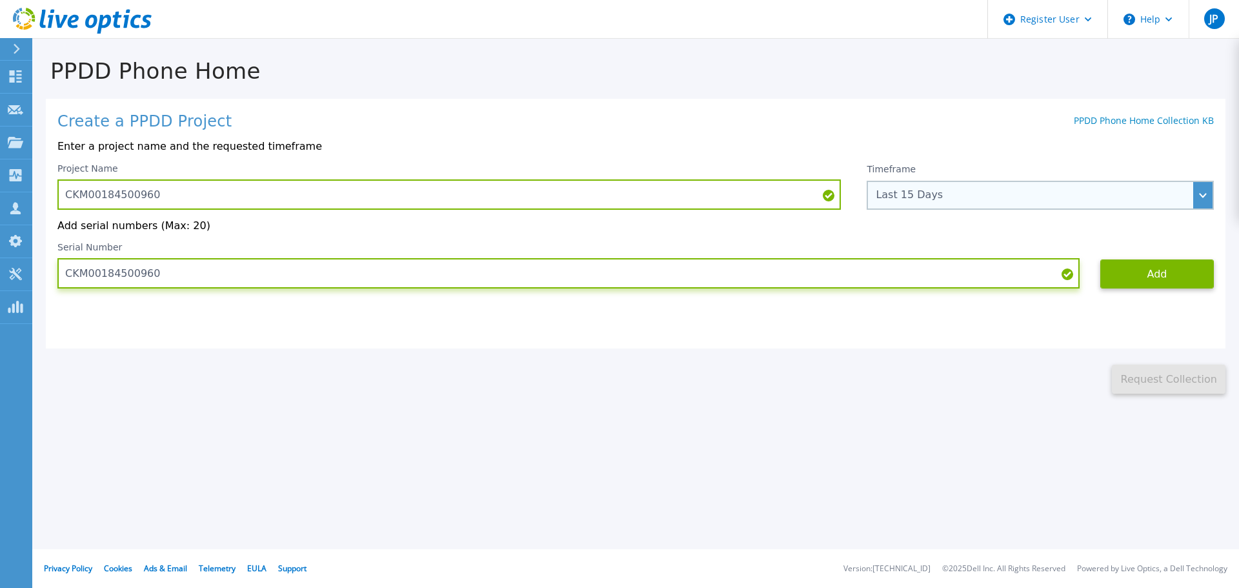
type input "CKM00184500960"
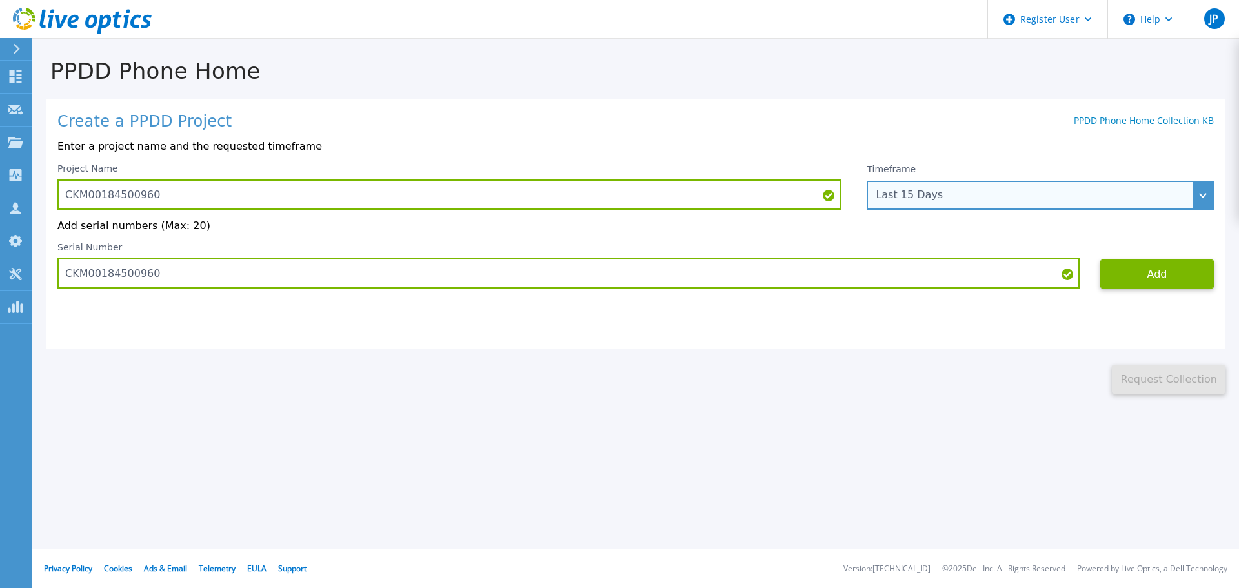
click at [1107, 192] on div "Last 15 Days" at bounding box center [1033, 195] width 315 height 12
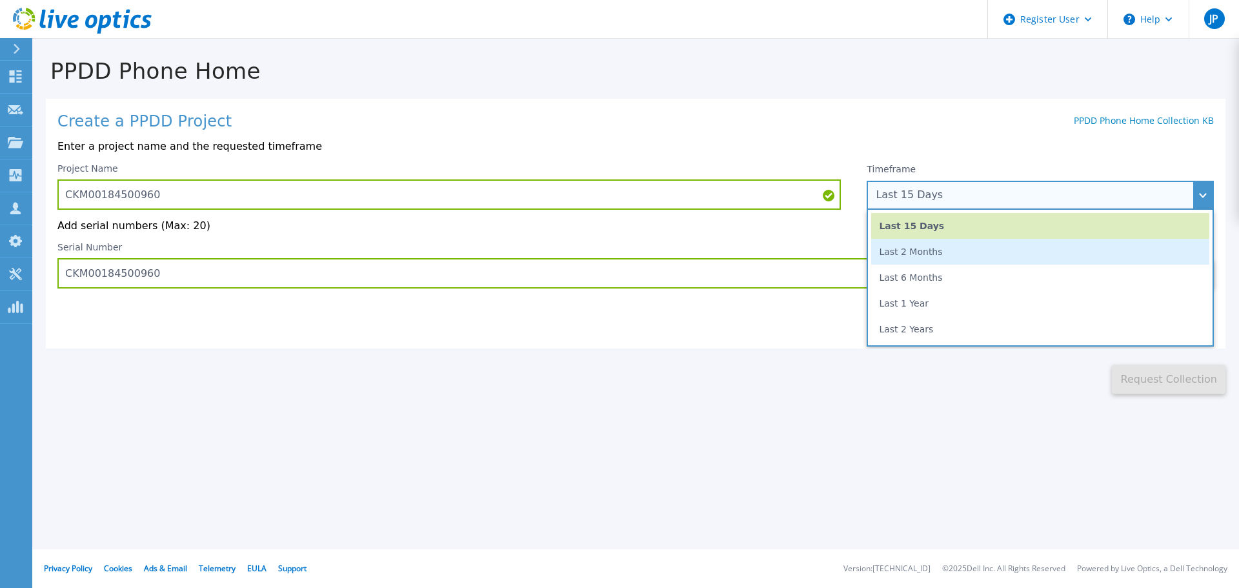
click at [929, 251] on li "Last 2 Months" at bounding box center [1040, 252] width 338 height 26
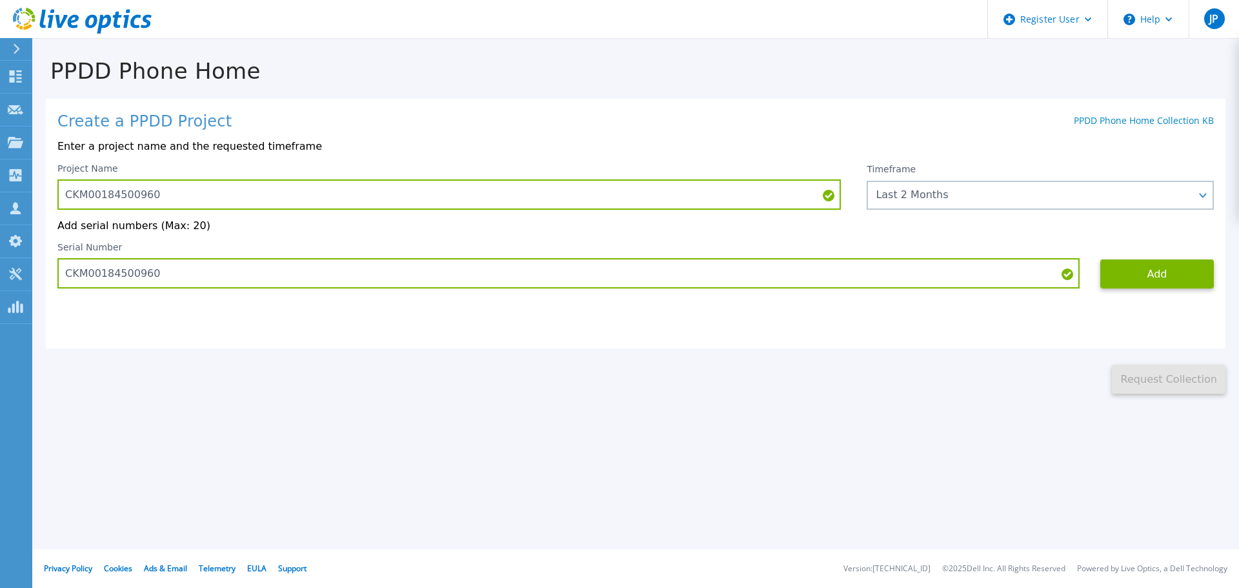
click at [825, 400] on div "PPDD Phone Home Create a PPDD Project PPDD Phone Home Collection KB Enter a pro…" at bounding box center [619, 294] width 1239 height 588
click at [1150, 270] on button "Add" at bounding box center [1157, 273] width 114 height 29
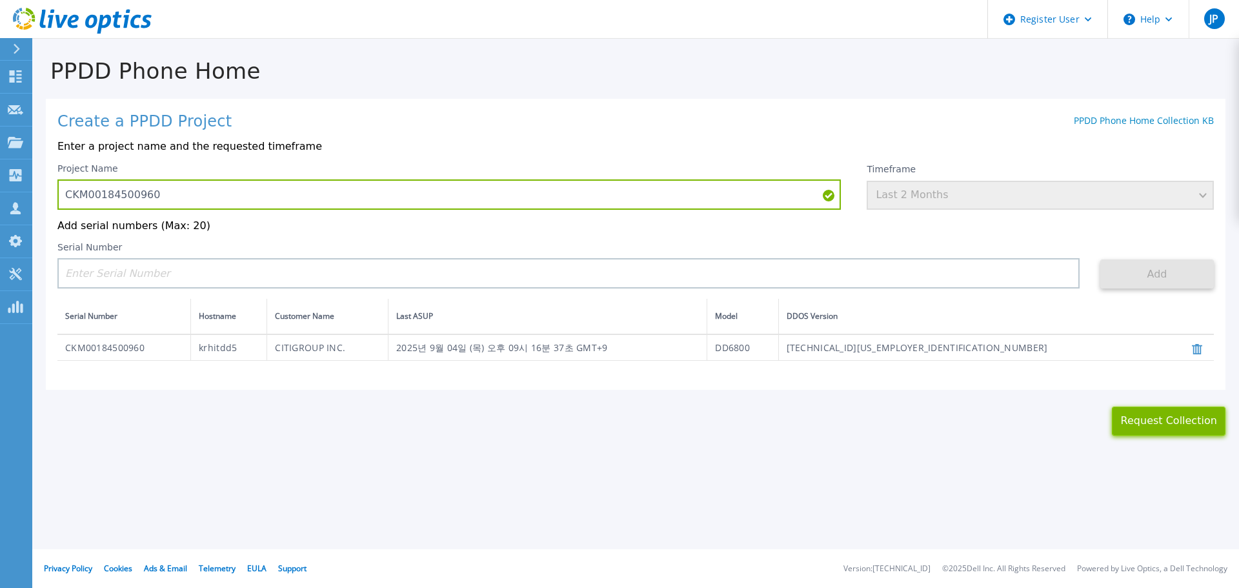
click at [1161, 429] on button "Request Collection" at bounding box center [1169, 421] width 114 height 29
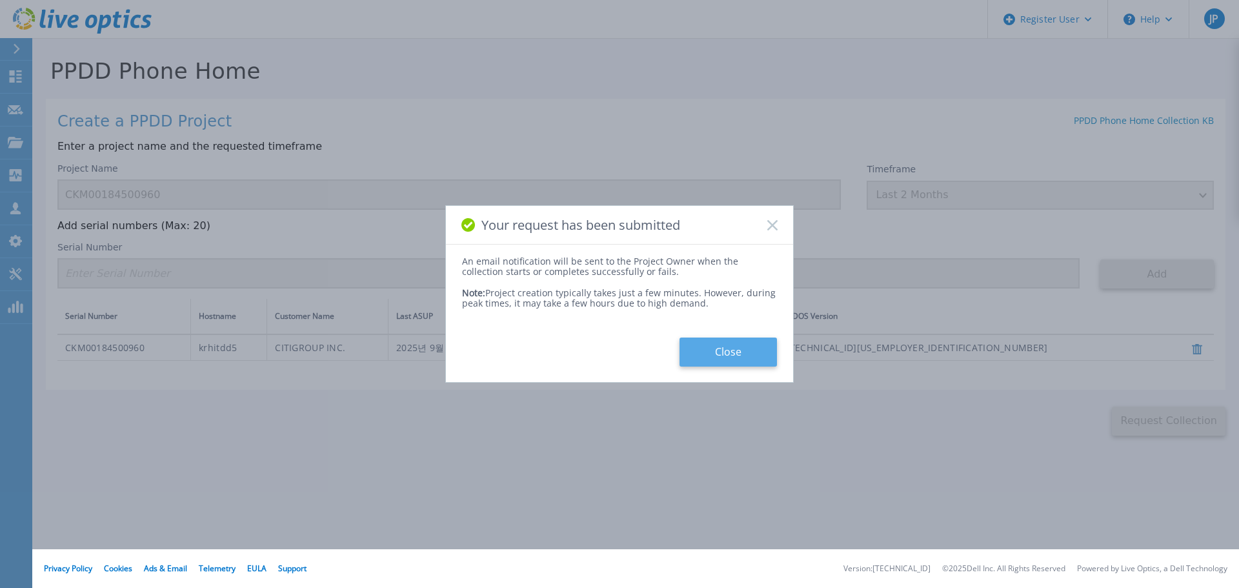
click at [738, 353] on button "Close" at bounding box center [727, 351] width 97 height 29
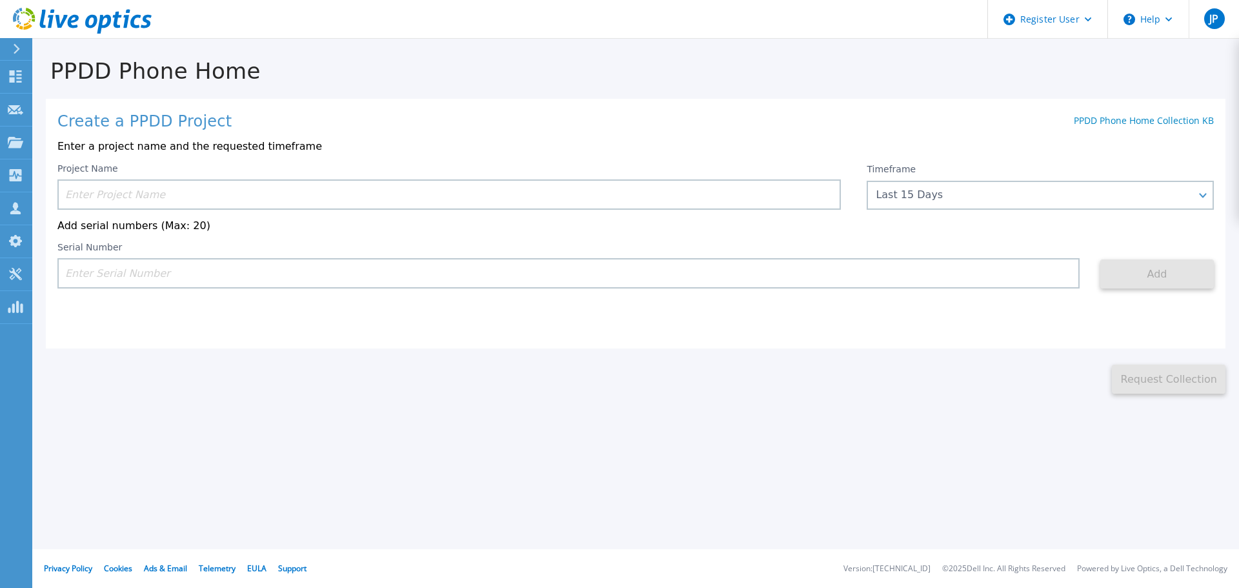
click at [482, 396] on div "PPDD Phone Home Create a PPDD Project PPDD Phone Home Collection KB Enter a pro…" at bounding box center [619, 294] width 1239 height 588
drag, startPoint x: 95, startPoint y: 25, endPoint x: 115, endPoint y: 44, distance: 27.4
click at [95, 25] on icon at bounding box center [91, 22] width 12 height 14
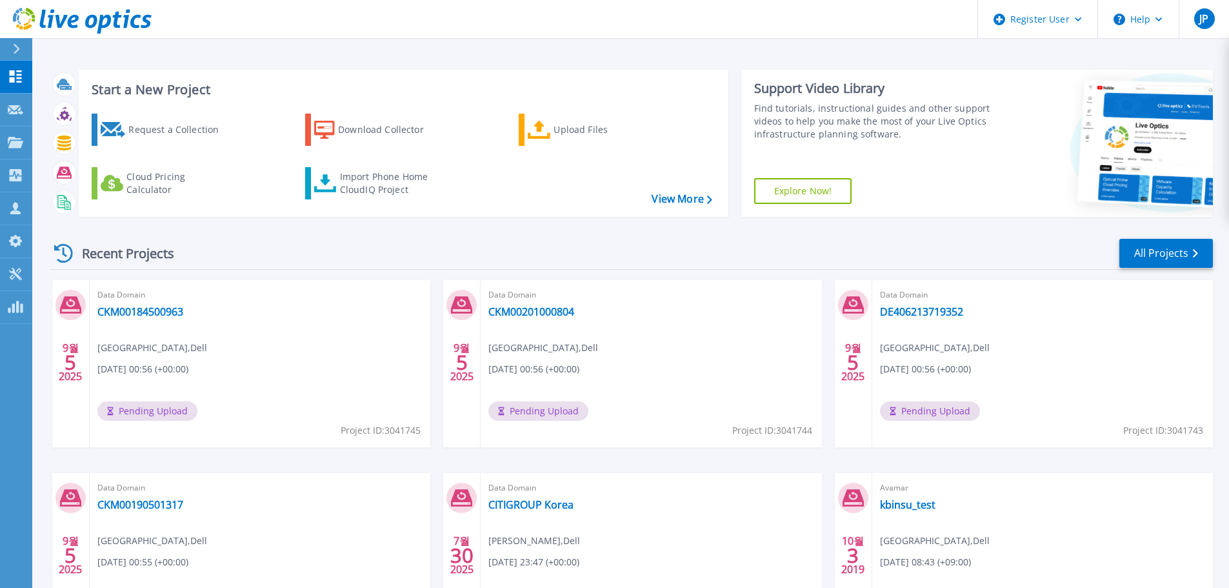
click at [647, 254] on div "Recent Projects All Projects" at bounding box center [631, 253] width 1163 height 32
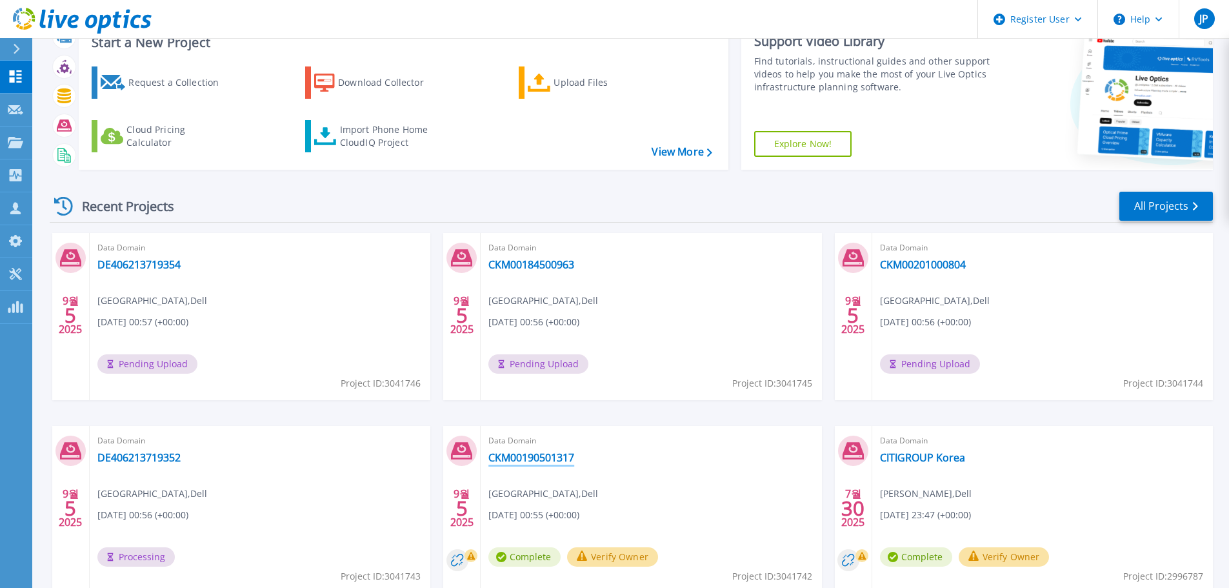
scroll to position [127, 0]
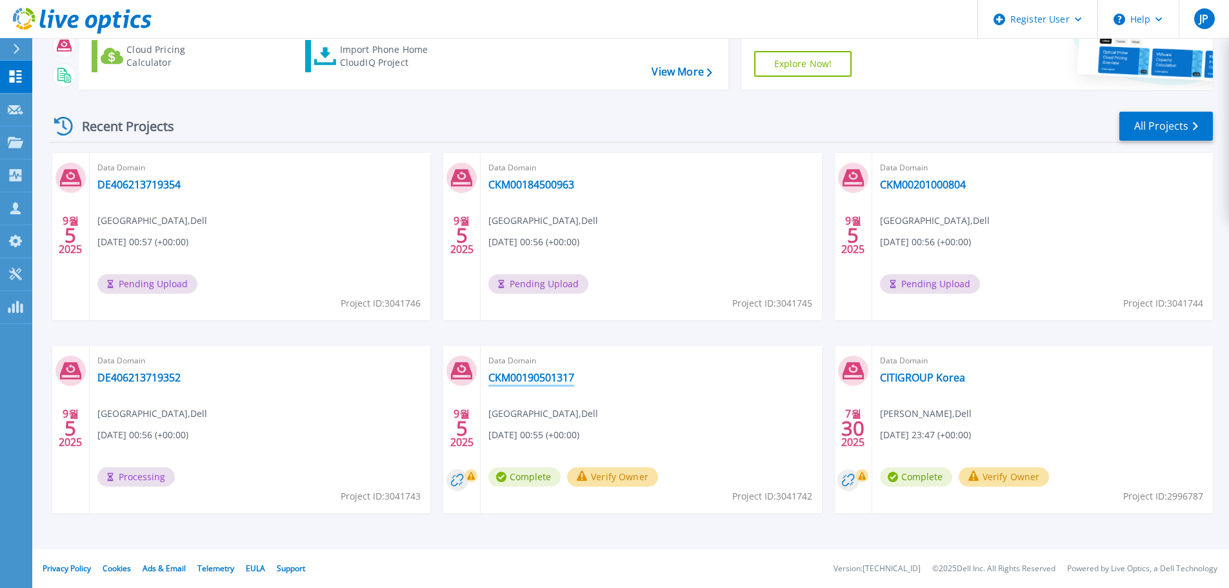
drag, startPoint x: 545, startPoint y: 379, endPoint x: 604, endPoint y: 380, distance: 58.7
click at [545, 379] on link "CKM00190501317" at bounding box center [531, 377] width 86 height 13
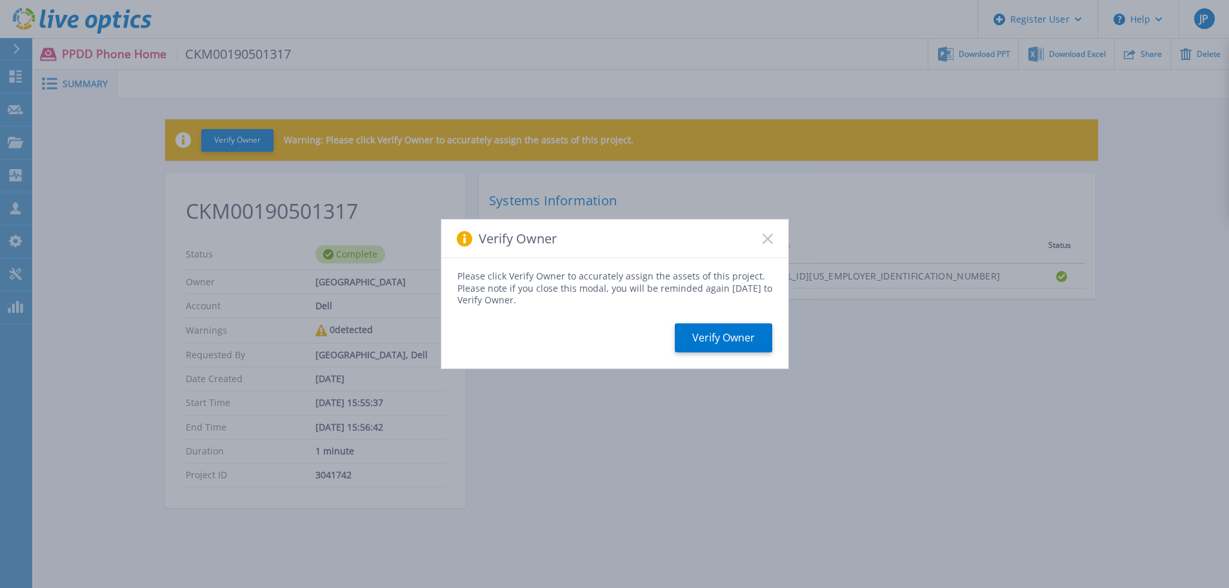
click at [765, 237] on rect at bounding box center [767, 238] width 11 height 11
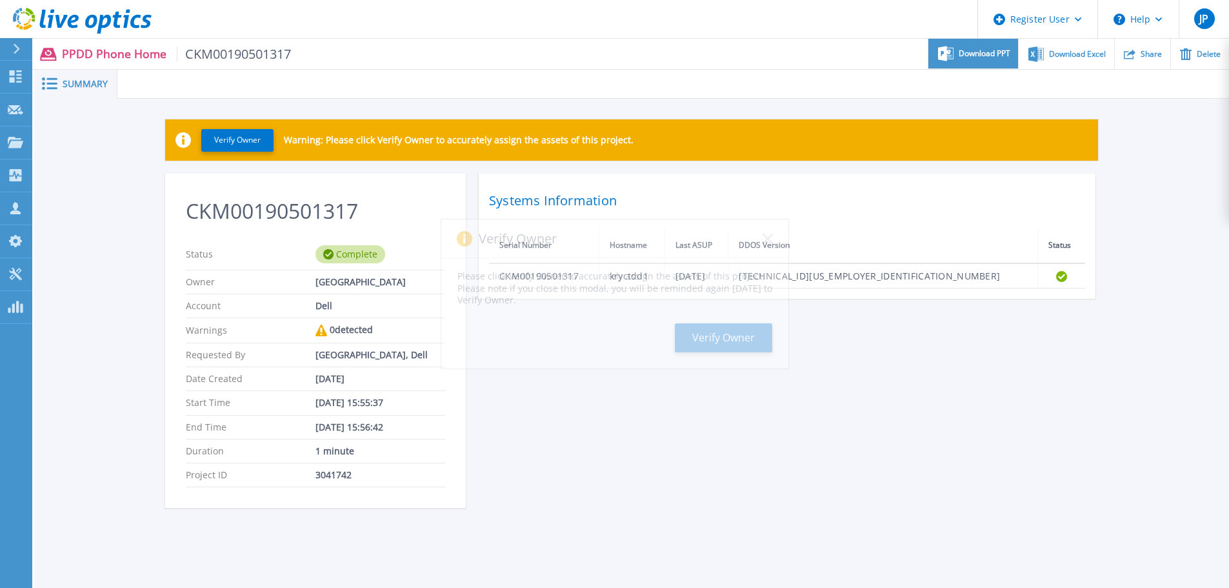
click at [974, 60] on div "Download PPT" at bounding box center [974, 54] width 90 height 30
drag, startPoint x: 690, startPoint y: 414, endPoint x: 680, endPoint y: 405, distance: 12.8
click at [685, 413] on div "CKM00190501317 Status Complete Owner Jeongjae Park Account Dell Warnings 0 dete…" at bounding box center [631, 349] width 933 height 350
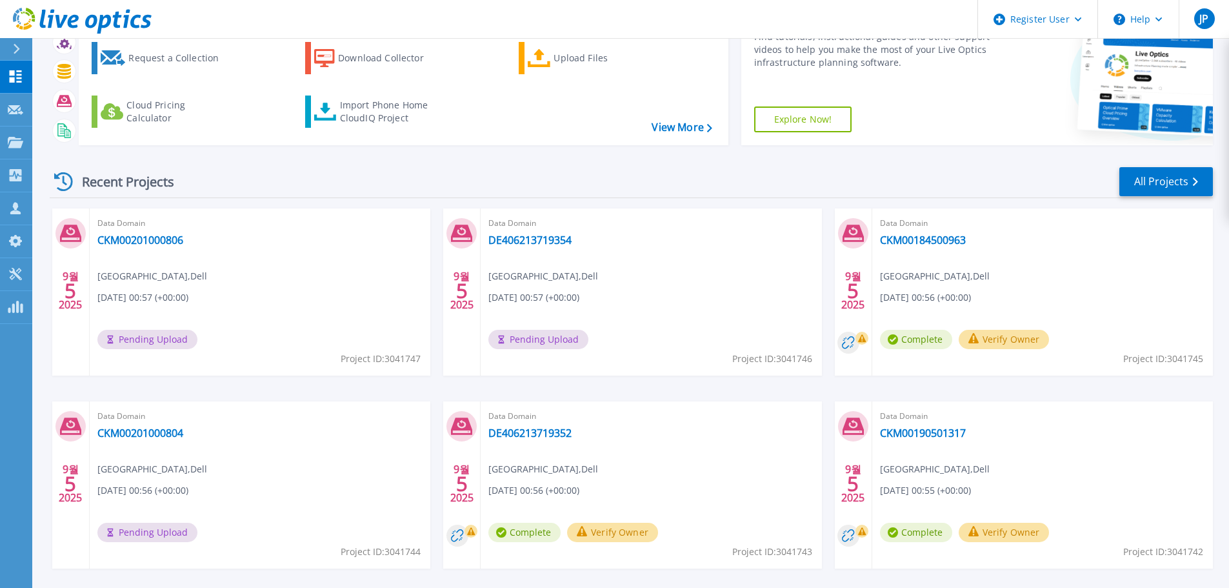
scroll to position [127, 0]
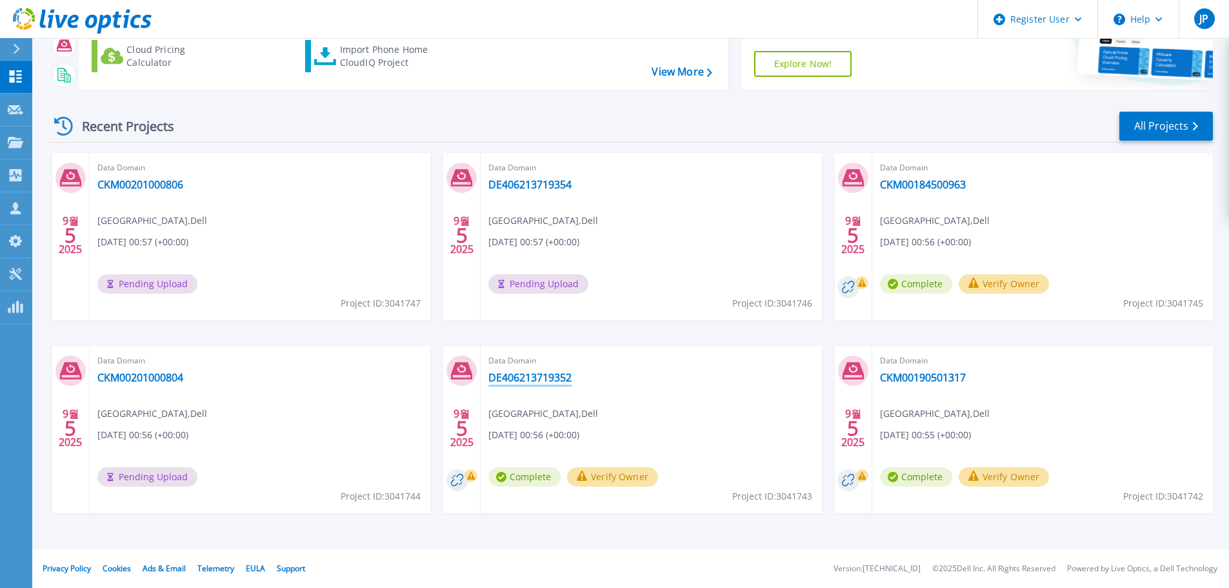
click at [564, 380] on link "DE406213719352" at bounding box center [529, 377] width 83 height 13
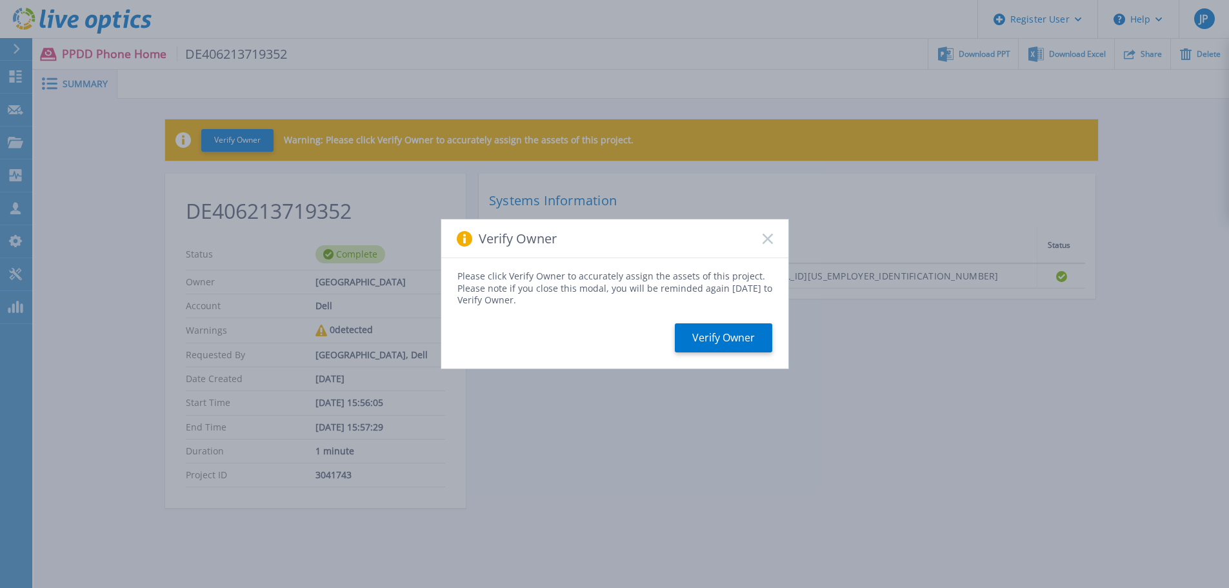
click at [769, 241] on rect at bounding box center [767, 238] width 11 height 11
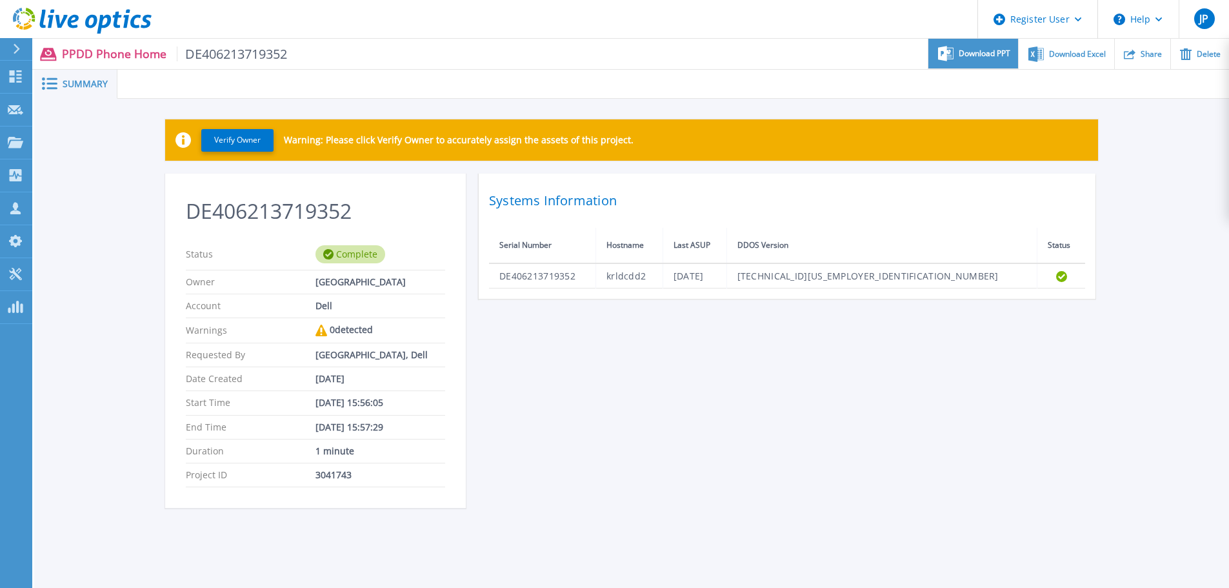
click at [970, 56] on span "Download PPT" at bounding box center [985, 54] width 52 height 8
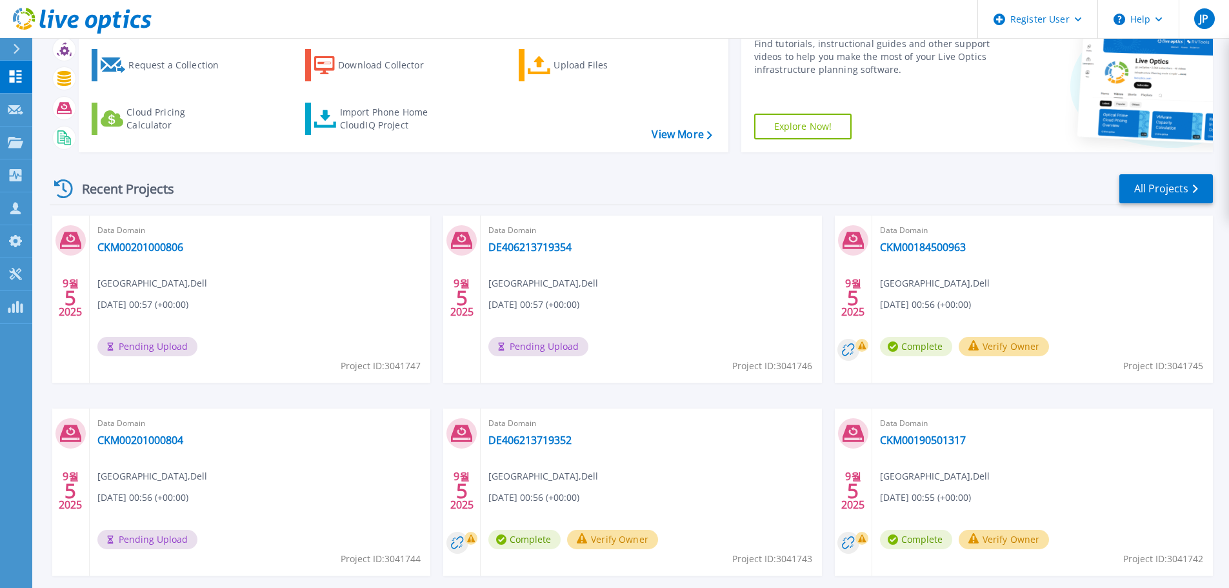
scroll to position [127, 0]
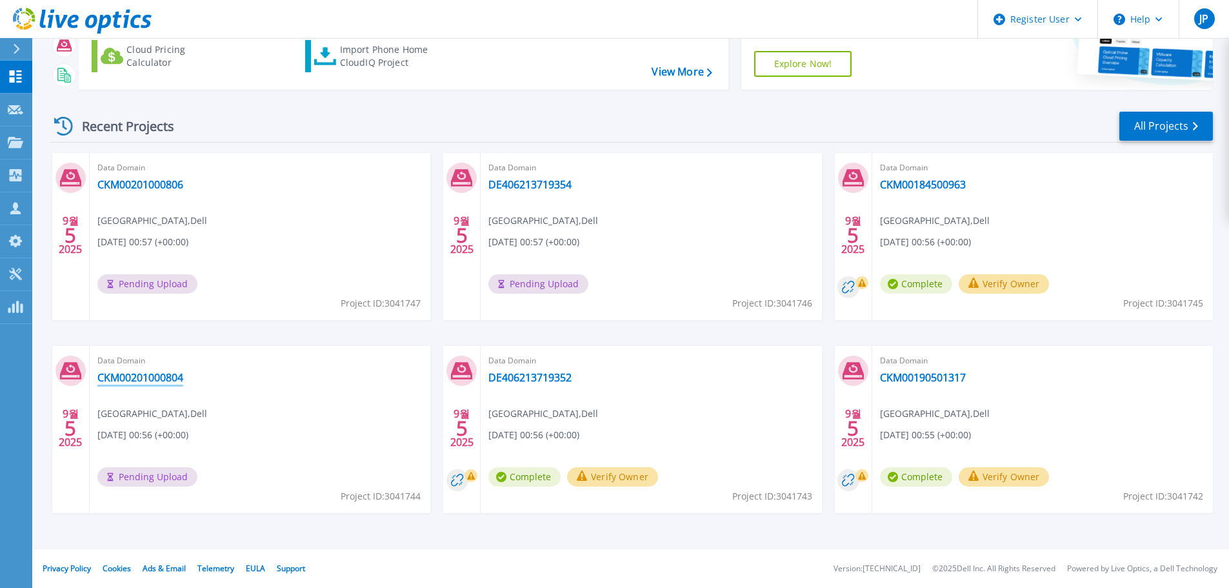
click at [150, 376] on link "CKM00201000804" at bounding box center [140, 377] width 86 height 13
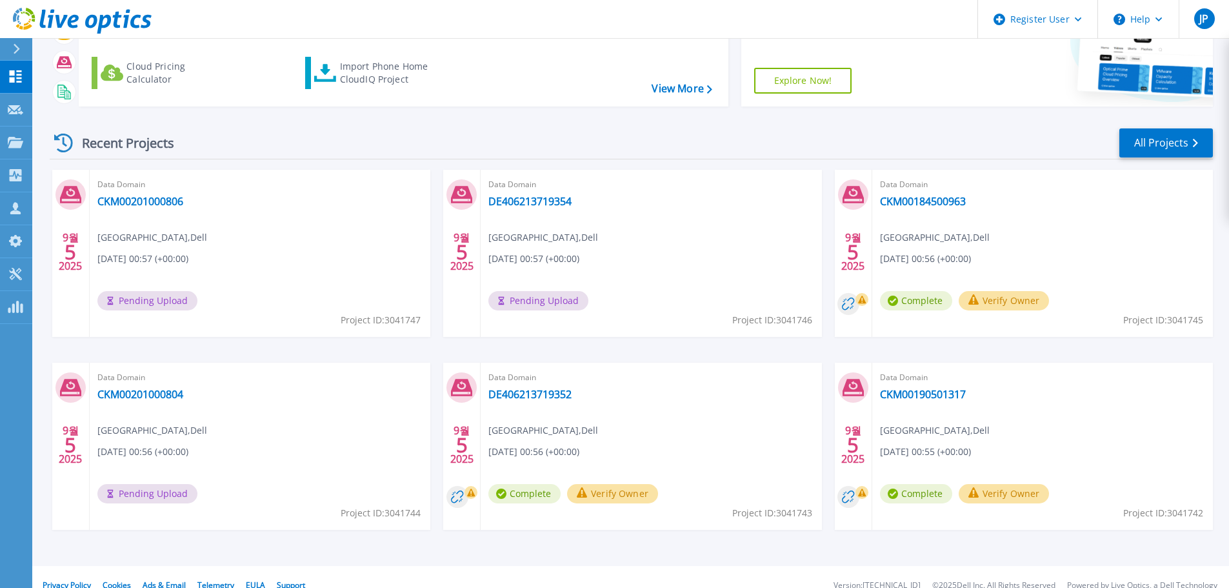
scroll to position [127, 0]
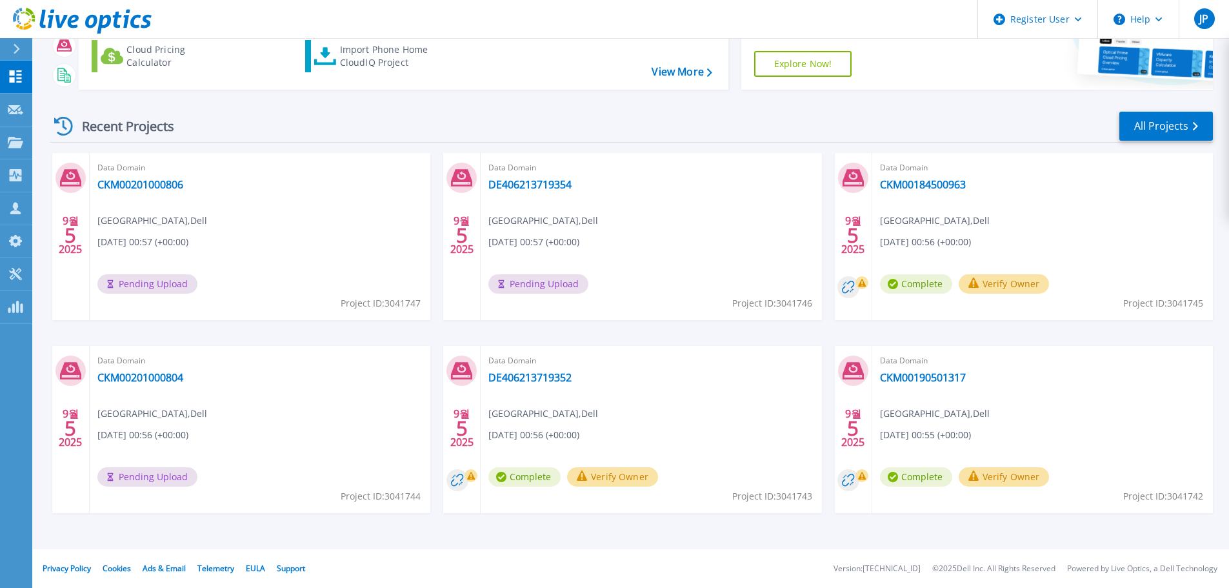
click at [946, 539] on div "Recent Projects All Projects 9월 5 2025 Data Domain CKM00201000806 Jeongjae Park…" at bounding box center [631, 324] width 1163 height 449
click at [155, 379] on link "CKM00201000804" at bounding box center [140, 377] width 86 height 13
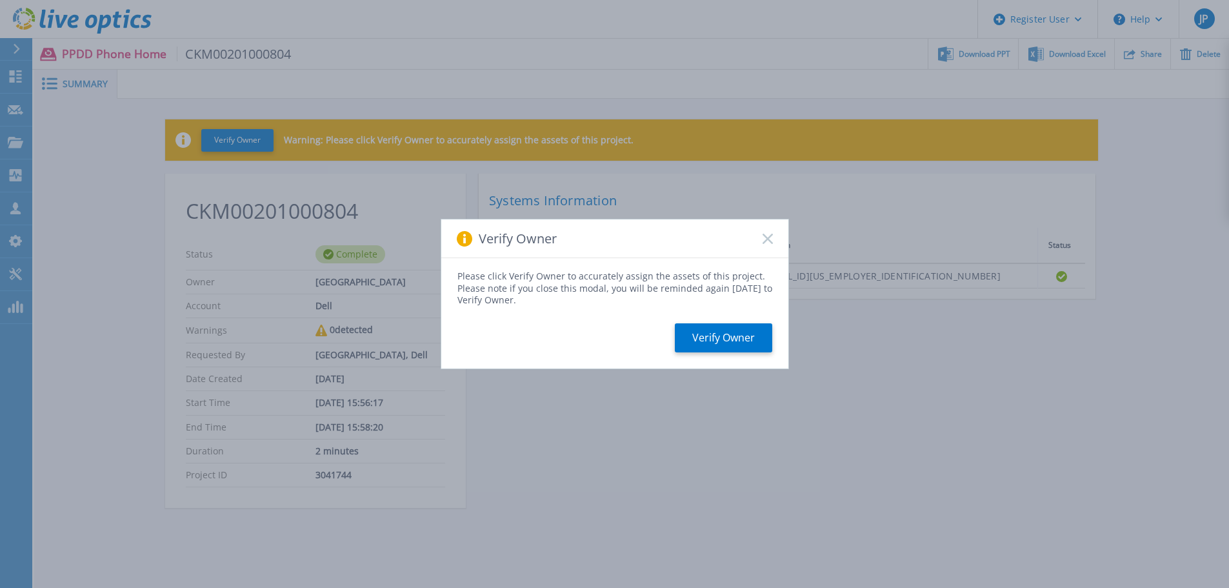
click at [769, 239] on rect at bounding box center [767, 238] width 11 height 11
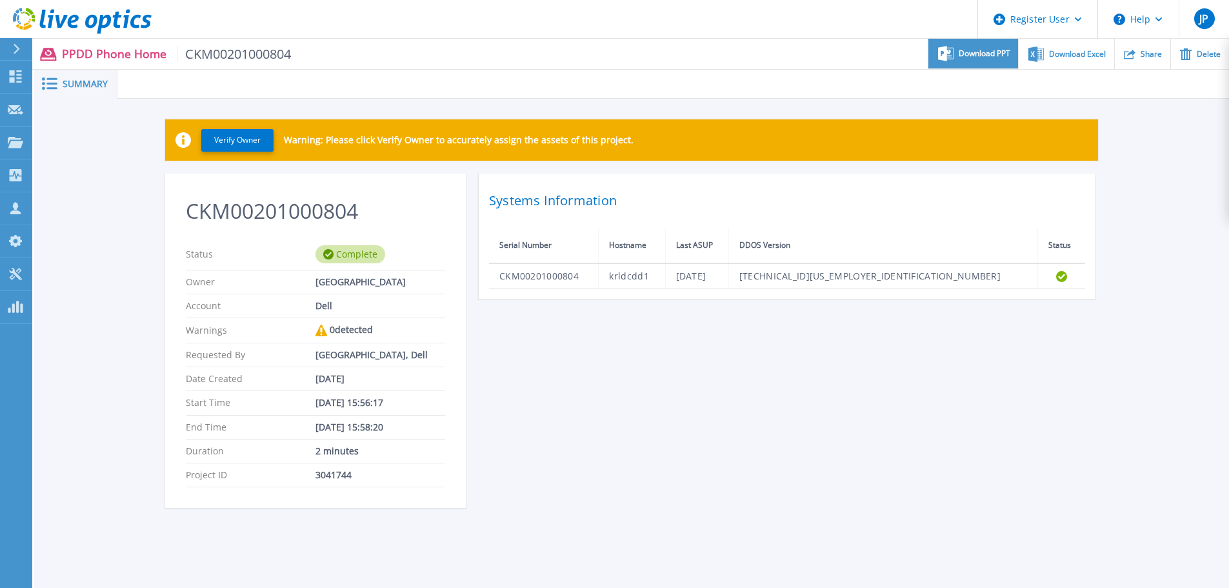
click at [981, 59] on div "Download PPT" at bounding box center [974, 54] width 90 height 30
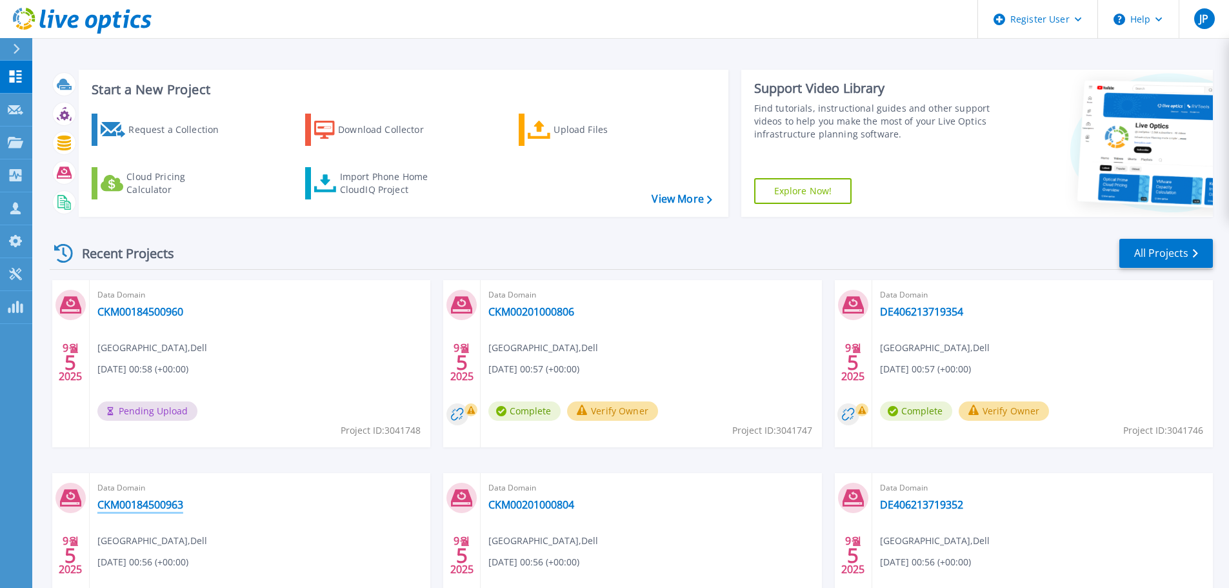
drag, startPoint x: 161, startPoint y: 503, endPoint x: 170, endPoint y: 504, distance: 8.5
click at [161, 503] on link "CKM00184500963" at bounding box center [140, 504] width 86 height 13
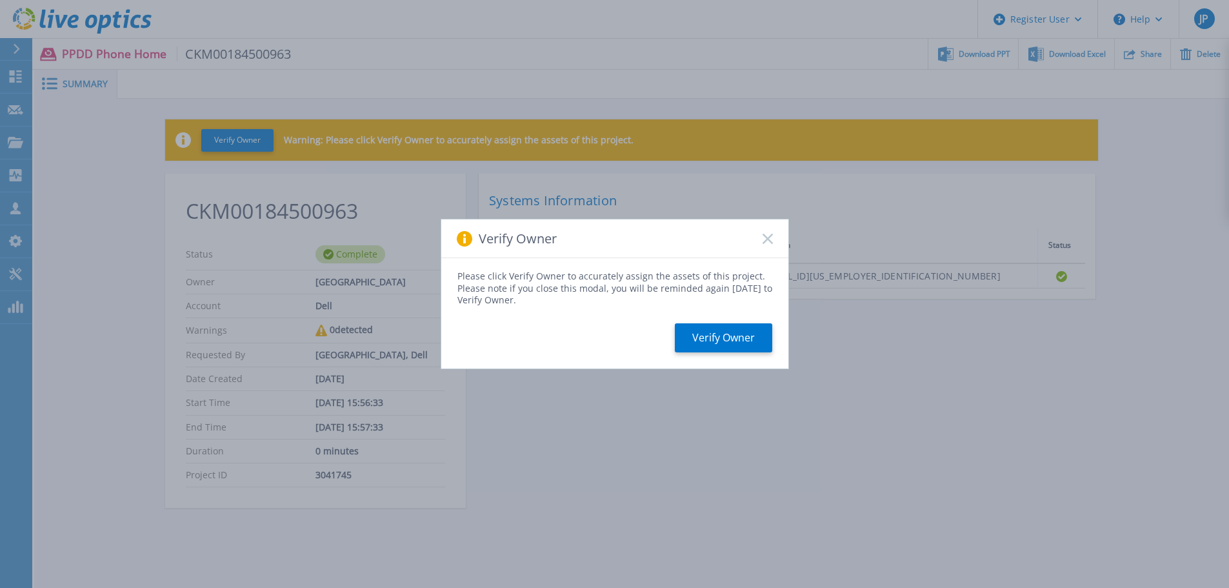
click at [764, 236] on rect at bounding box center [767, 238] width 11 height 11
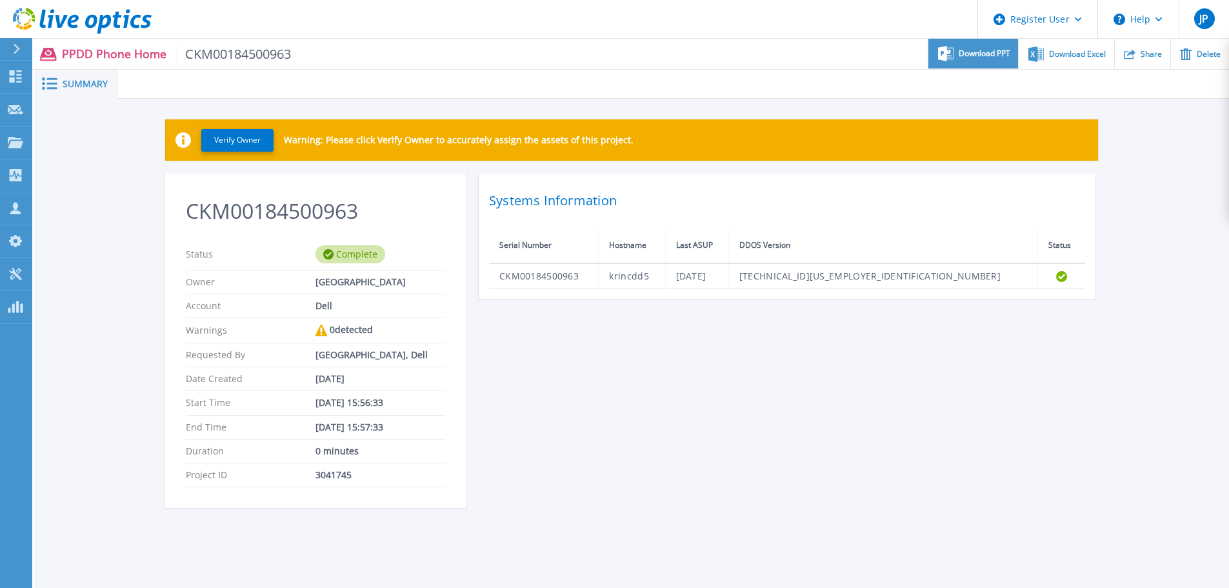
click at [978, 54] on span "Download PPT" at bounding box center [985, 54] width 52 height 8
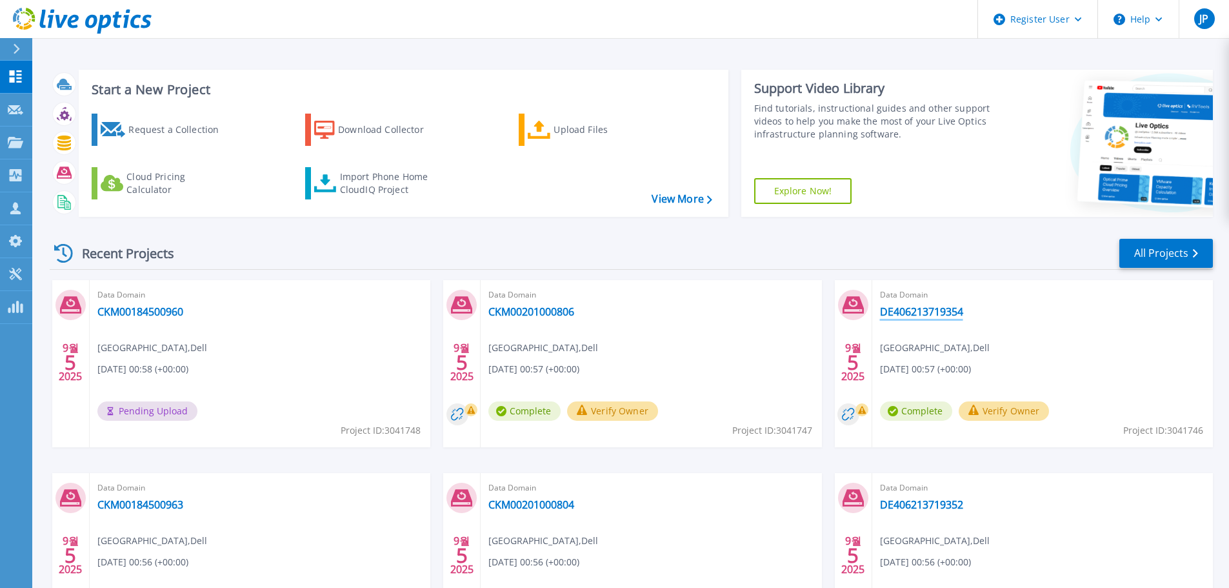
click at [943, 312] on link "DE406213719354" at bounding box center [921, 311] width 83 height 13
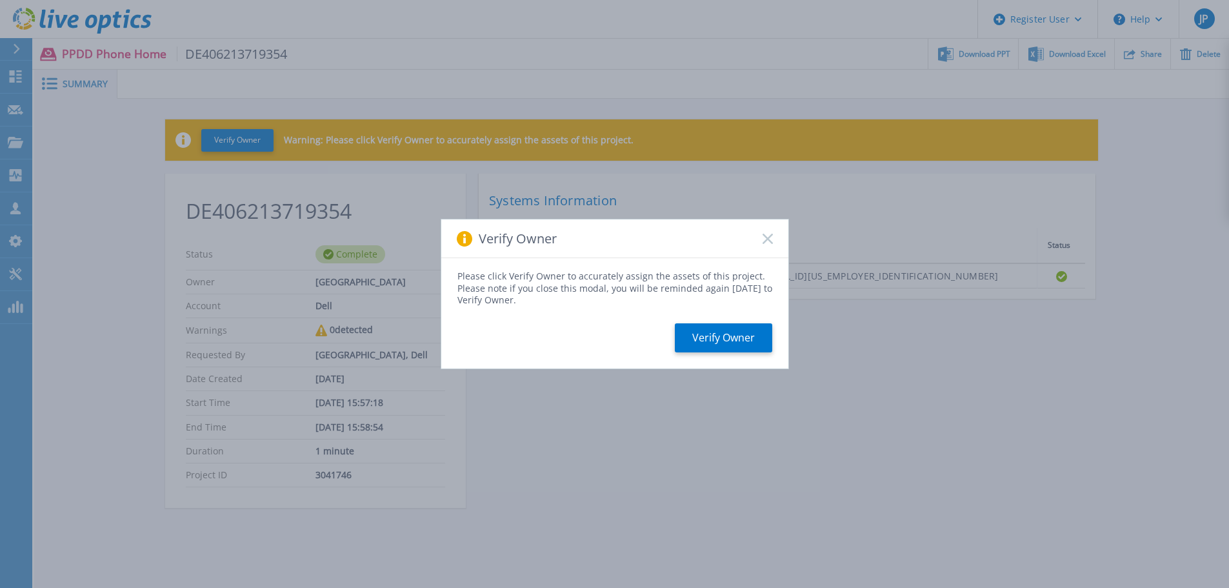
click at [765, 242] on rect at bounding box center [767, 238] width 11 height 11
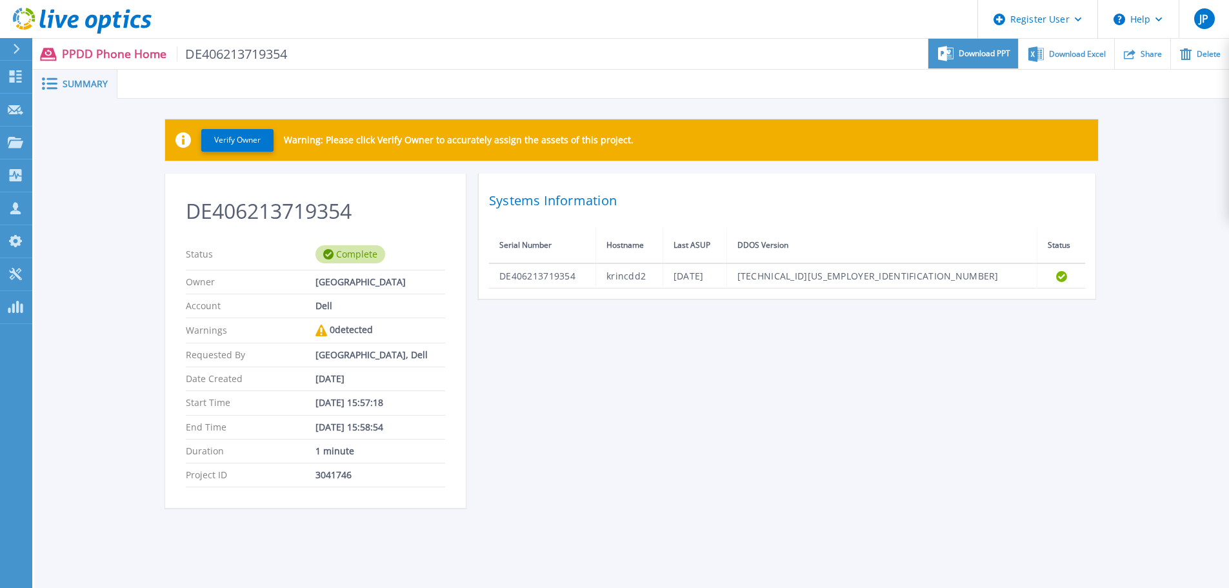
click at [974, 50] on span "Download PPT" at bounding box center [985, 54] width 52 height 8
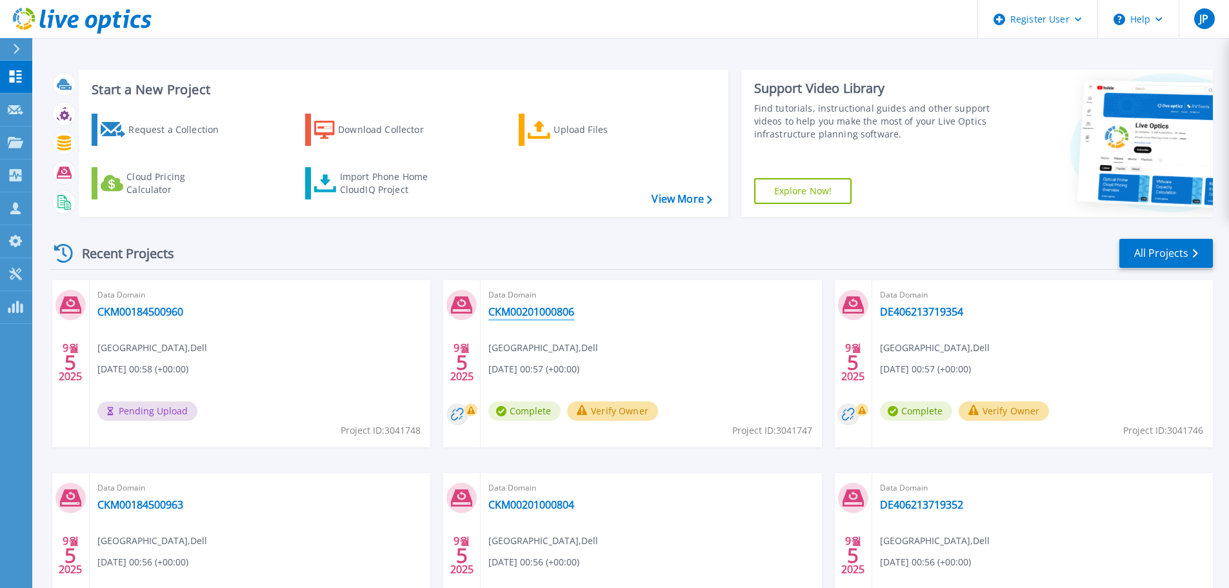
click at [556, 310] on link "CKM00201000806" at bounding box center [531, 311] width 86 height 13
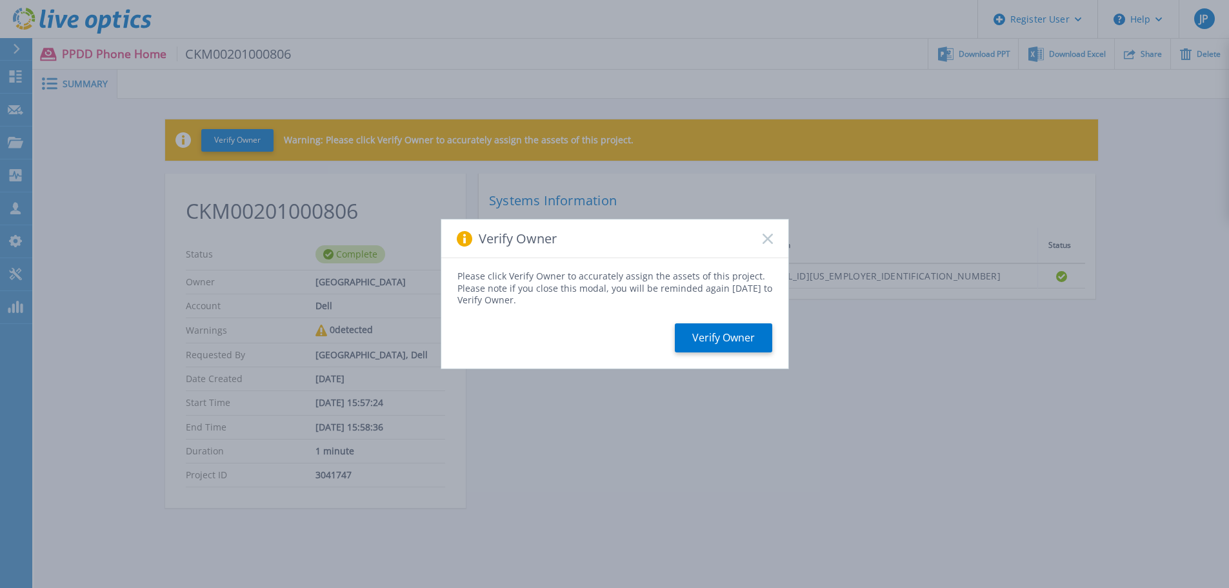
click at [768, 242] on icon at bounding box center [768, 239] width 10 height 10
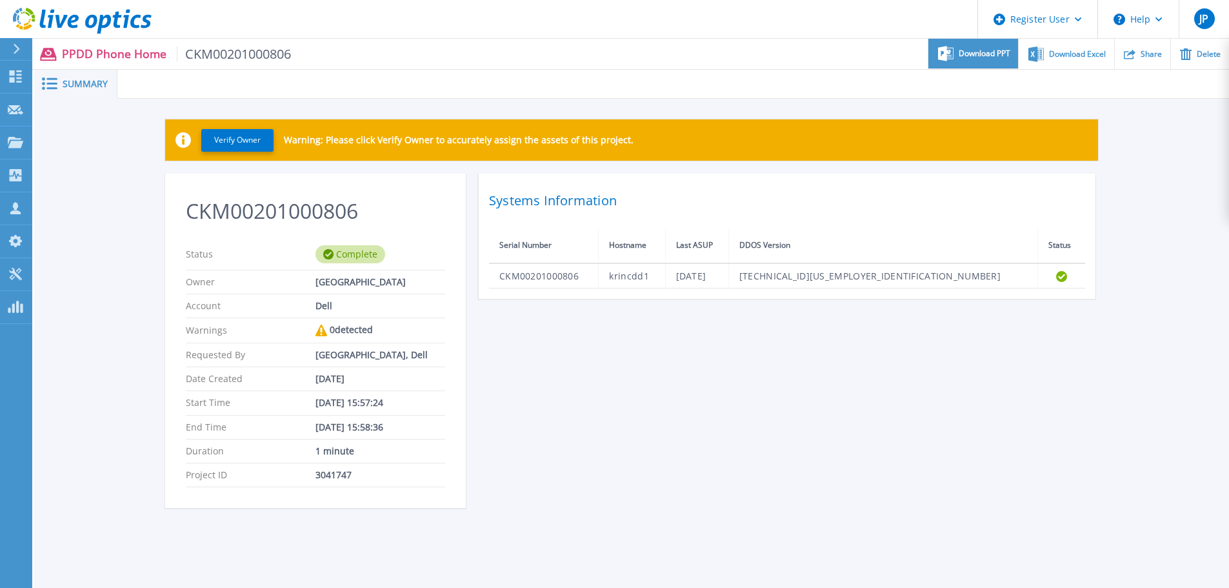
click at [972, 55] on span "Download PPT" at bounding box center [985, 54] width 52 height 8
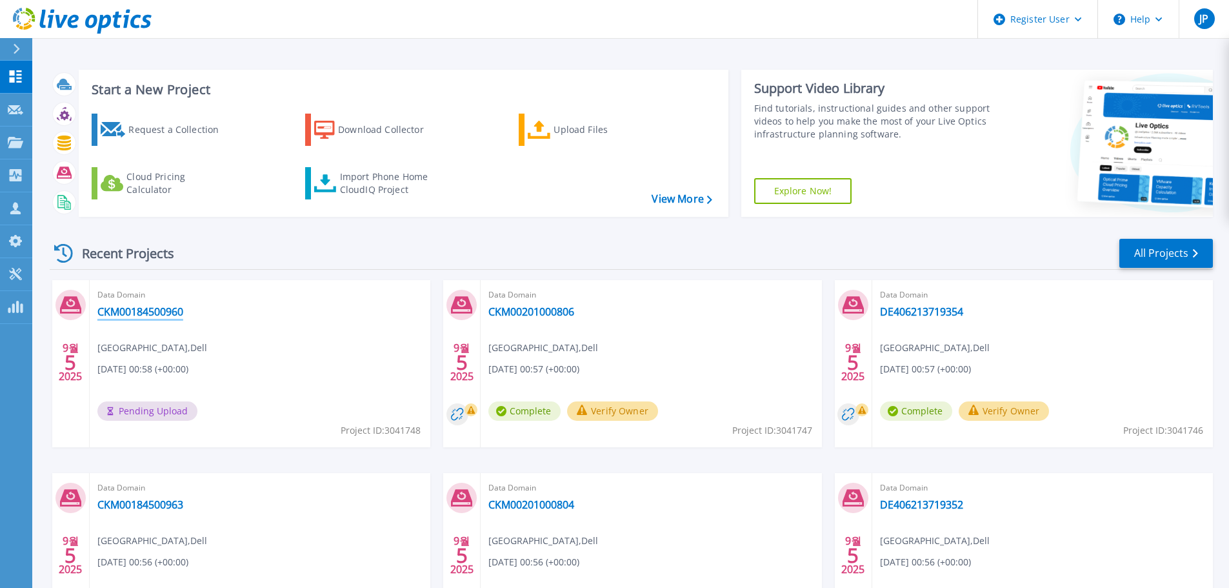
click at [166, 313] on link "CKM00184500960" at bounding box center [140, 311] width 86 height 13
drag, startPoint x: 165, startPoint y: 316, endPoint x: 456, endPoint y: 378, distance: 297.7
click at [165, 316] on link "CKM00184500960" at bounding box center [140, 311] width 86 height 13
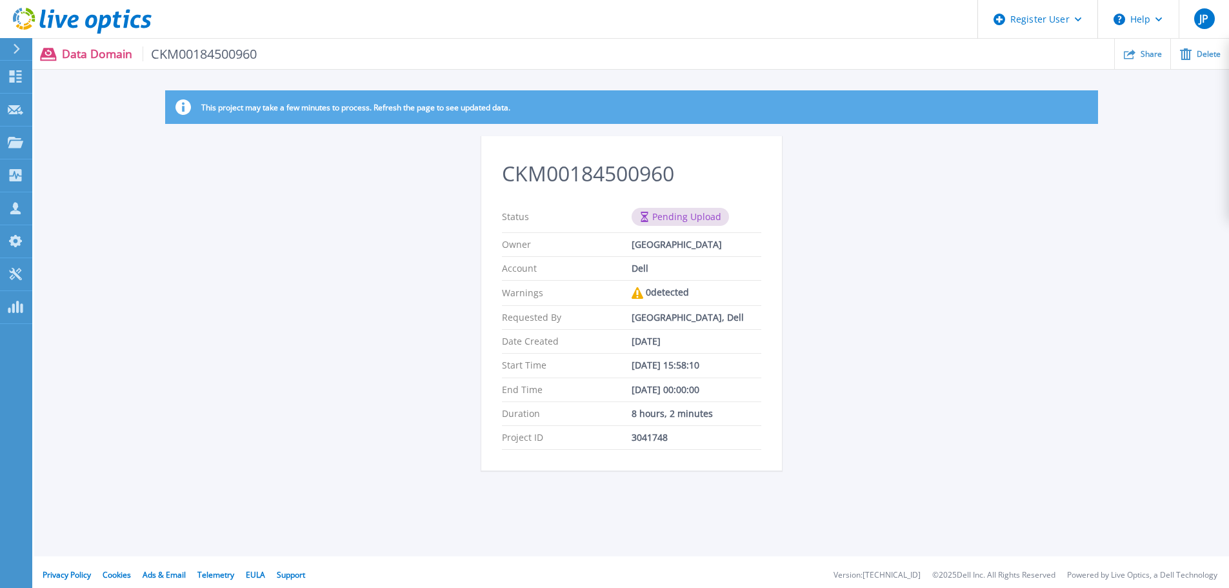
click at [1052, 392] on div "This project may take a few minutes to process. Refresh the page to see updated…" at bounding box center [631, 288] width 1195 height 396
click at [1013, 338] on div "This project may take a few minutes to process. Refresh the page to see updated…" at bounding box center [631, 288] width 1195 height 396
click at [959, 376] on div "This project may take a few minutes to process. Refresh the page to see updated…" at bounding box center [631, 288] width 1195 height 396
click at [1126, 292] on div "This project may take a few minutes to process. Refresh the page to see updated…" at bounding box center [631, 288] width 1195 height 396
click at [1100, 336] on div "This project may take a few minutes to process. Refresh the page to see updated…" at bounding box center [631, 288] width 1195 height 396
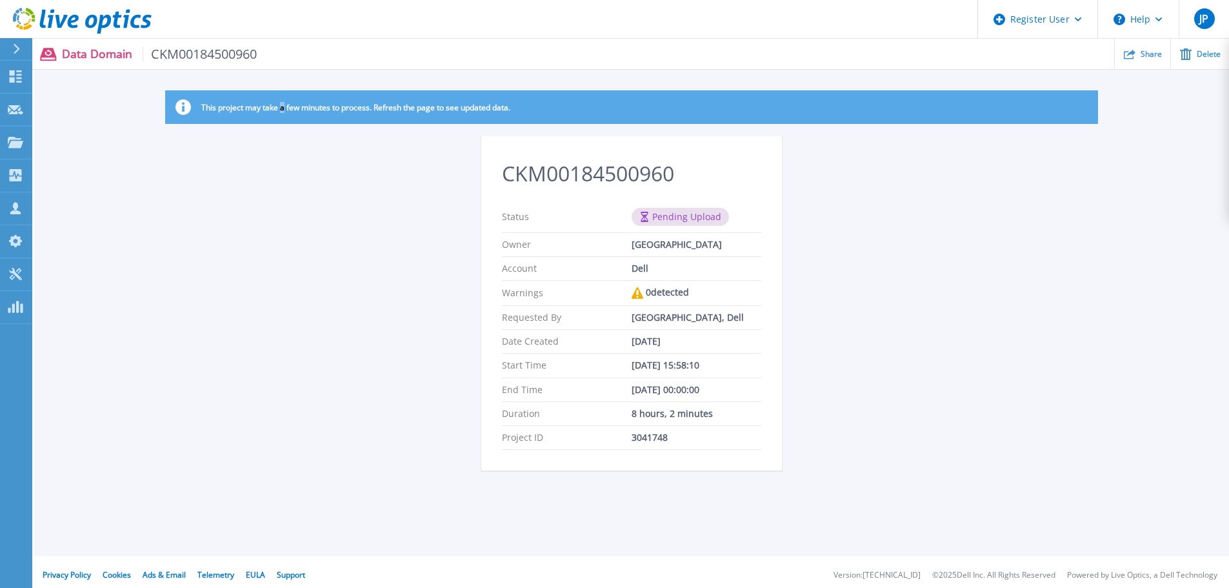
click at [283, 294] on div "This project may take a few minutes to process. Refresh the page to see updated…" at bounding box center [631, 288] width 1195 height 396
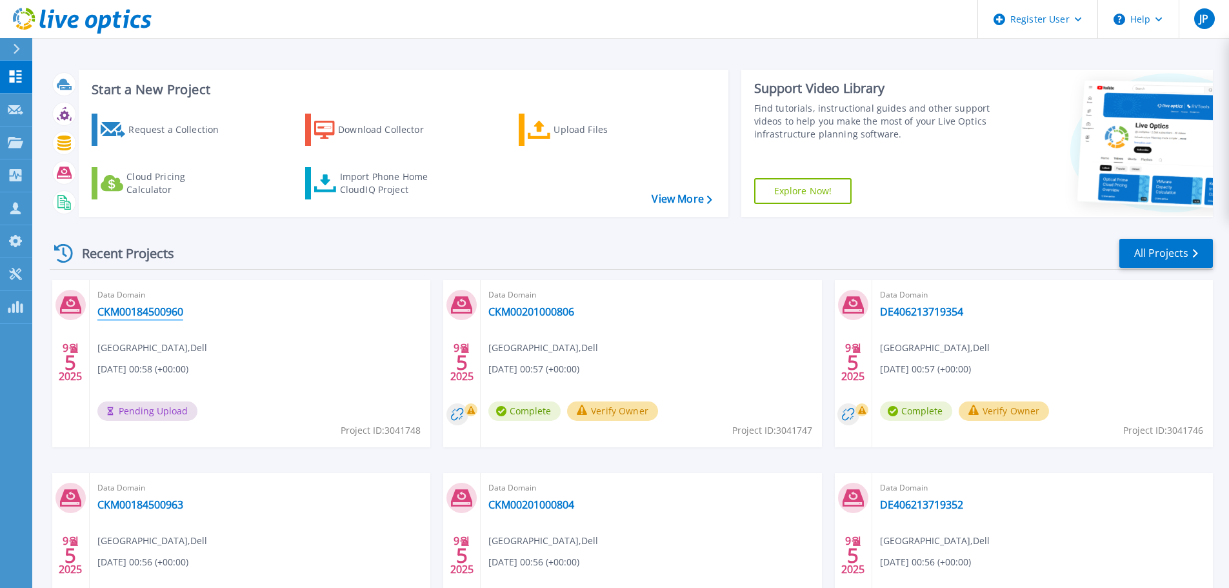
drag, startPoint x: 131, startPoint y: 312, endPoint x: 397, endPoint y: 325, distance: 266.2
click at [131, 312] on link "CKM00184500960" at bounding box center [140, 311] width 86 height 13
click at [1000, 237] on div "Recent Projects All Projects 9월 5 2025 Data Domain CKM00184500960 [GEOGRAPHIC_D…" at bounding box center [631, 451] width 1163 height 449
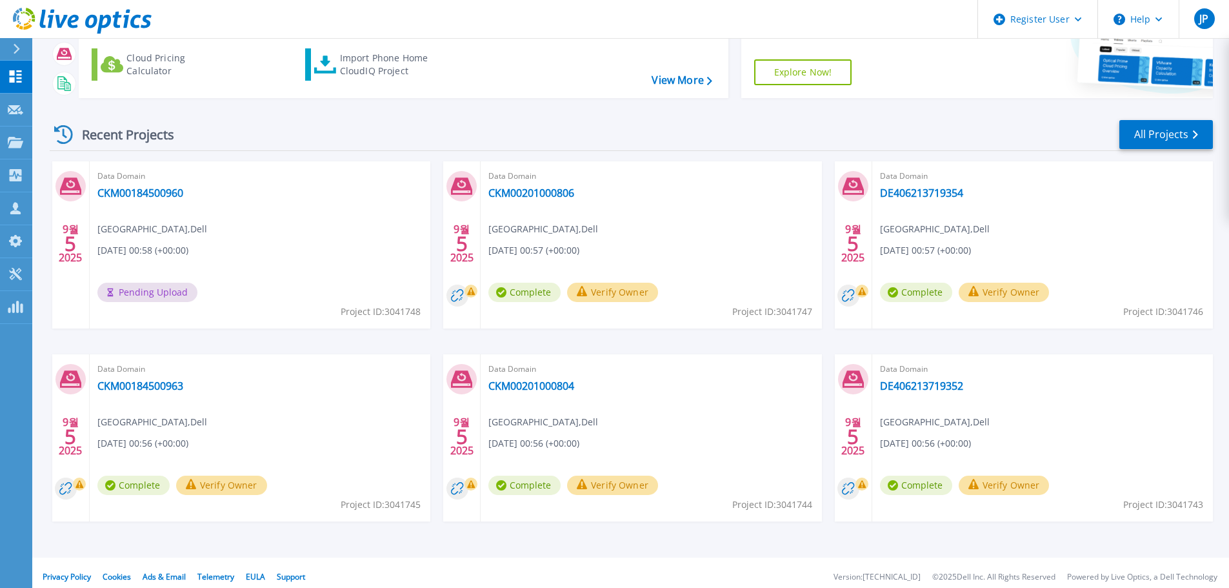
scroll to position [127, 0]
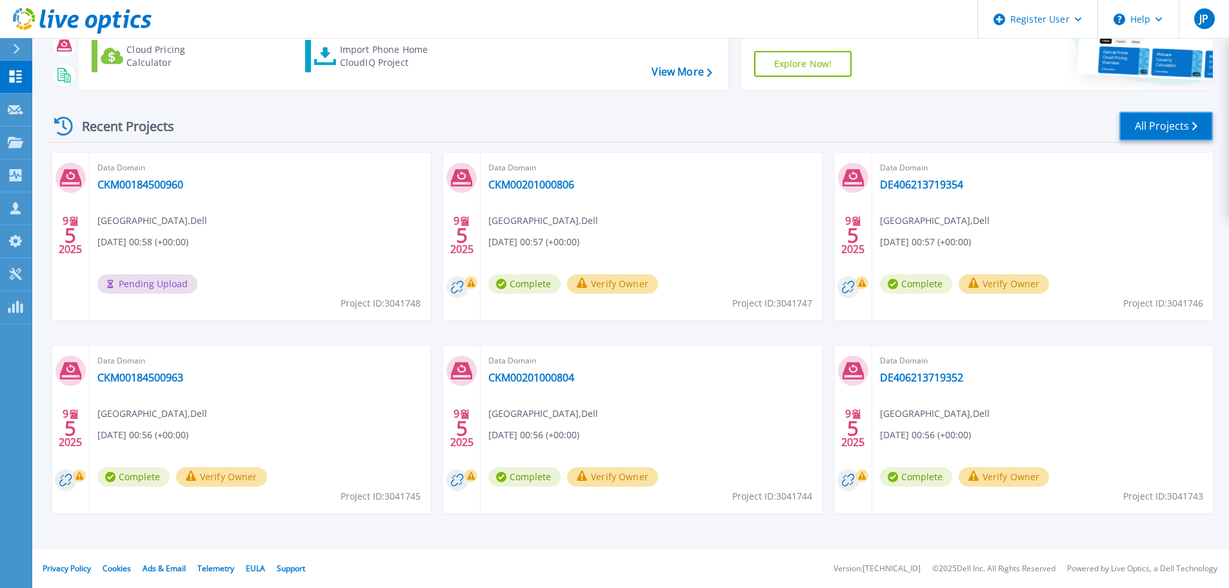
click at [1194, 130] on icon at bounding box center [1194, 126] width 5 height 8
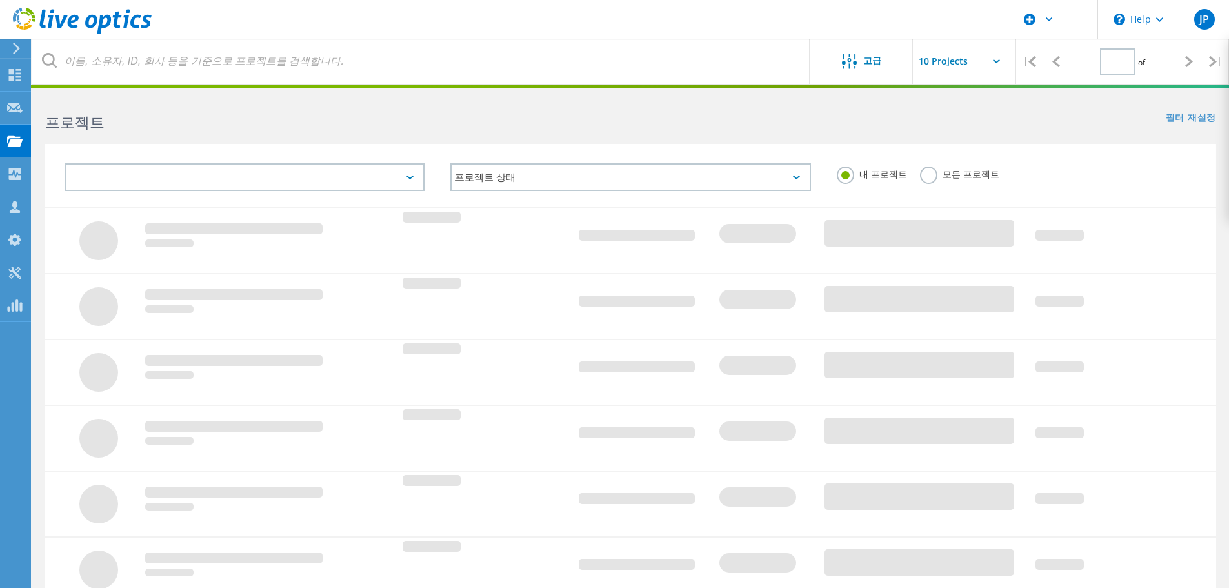
type input "1"
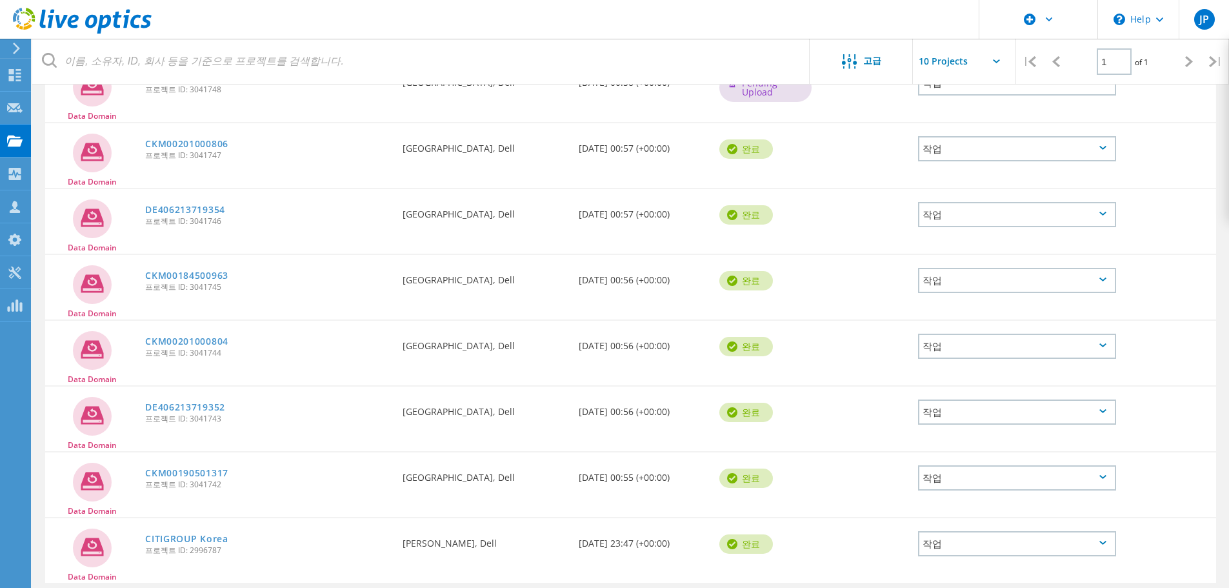
scroll to position [227, 0]
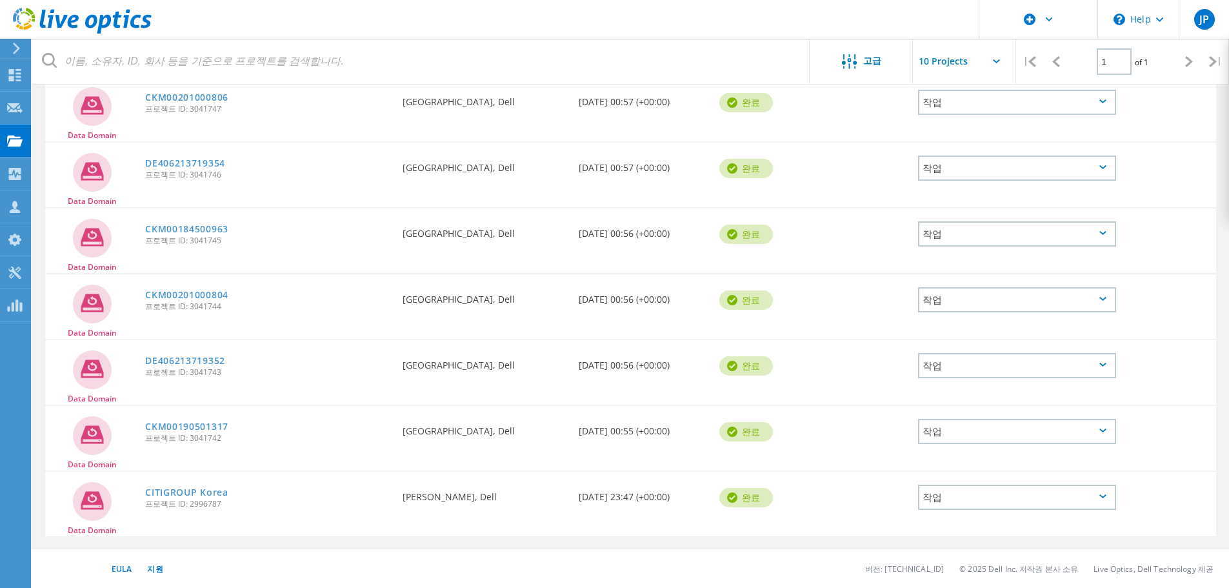
click at [1102, 432] on icon at bounding box center [1103, 430] width 7 height 4
click at [960, 472] on div "삭제" at bounding box center [1017, 471] width 196 height 20
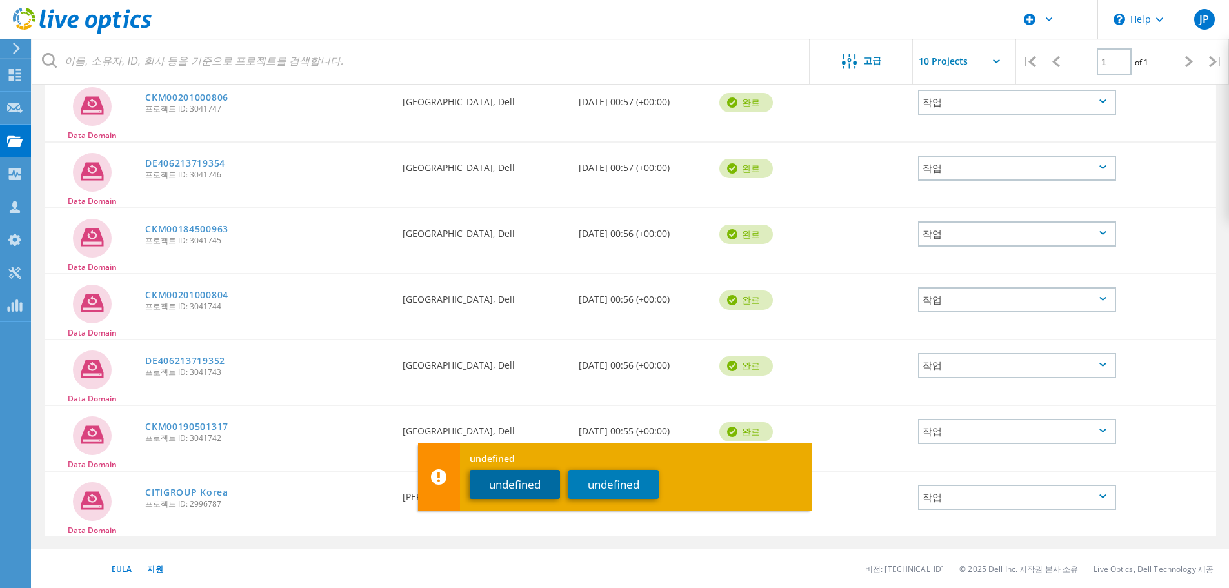
click at [515, 481] on button "undefined" at bounding box center [515, 484] width 90 height 29
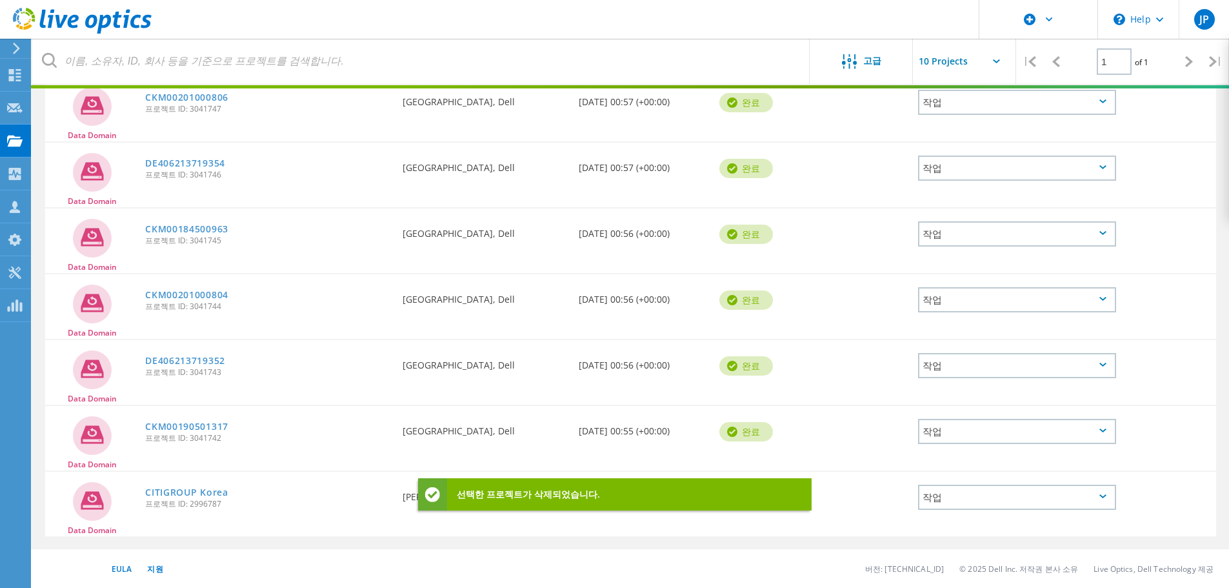
scroll to position [161, 0]
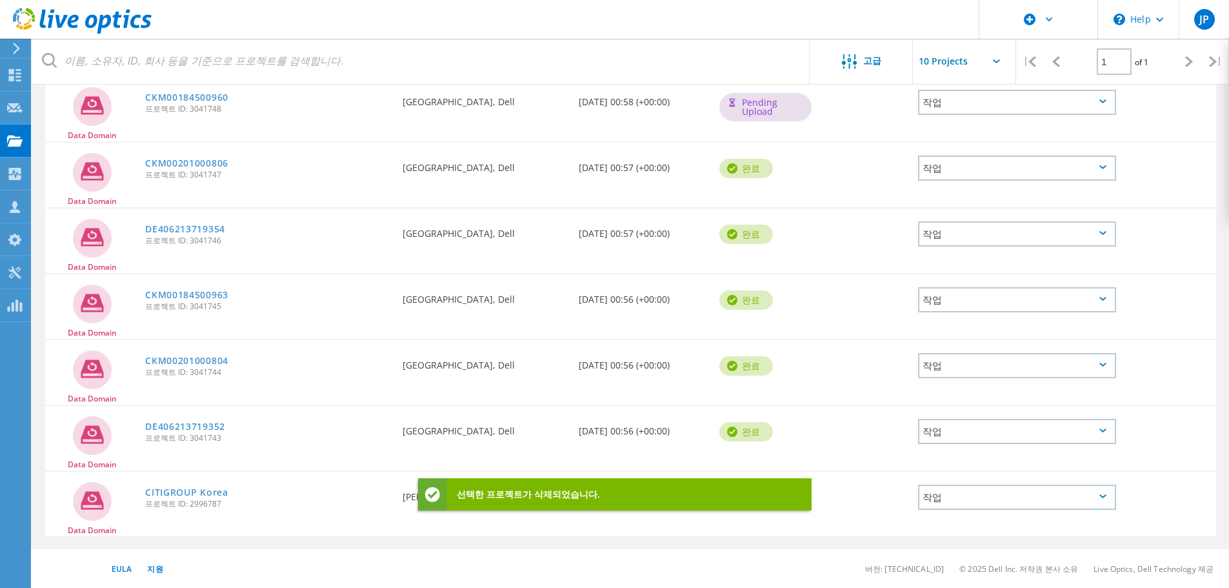
click at [1100, 366] on icon at bounding box center [1103, 365] width 7 height 4
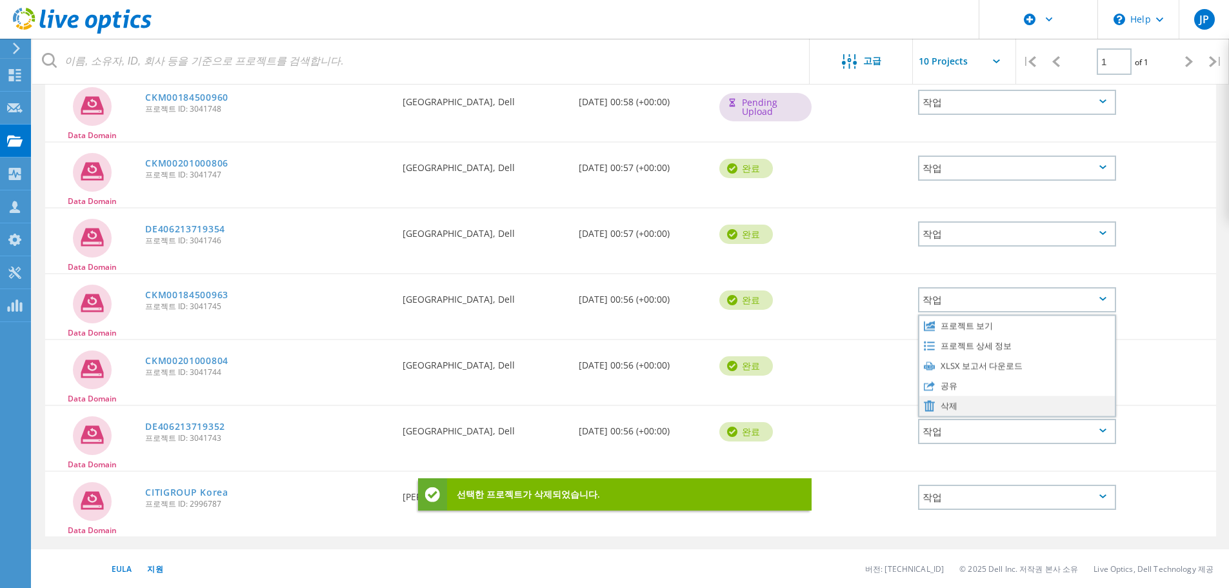
click at [949, 404] on div "삭제" at bounding box center [1017, 406] width 196 height 20
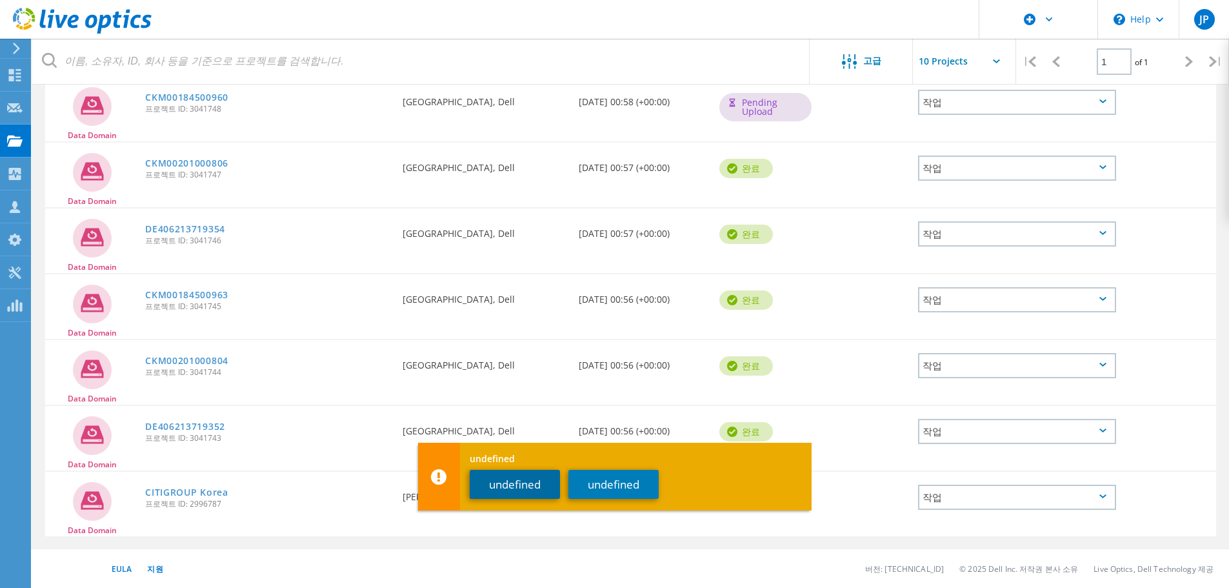
click at [507, 491] on button "undefined" at bounding box center [515, 484] width 90 height 29
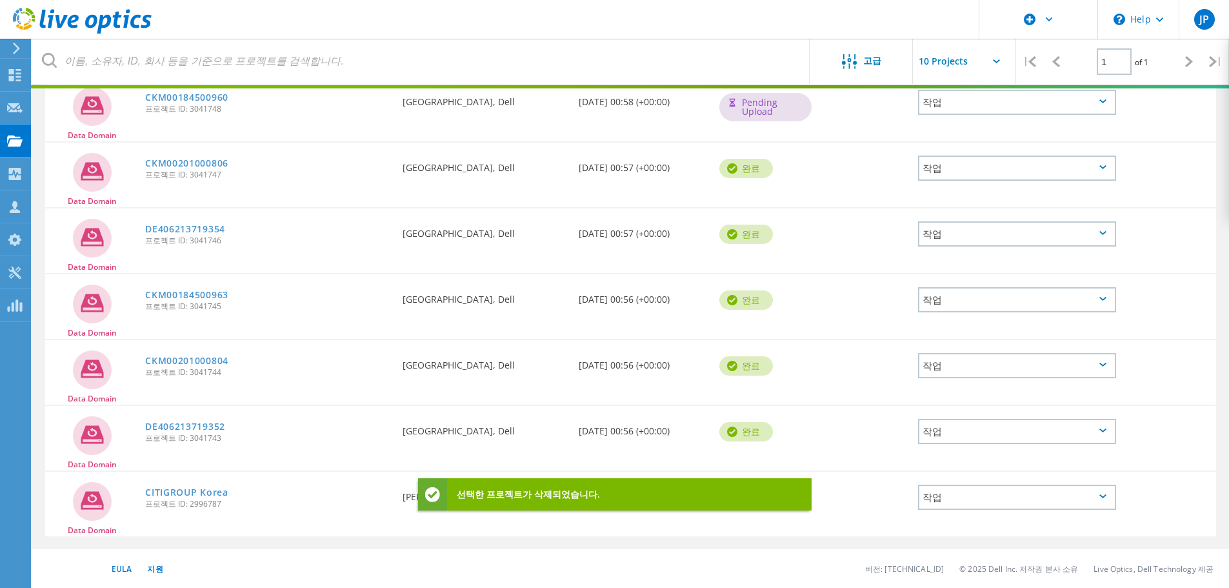
click at [1080, 303] on div "작업" at bounding box center [1017, 299] width 198 height 25
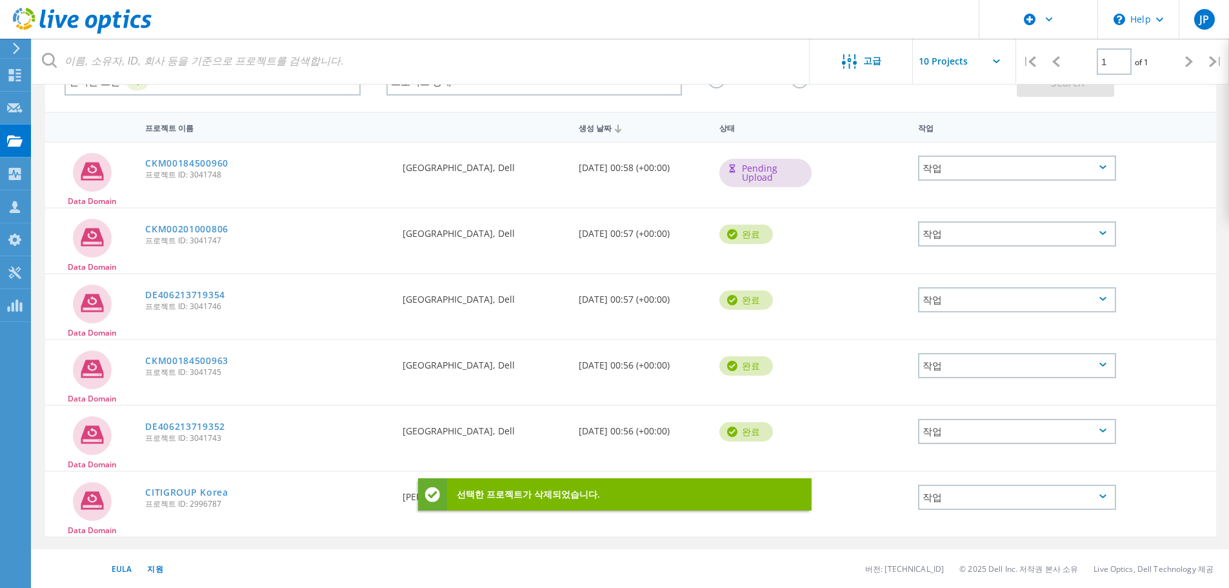
click at [1109, 294] on div "작업" at bounding box center [1017, 299] width 198 height 25
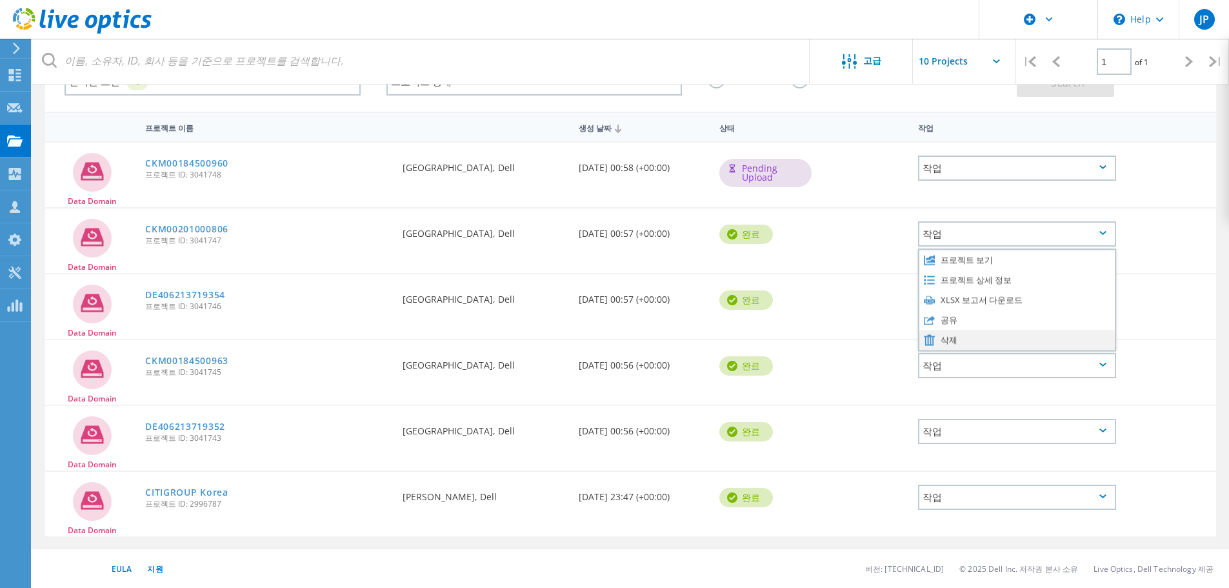
click at [965, 336] on div "삭제" at bounding box center [1017, 340] width 196 height 20
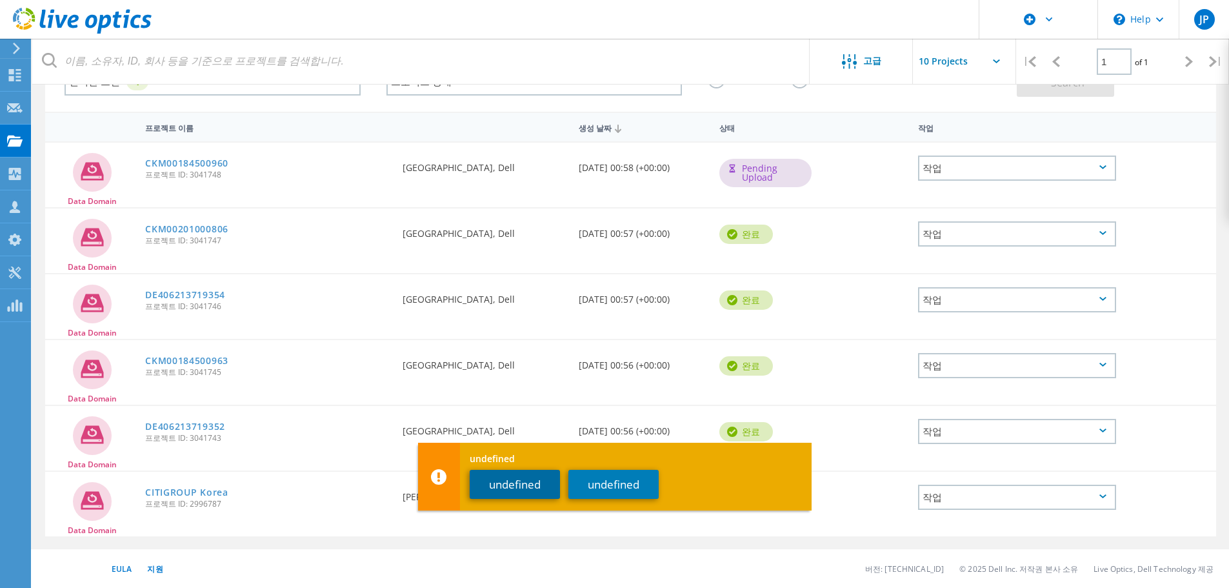
click at [509, 484] on button "undefined" at bounding box center [515, 484] width 90 height 29
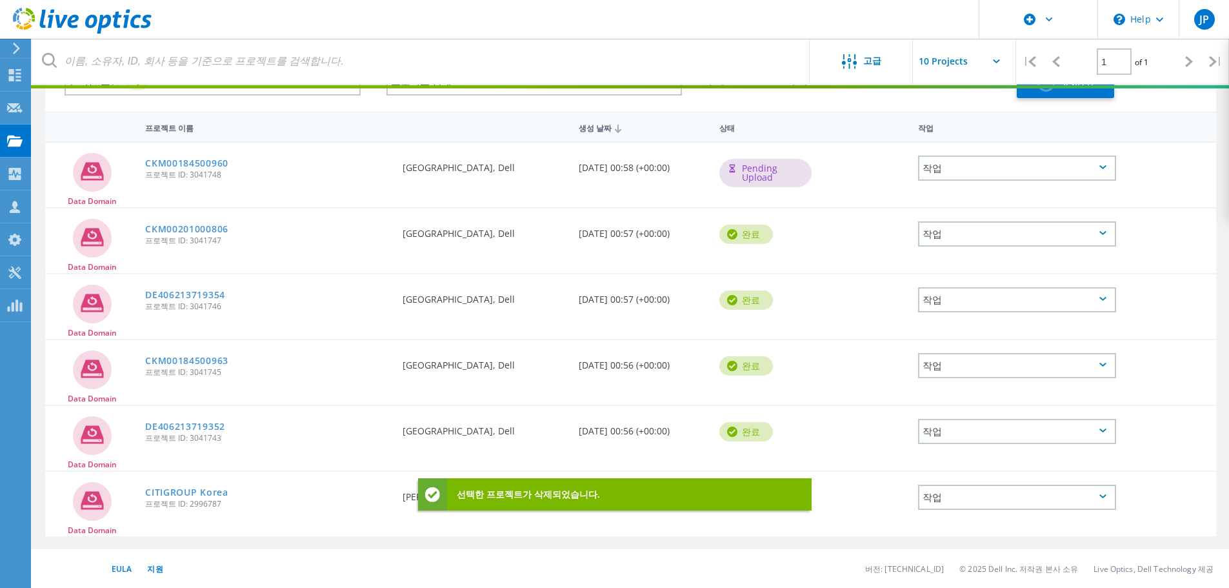
scroll to position [35, 0]
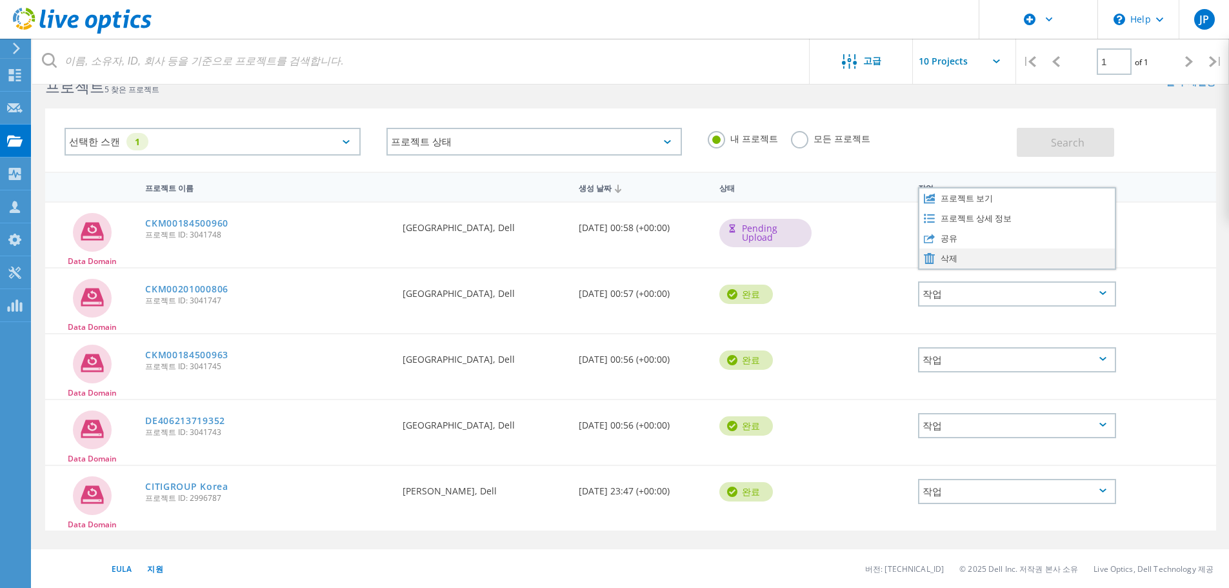
click at [975, 261] on div "삭제" at bounding box center [1017, 258] width 196 height 20
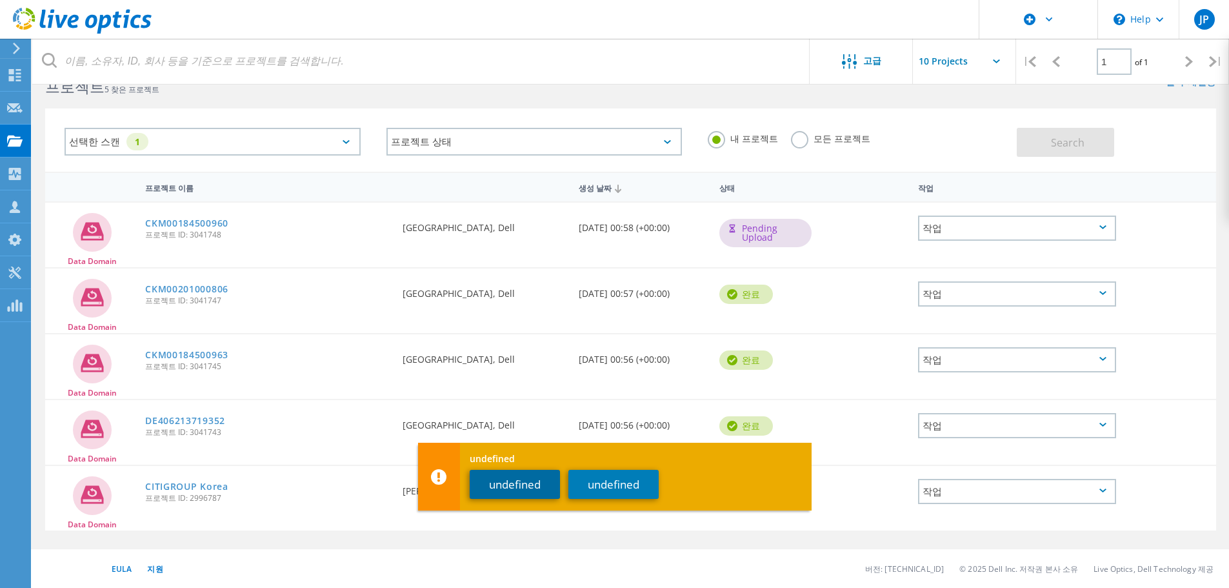
click at [481, 493] on button "undefined" at bounding box center [515, 484] width 90 height 29
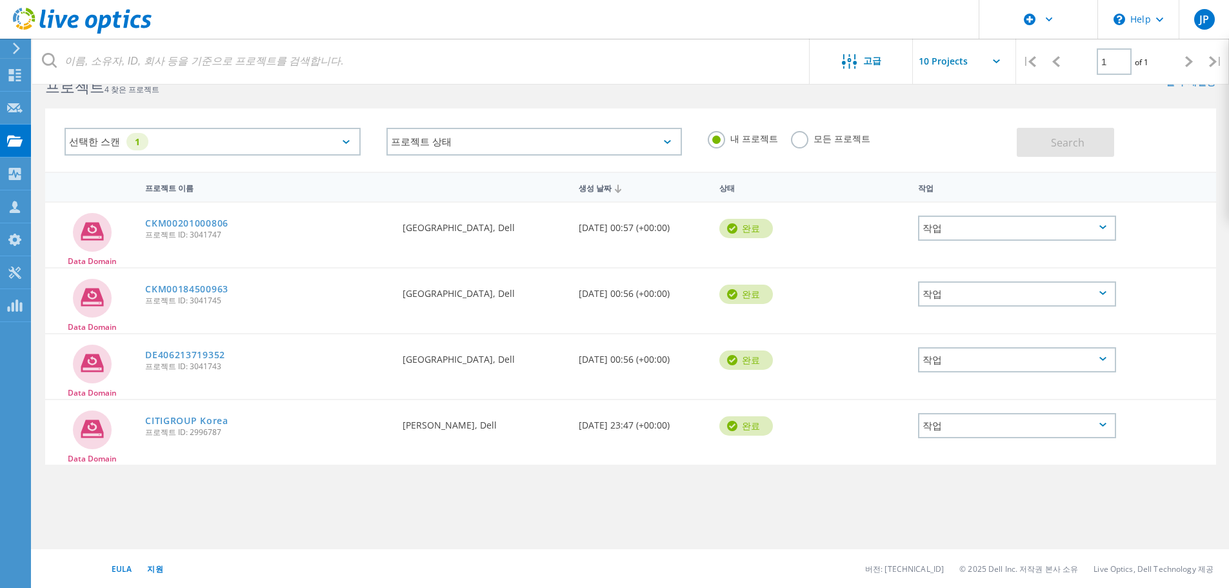
click at [398, 510] on div "프로젝트 이름 생성 날짜 상태 작업 Data Domain CKM00201000806 프로젝트 ID: 3041747 요청자 Jeongjae Pa…" at bounding box center [630, 346] width 1197 height 348
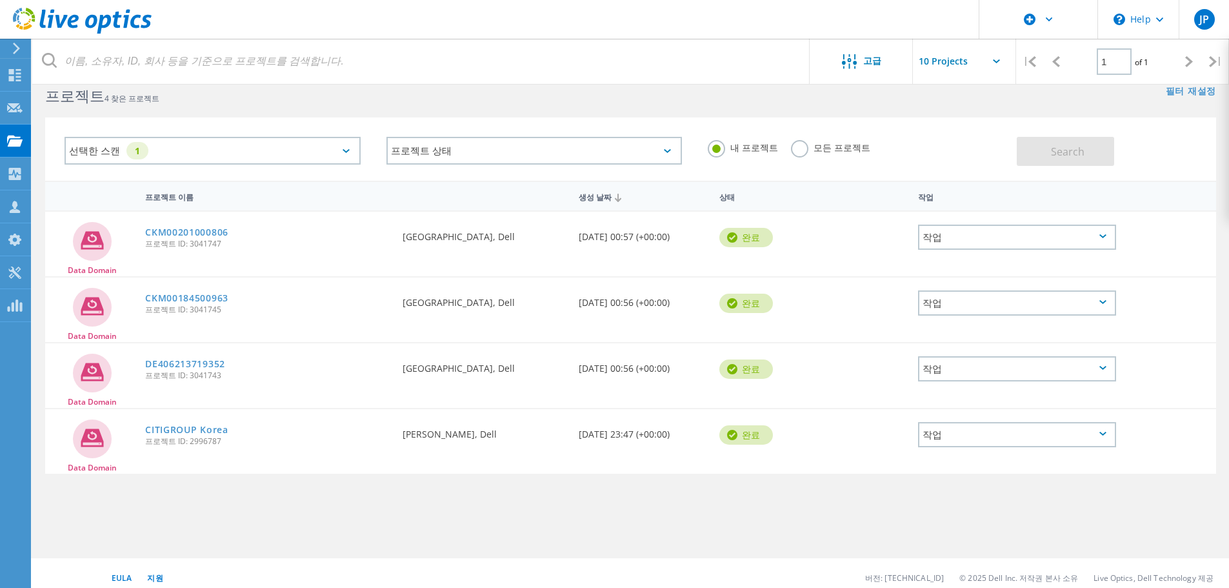
scroll to position [0, 0]
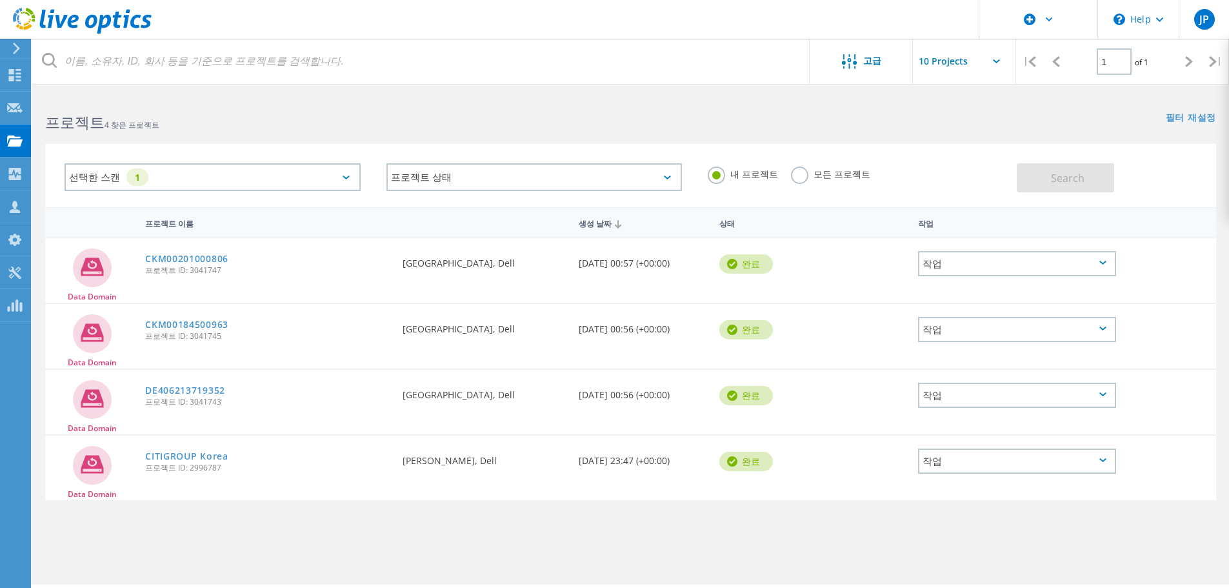
drag, startPoint x: 106, startPoint y: 11, endPoint x: 134, endPoint y: 41, distance: 40.6
click at [106, 11] on icon at bounding box center [82, 21] width 139 height 26
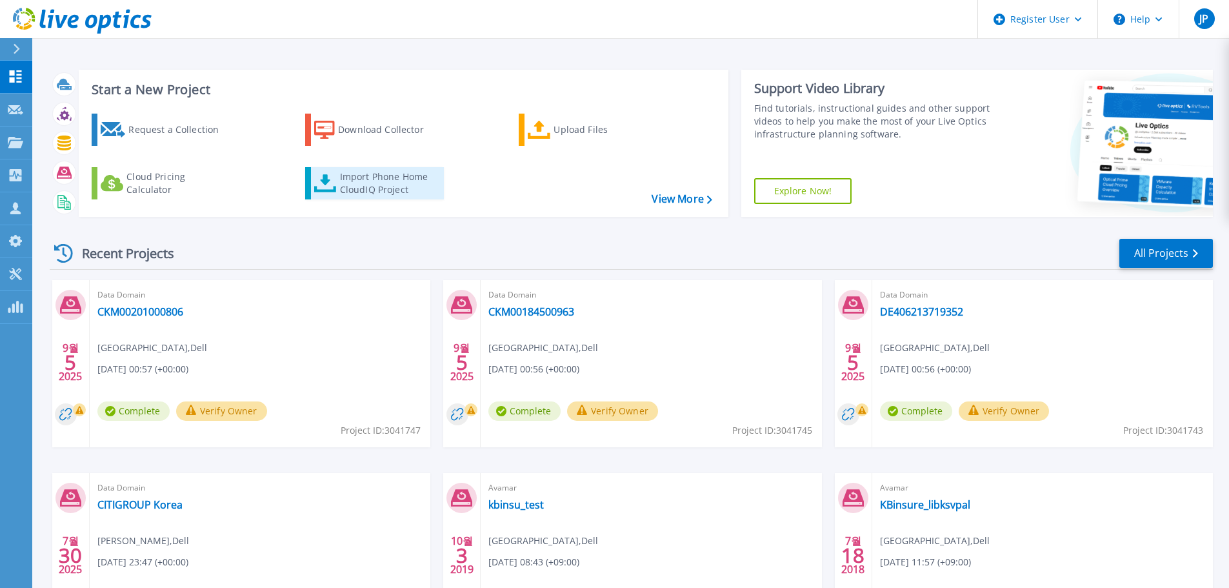
click at [361, 188] on div "Import Phone Home CloudIQ Project" at bounding box center [390, 183] width 101 height 26
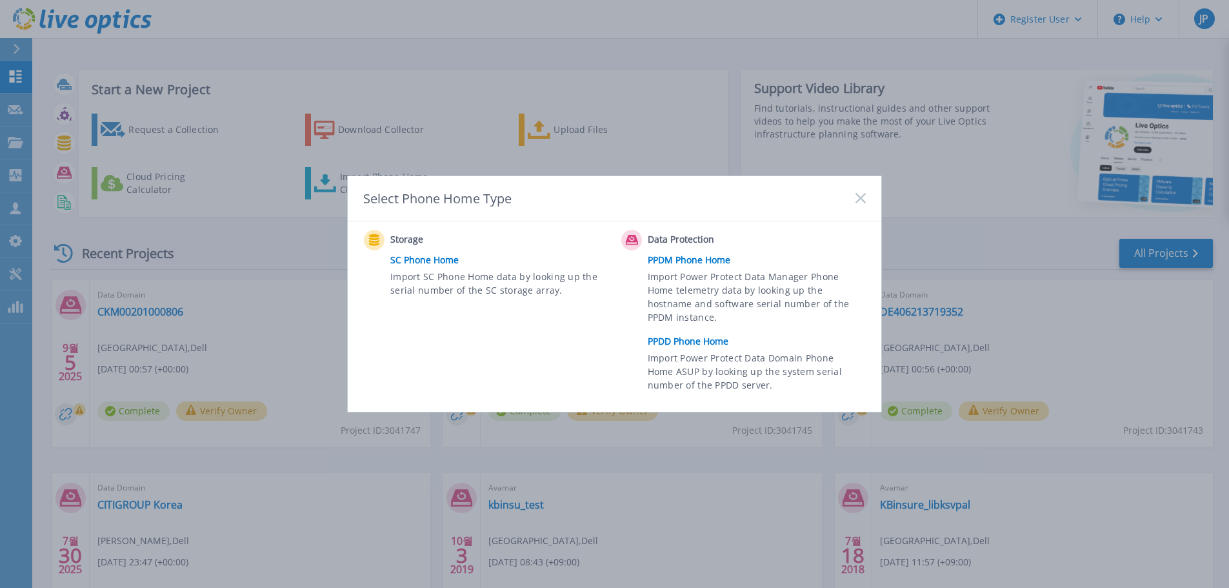
click at [676, 339] on link "PPDD Phone Home" at bounding box center [760, 341] width 225 height 19
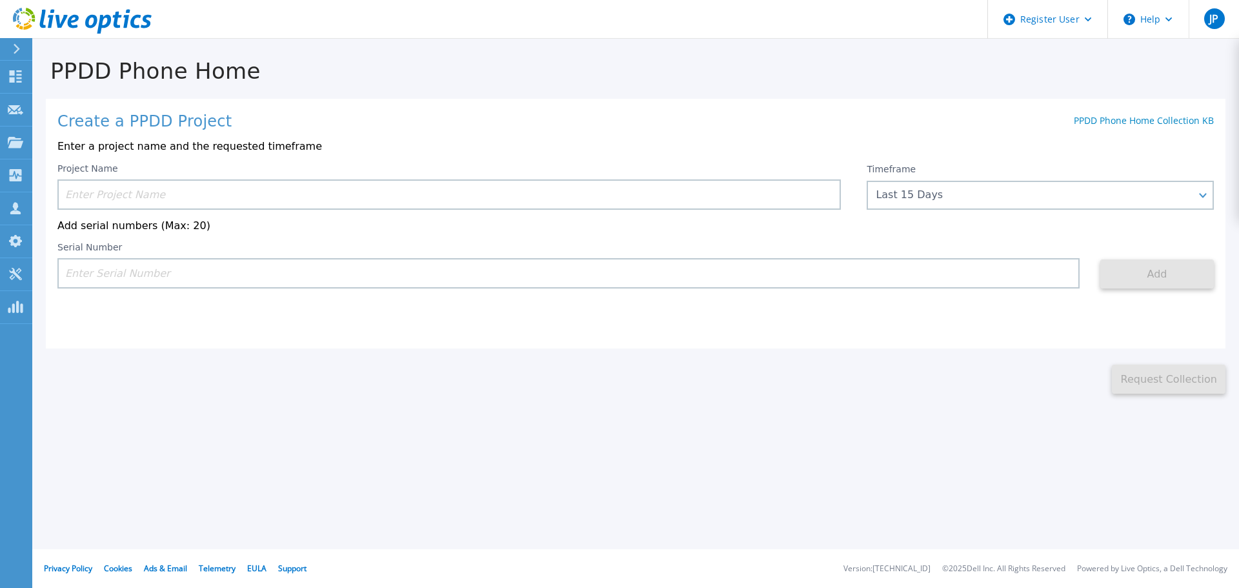
click at [156, 196] on input at bounding box center [448, 194] width 783 height 30
paste input "CKM00184500960"
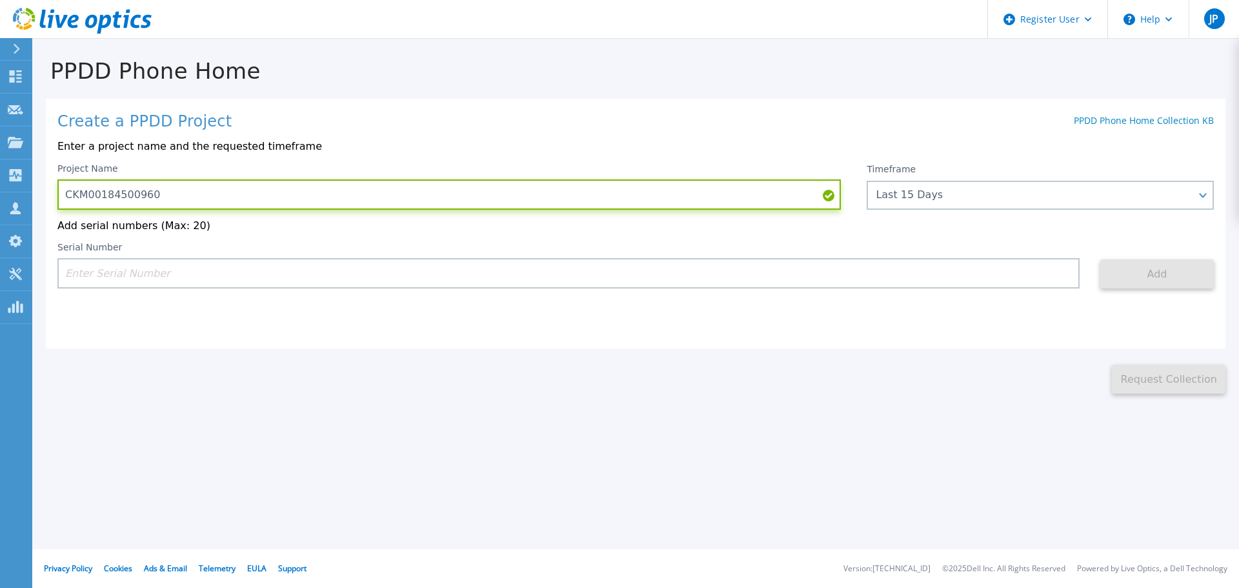
type input "CKM00184500960"
click at [169, 276] on input at bounding box center [568, 273] width 1022 height 30
paste input "CKM00184500960"
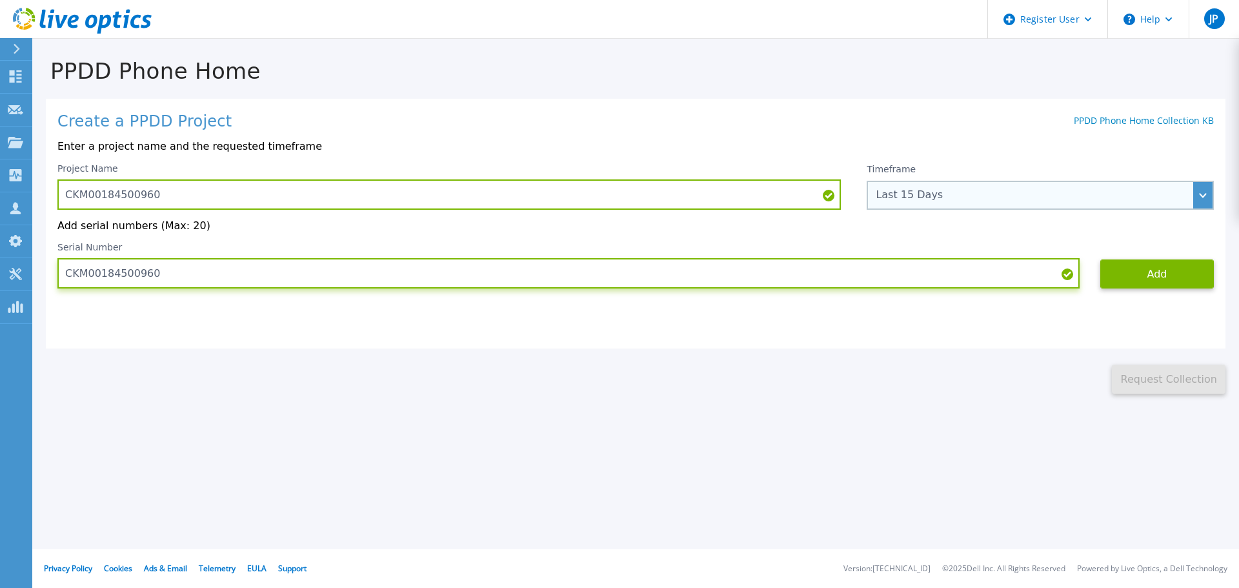
type input "CKM00184500960"
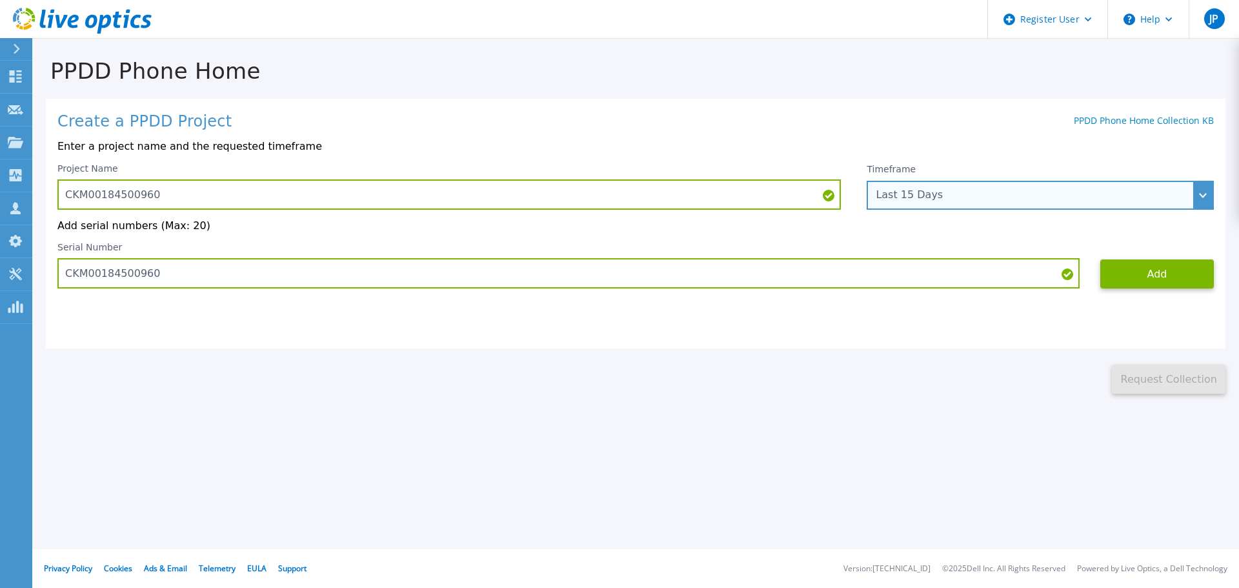
click at [1016, 194] on div "Last 15 Days" at bounding box center [1033, 195] width 315 height 12
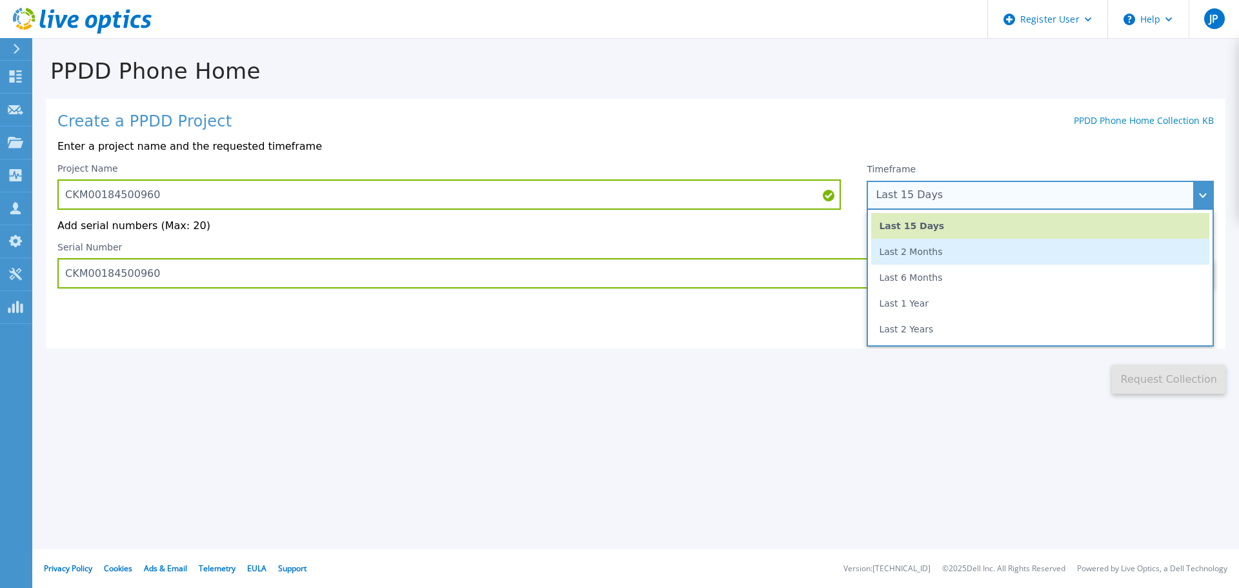
click at [943, 252] on li "Last 2 Months" at bounding box center [1040, 252] width 338 height 26
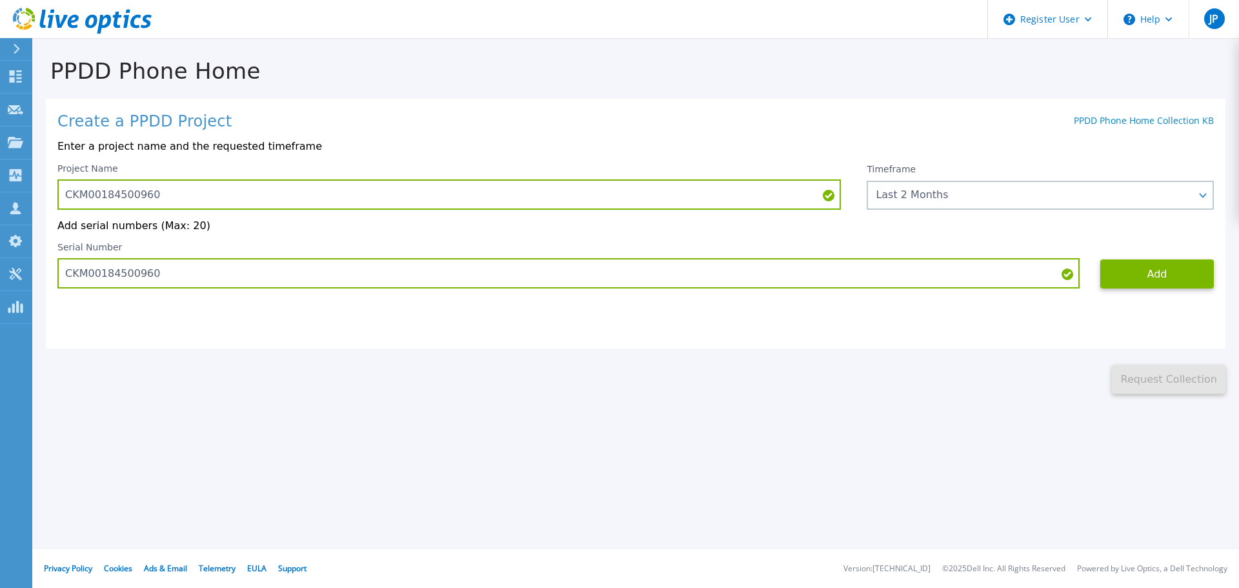
drag, startPoint x: 808, startPoint y: 432, endPoint x: 1065, endPoint y: 388, distance: 261.1
click at [809, 433] on div "PPDD Phone Home Create a PPDD Project PPDD Phone Home Collection KB Enter a pro…" at bounding box center [619, 294] width 1239 height 588
click at [1162, 268] on button "Add" at bounding box center [1157, 273] width 114 height 29
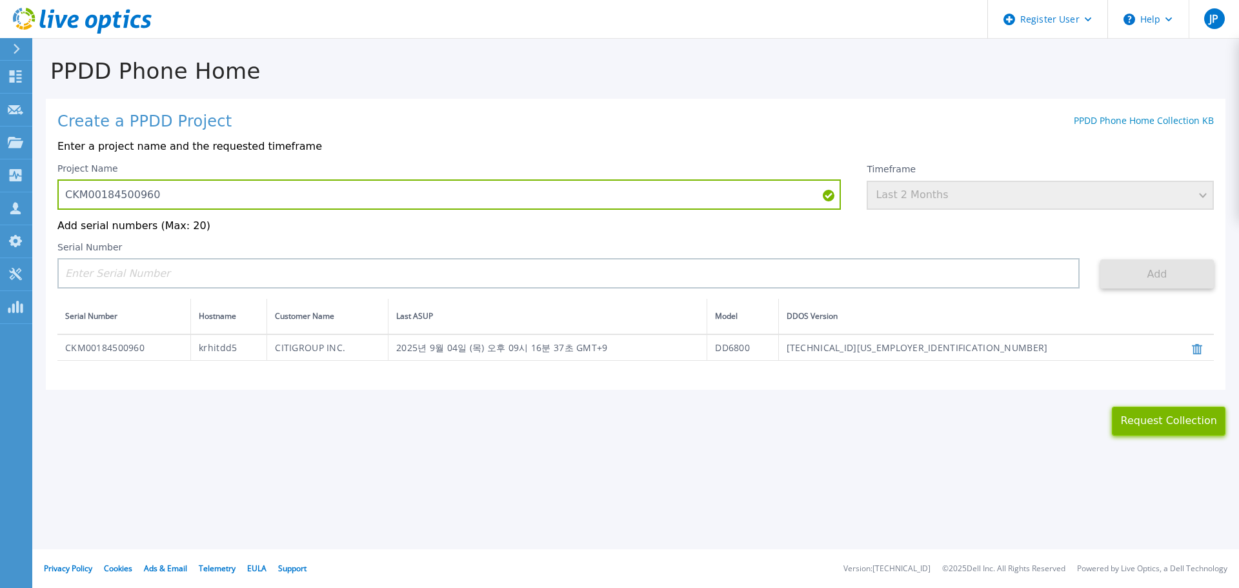
click at [1185, 421] on button "Request Collection" at bounding box center [1169, 421] width 114 height 29
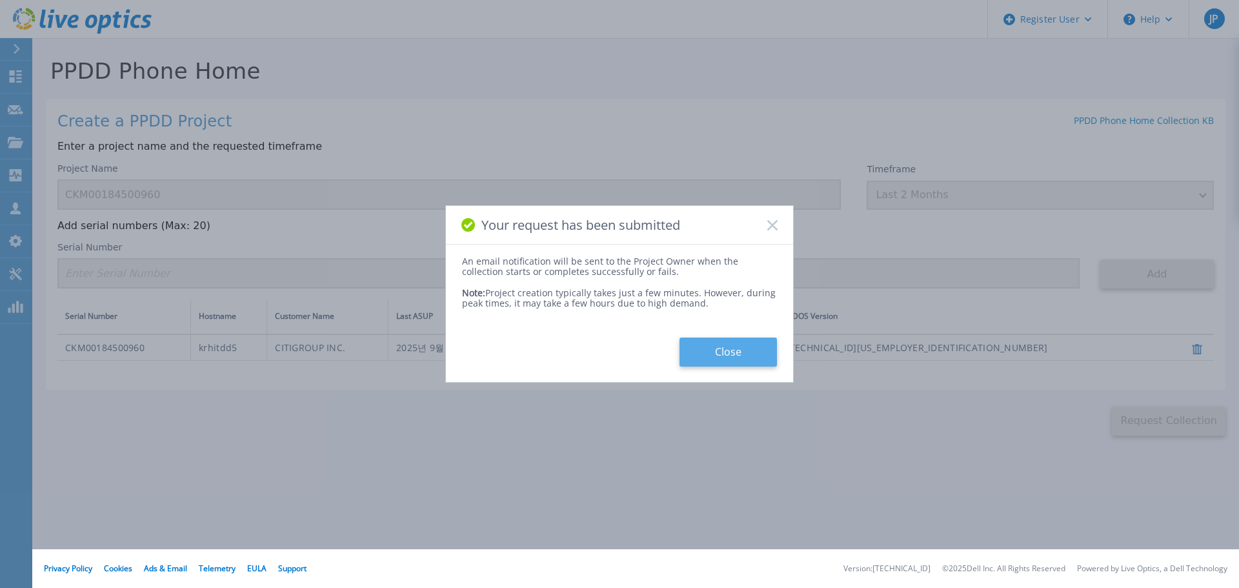
click at [707, 347] on button "Close" at bounding box center [727, 351] width 97 height 29
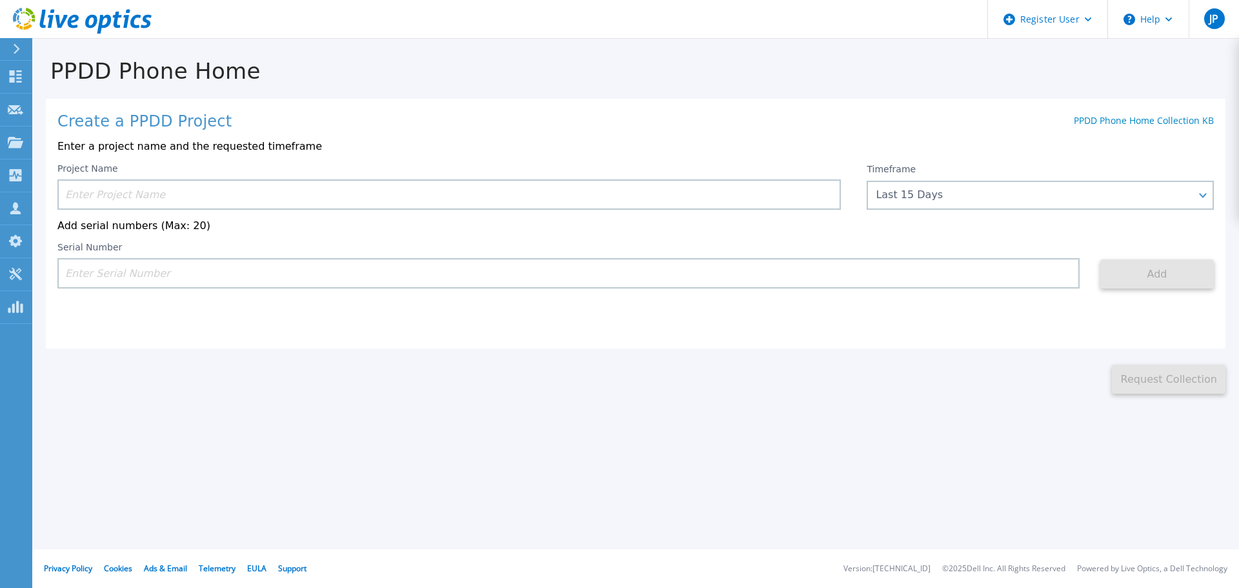
click at [121, 23] on icon at bounding box center [82, 21] width 139 height 26
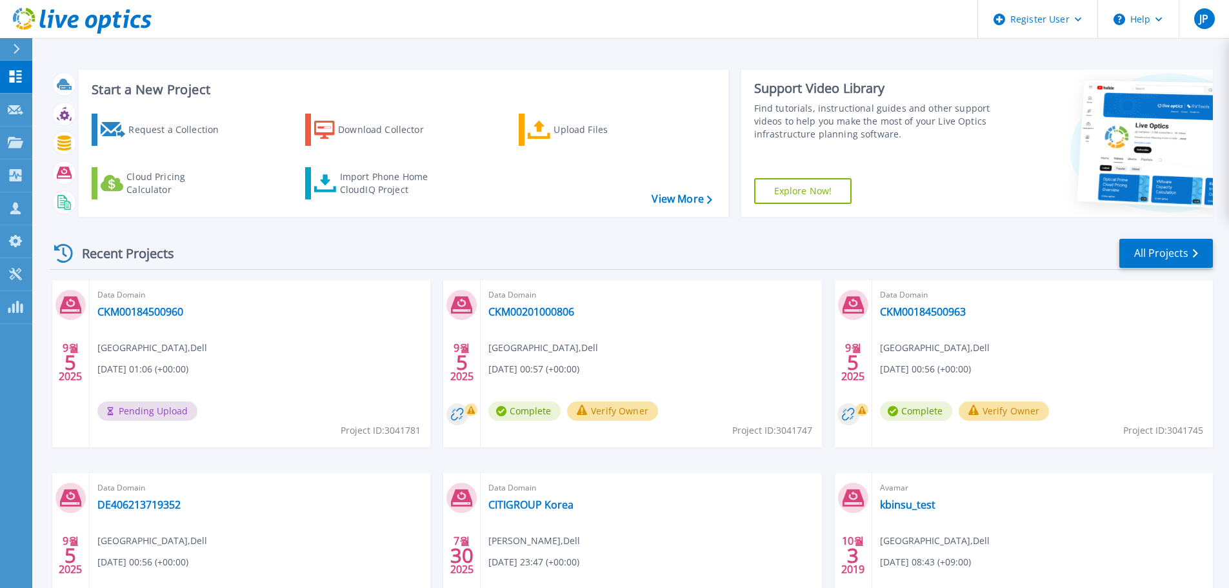
click at [1218, 377] on div "Start a New Project Request a Collection Download Collector Upload Files Cloud …" at bounding box center [630, 338] width 1197 height 676
click at [169, 312] on link "CKM00184500960" at bounding box center [140, 311] width 86 height 13
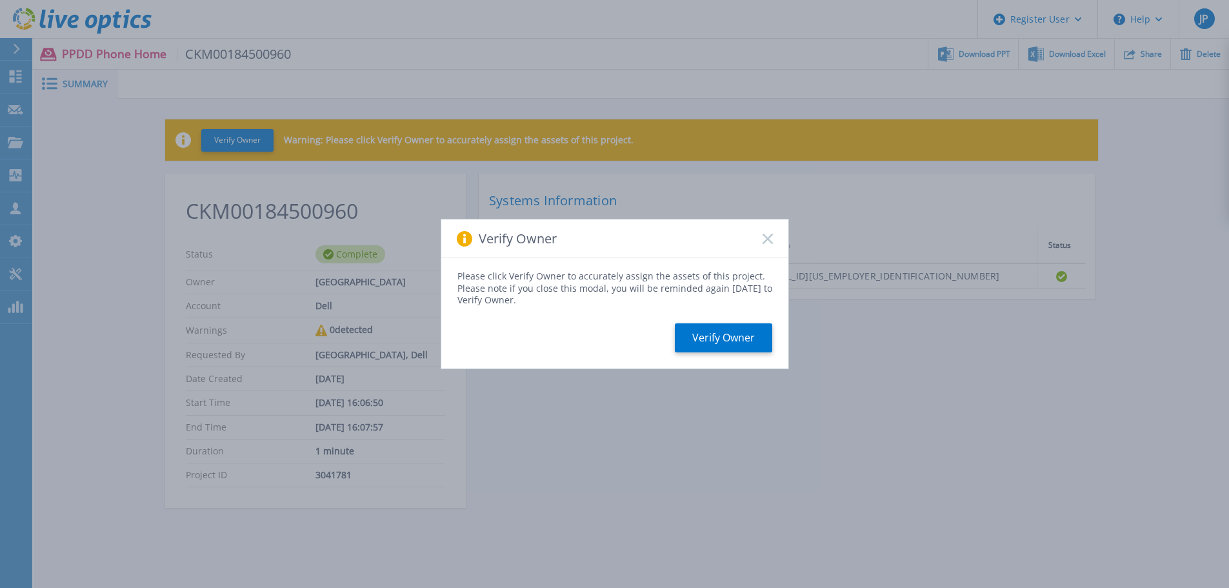
click at [771, 238] on icon at bounding box center [768, 239] width 10 height 10
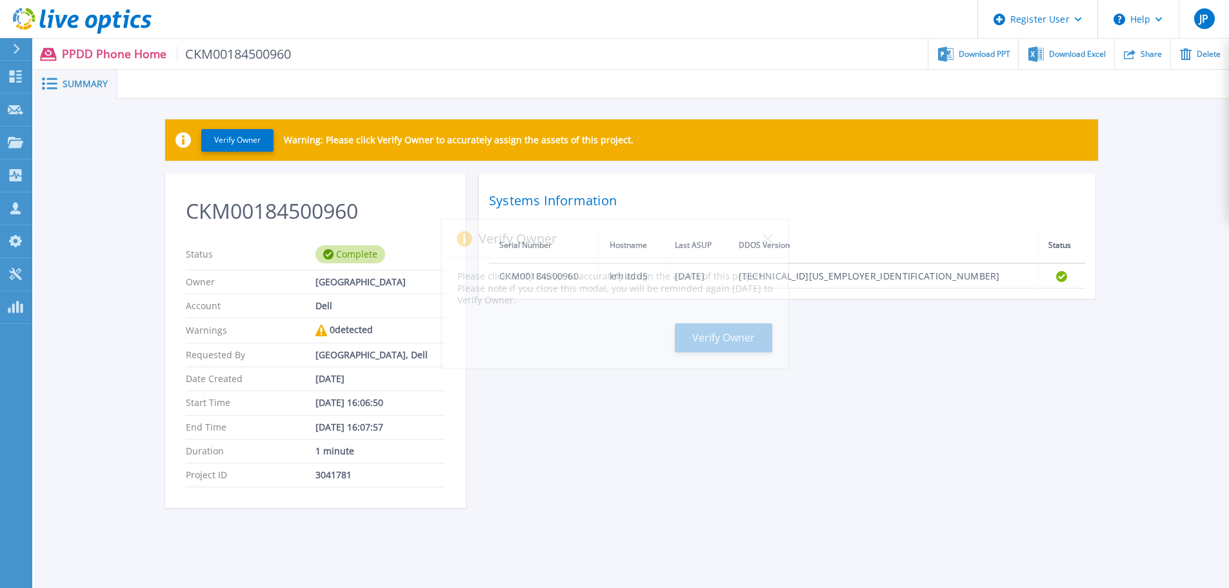
click at [1200, 211] on div "Verify Owner Warning: Please click Verify Owner to accurately assign the assets…" at bounding box center [631, 321] width 1195 height 444
click at [1004, 61] on div "Download PPT" at bounding box center [974, 54] width 90 height 30
click at [1158, 195] on div "Verify Owner Warning: Please click Verify Owner to accurately assign the assets…" at bounding box center [631, 321] width 1195 height 444
click at [717, 415] on div "CKM00184500960 Status Complete Owner Jeongjae Park Account Dell Warnings 0 dete…" at bounding box center [631, 349] width 933 height 350
